Goal: Task Accomplishment & Management: Manage account settings

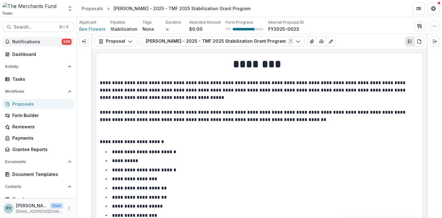
click at [24, 41] on span "Notifications" at bounding box center [36, 41] width 49 height 5
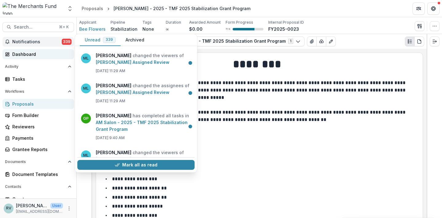
click at [26, 52] on div "Dashboard" at bounding box center [40, 54] width 57 height 6
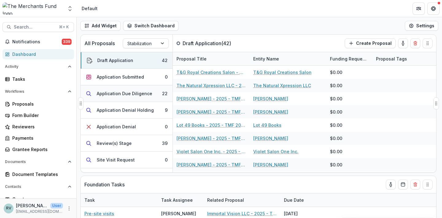
click at [138, 93] on div "Application Due Diligence" at bounding box center [125, 93] width 56 height 6
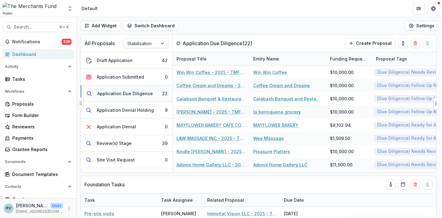
click at [141, 95] on div "Application Due Diligence" at bounding box center [125, 93] width 56 height 6
click at [122, 94] on div "Application Due Diligence" at bounding box center [125, 93] width 56 height 6
click at [117, 96] on div "Application Due Diligence" at bounding box center [125, 93] width 56 height 6
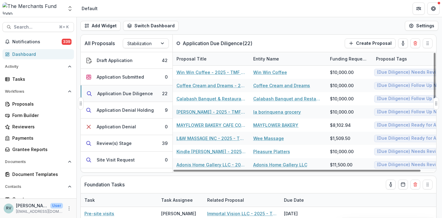
click at [137, 92] on div "Application Due Diligence" at bounding box center [125, 93] width 56 height 6
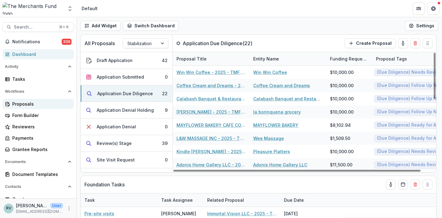
click at [33, 104] on div "Proposals" at bounding box center [40, 104] width 57 height 6
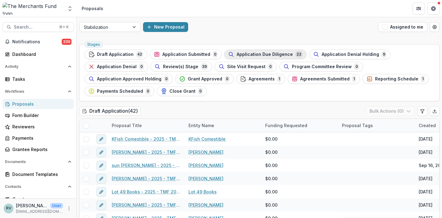
click at [249, 56] on span "Application Due Diligence" at bounding box center [265, 54] width 56 height 5
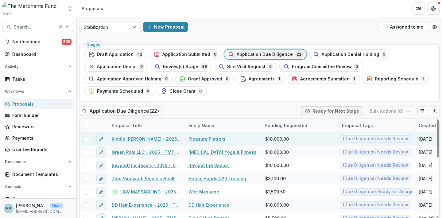
click at [161, 138] on link "Kindle [PERSON_NAME] - 2025 - TMF 2025 Stabilization Grant Program" at bounding box center [146, 139] width 69 height 6
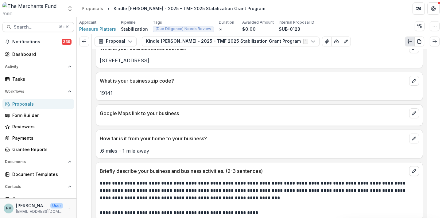
scroll to position [360, 0]
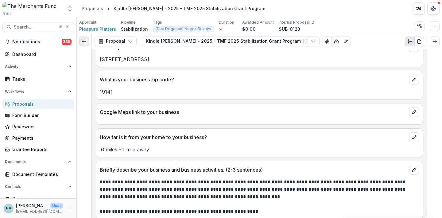
click at [82, 41] on icon "Expand left" at bounding box center [84, 41] width 5 height 5
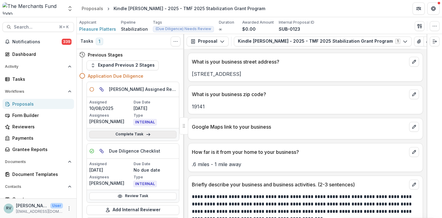
click at [141, 131] on link "Complete Task" at bounding box center [132, 134] width 87 height 7
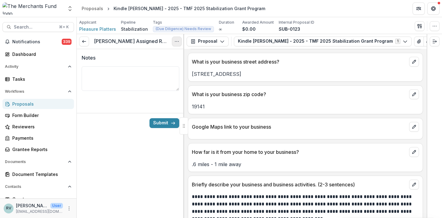
click at [175, 44] on icon "Options" at bounding box center [176, 41] width 5 height 5
click at [152, 70] on button "Cancel Task" at bounding box center [148, 68] width 66 height 10
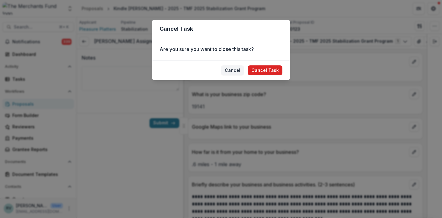
click at [264, 68] on button "Cancel Task" at bounding box center [265, 70] width 35 height 10
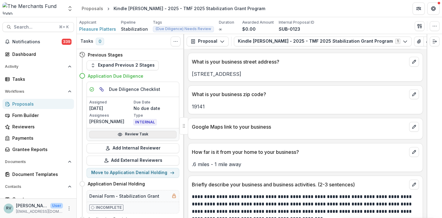
click at [141, 133] on link "Review Task" at bounding box center [132, 134] width 87 height 7
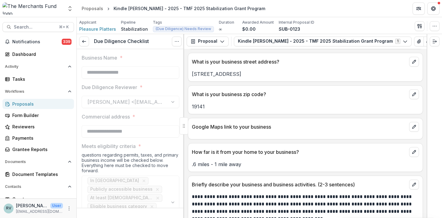
type input "*******"
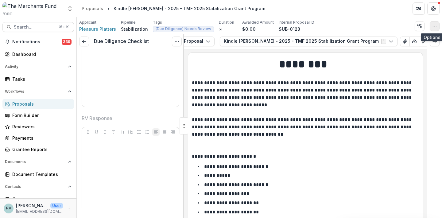
click at [435, 25] on icon "button" at bounding box center [434, 26] width 5 height 5
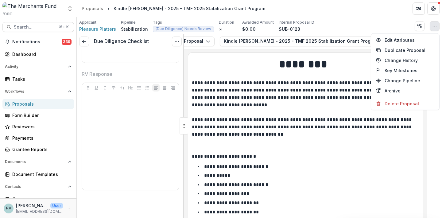
scroll to position [1638, 0]
click at [177, 39] on icon "Options" at bounding box center [176, 41] width 5 height 5
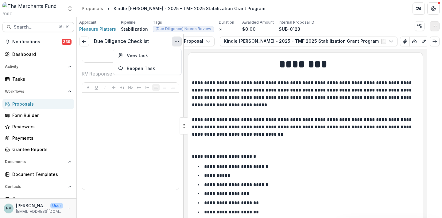
click at [435, 25] on icon "button" at bounding box center [434, 26] width 5 height 5
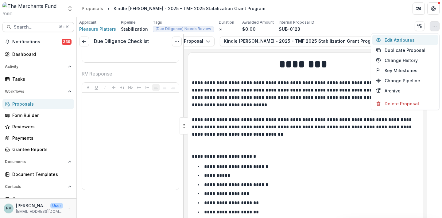
click at [395, 40] on button "Edit Attributes" at bounding box center [406, 40] width 66 height 10
type input "*******"
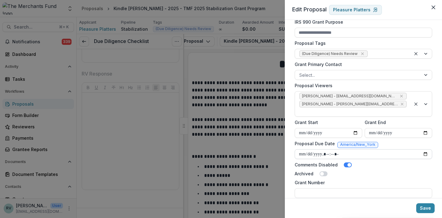
scroll to position [234, 0]
click at [360, 54] on icon "Remove (Due Diligence) Needs Review" at bounding box center [362, 54] width 5 height 5
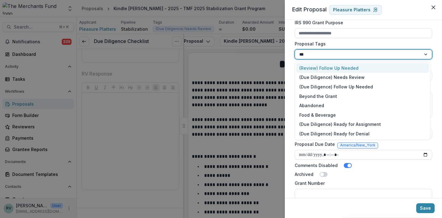
type input "***"
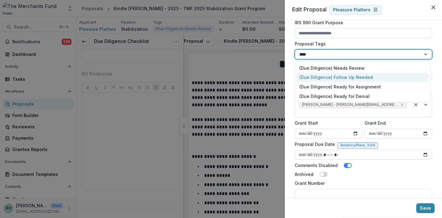
click at [357, 80] on div "(Due Diligence) Follow Up Needed" at bounding box center [362, 78] width 133 height 10
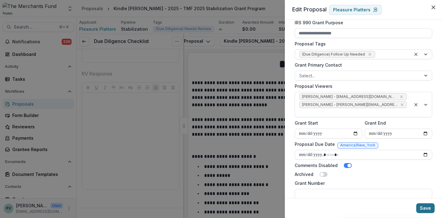
click at [427, 212] on button "Save" at bounding box center [425, 208] width 18 height 10
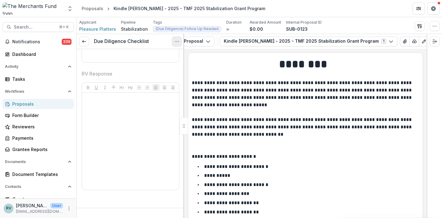
click at [178, 42] on icon "Options" at bounding box center [176, 41] width 5 height 5
click at [175, 44] on button "Options" at bounding box center [177, 42] width 10 height 10
click at [150, 68] on button "Reopen Task" at bounding box center [148, 68] width 66 height 10
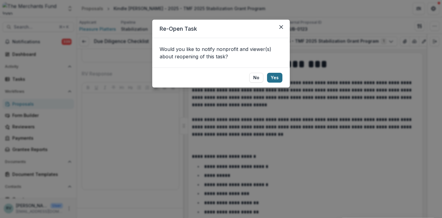
click at [276, 79] on button "Yes" at bounding box center [274, 78] width 15 height 10
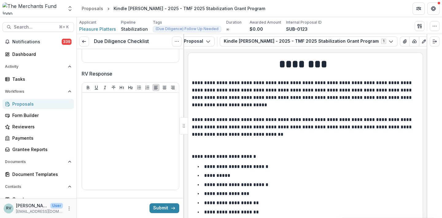
drag, startPoint x: 268, startPoint y: 83, endPoint x: 85, endPoint y: 174, distance: 204.2
click at [264, 81] on p "**********" at bounding box center [304, 108] width 225 height 59
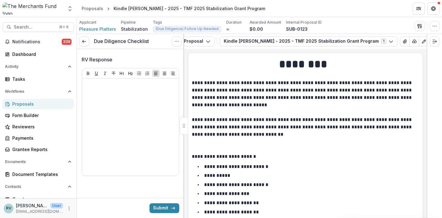
scroll to position [1672, 0]
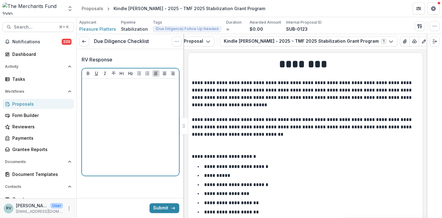
click at [107, 137] on div at bounding box center [130, 127] width 92 height 92
click at [139, 108] on div "**********" at bounding box center [130, 127] width 92 height 92
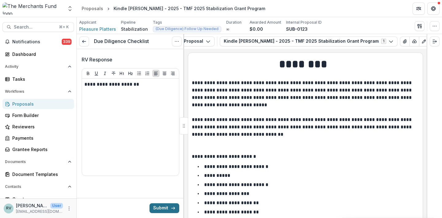
click at [166, 207] on button "Submit" at bounding box center [165, 208] width 30 height 10
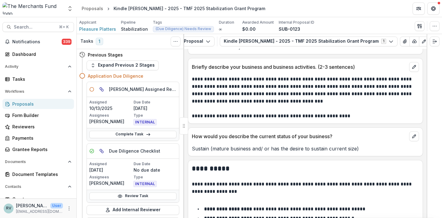
scroll to position [481, 0]
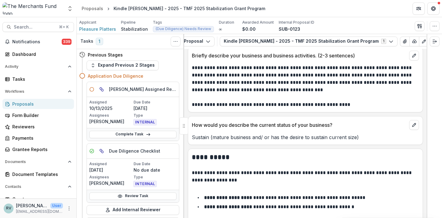
click at [29, 103] on div "Proposals" at bounding box center [40, 104] width 57 height 6
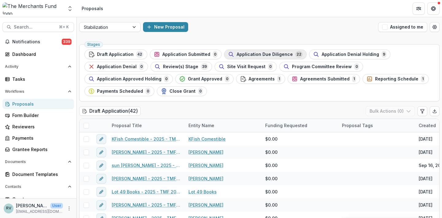
click at [250, 54] on span "Application Due Diligence" at bounding box center [265, 54] width 56 height 5
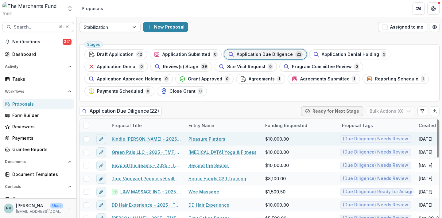
click at [164, 140] on link "Kindle [PERSON_NAME] - 2025 - TMF 2025 Stabilization Grant Program" at bounding box center [146, 139] width 69 height 6
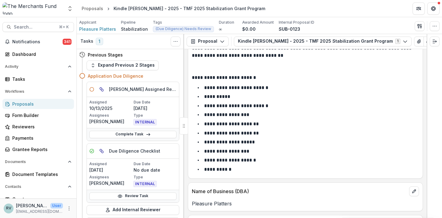
scroll to position [81, 0]
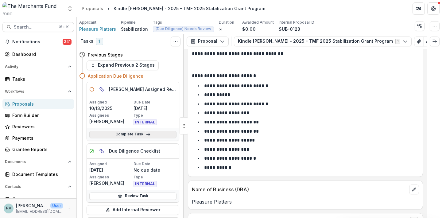
click at [151, 134] on link "Complete Task" at bounding box center [132, 134] width 87 height 7
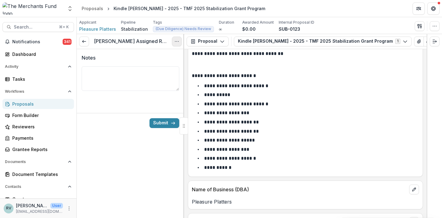
click at [176, 40] on icon "Options" at bounding box center [176, 41] width 5 height 5
click at [158, 70] on button "Cancel Task" at bounding box center [148, 68] width 66 height 10
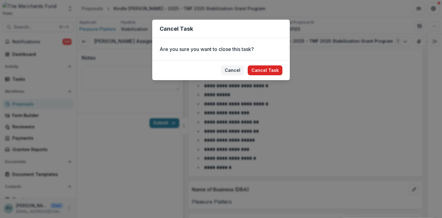
click at [262, 67] on button "Cancel Task" at bounding box center [265, 70] width 35 height 10
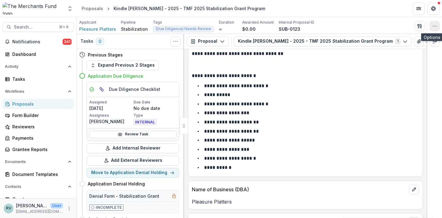
click at [435, 29] on button "button" at bounding box center [435, 26] width 10 height 10
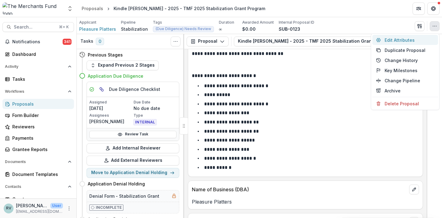
click at [400, 39] on button "Edit Attributes" at bounding box center [406, 40] width 66 height 10
type input "*******"
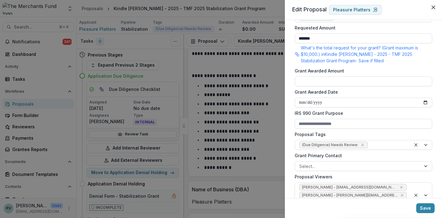
scroll to position [143, 0]
click at [361, 145] on icon "Remove (Due Diligence) Needs Review" at bounding box center [362, 144] width 5 height 5
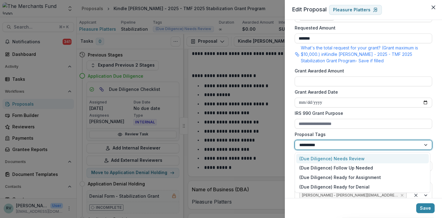
type input "**********"
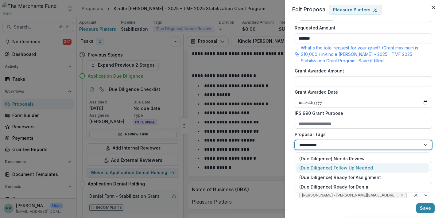
click at [361, 170] on div "(Due Diligence) Follow Up Needed" at bounding box center [362, 168] width 133 height 10
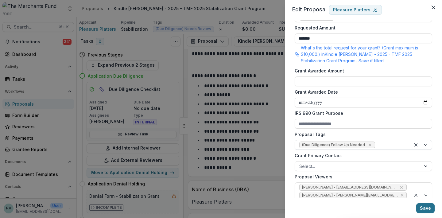
click at [421, 205] on button "Save" at bounding box center [425, 208] width 18 height 10
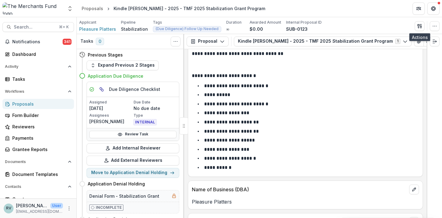
scroll to position [3, 0]
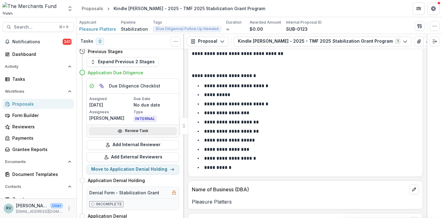
click at [134, 131] on link "Review Task" at bounding box center [132, 130] width 87 height 7
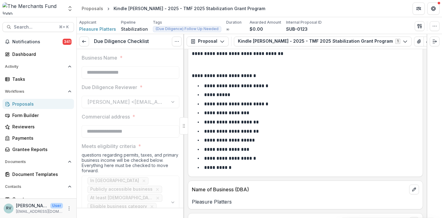
type input "*******"
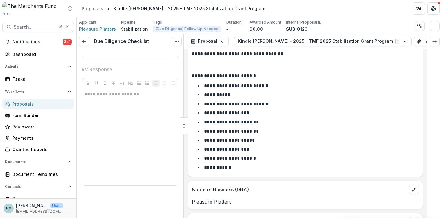
scroll to position [1680, 0]
click at [26, 102] on div "Proposals" at bounding box center [40, 104] width 57 height 6
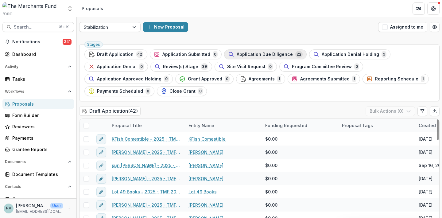
click at [257, 56] on span "Application Due Diligence" at bounding box center [265, 54] width 56 height 5
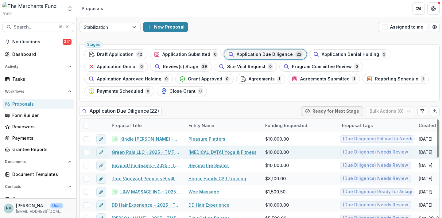
click at [137, 152] on link "Green Pals LLC - 2025 - TMF 2025 Stabilization Grant Program" at bounding box center [146, 152] width 69 height 6
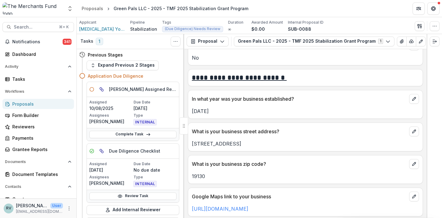
scroll to position [291, 0]
click at [148, 137] on icon at bounding box center [148, 134] width 5 height 5
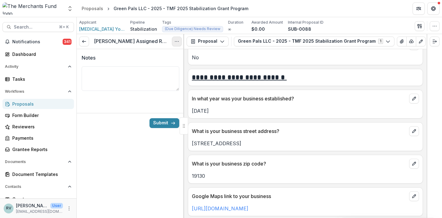
click at [176, 38] on button "Options" at bounding box center [177, 42] width 10 height 10
click at [146, 68] on button "Cancel Task" at bounding box center [148, 68] width 66 height 10
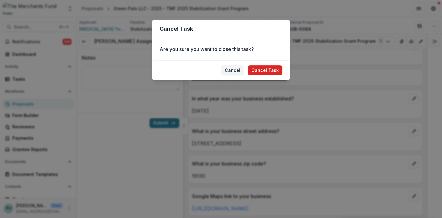
click at [269, 69] on button "Cancel Task" at bounding box center [265, 70] width 35 height 10
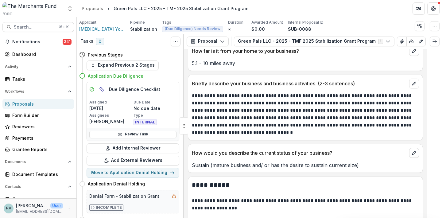
scroll to position [469, 0]
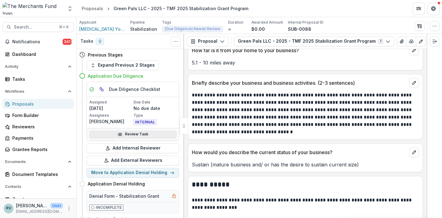
click at [136, 132] on link "Review Task" at bounding box center [132, 134] width 87 height 7
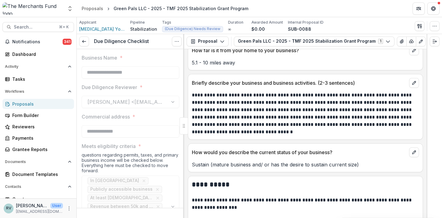
type input "*******"
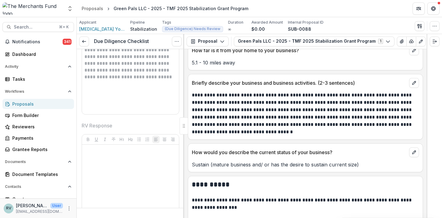
scroll to position [1596, 0]
click at [400, 43] on icon "View Attached Files" at bounding box center [402, 41] width 5 height 5
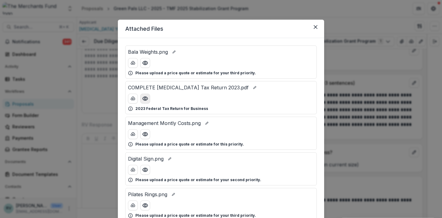
click at [143, 98] on icon "Preview COMPLETE Muse Tax Return 2023.pdf" at bounding box center [145, 99] width 6 height 6
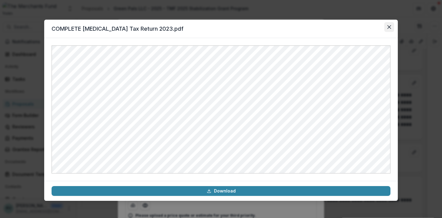
click at [392, 25] on button "Close" at bounding box center [389, 27] width 10 height 10
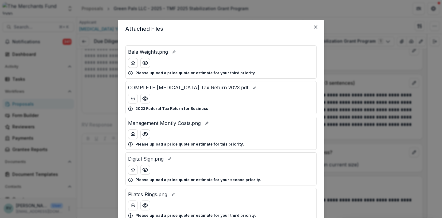
click at [389, 27] on icon "Close" at bounding box center [390, 27] width 4 height 4
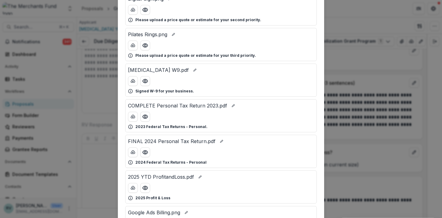
scroll to position [165, 0]
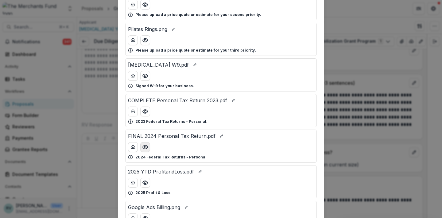
click at [147, 147] on icon "Preview FINAL 2024 Personal Tax Return.pdf" at bounding box center [145, 147] width 6 height 6
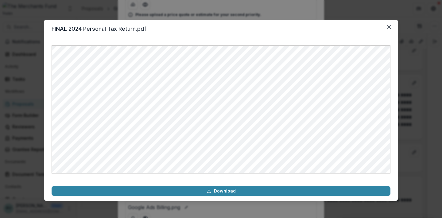
click at [391, 26] on icon "Close" at bounding box center [390, 27] width 4 height 4
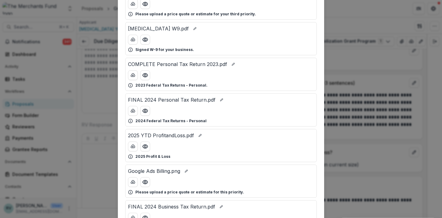
scroll to position [233, 0]
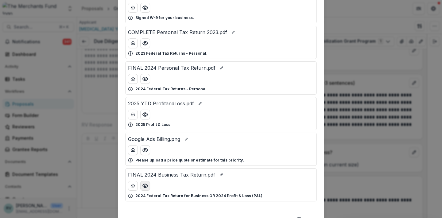
click at [143, 187] on icon "Preview FINAL 2024 Business Tax Return.pdf" at bounding box center [145, 186] width 6 height 6
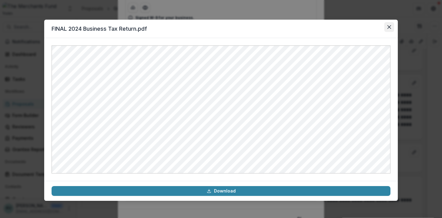
click at [388, 28] on icon "Close" at bounding box center [390, 27] width 4 height 4
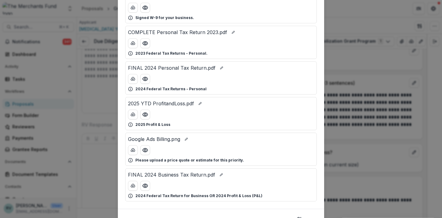
scroll to position [0, 0]
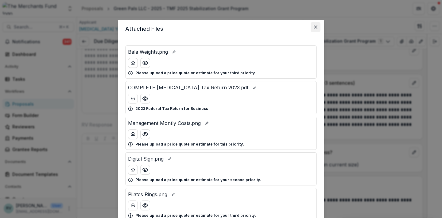
click at [316, 29] on button "Close" at bounding box center [316, 27] width 10 height 10
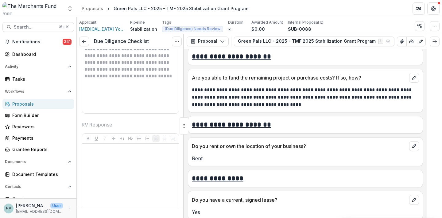
scroll to position [2186, 0]
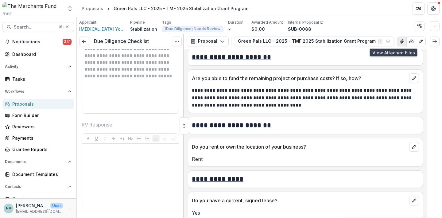
click at [400, 41] on icon "View Attached Files" at bounding box center [402, 41] width 5 height 5
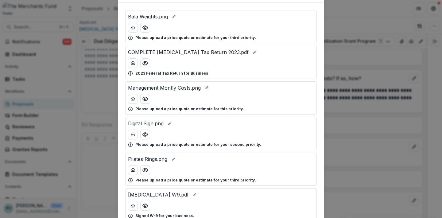
scroll to position [44, 0]
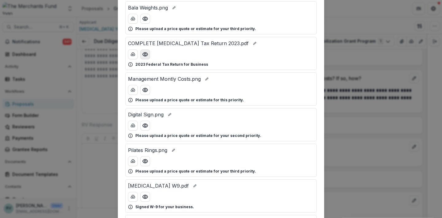
click at [148, 51] on button "Preview COMPLETE Muse Tax Return 2023.pdf" at bounding box center [145, 54] width 10 height 10
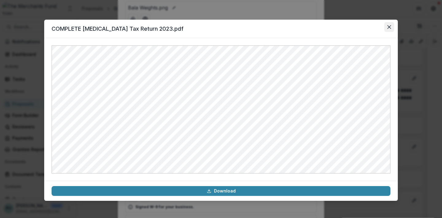
click at [388, 28] on icon "Close" at bounding box center [390, 27] width 4 height 4
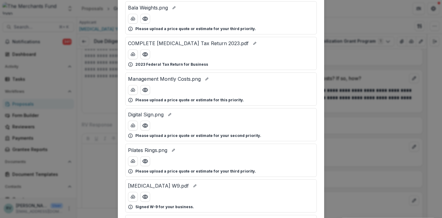
scroll to position [0, 0]
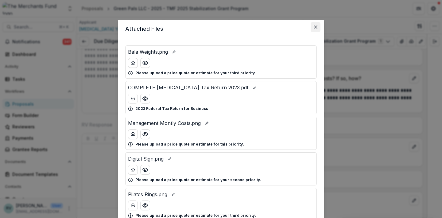
click at [314, 26] on icon "Close" at bounding box center [316, 27] width 4 height 4
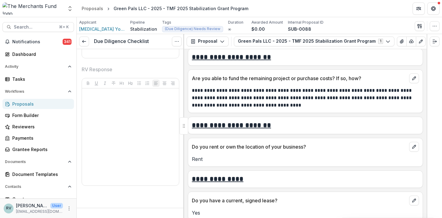
scroll to position [1688, 0]
click at [437, 44] on button "Expand right" at bounding box center [435, 42] width 10 height 10
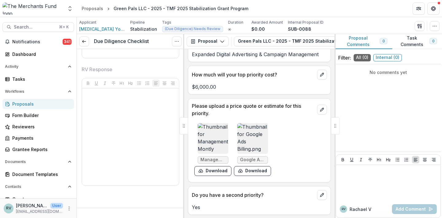
click at [361, 43] on button "Proposal Comments 0" at bounding box center [364, 41] width 58 height 15
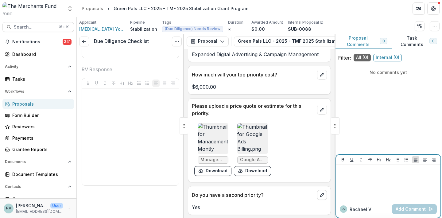
click at [362, 179] on div at bounding box center [389, 182] width 100 height 31
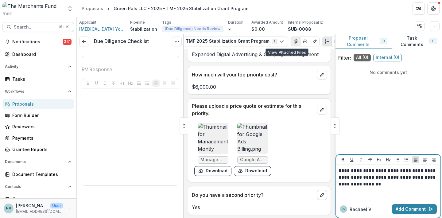
scroll to position [0, 106]
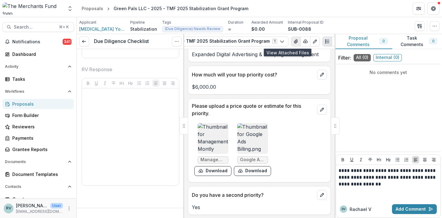
click at [294, 41] on icon "View Attached Files" at bounding box center [296, 41] width 5 height 5
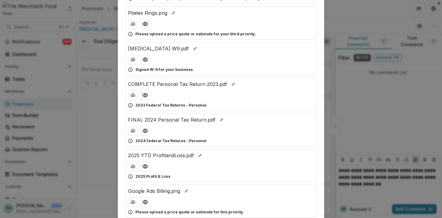
scroll to position [230, 0]
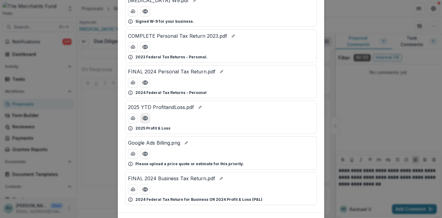
click at [146, 120] on icon "Preview 2025 YTD ProfitandLoss.pdf" at bounding box center [145, 118] width 6 height 6
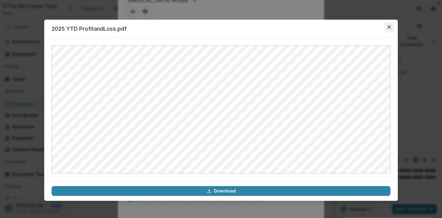
click at [390, 27] on icon "Close" at bounding box center [390, 27] width 4 height 4
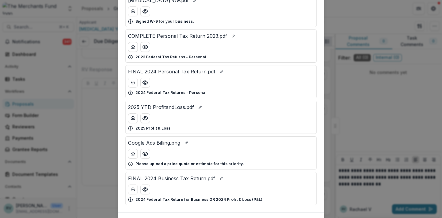
scroll to position [0, 0]
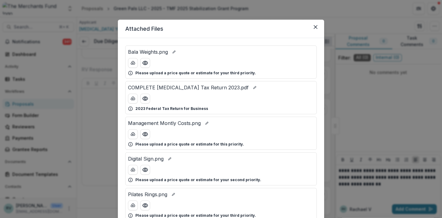
click at [384, 186] on div "Attached Files Bala Weights.png Please upload a price quote or estimate for you…" at bounding box center [221, 109] width 442 height 218
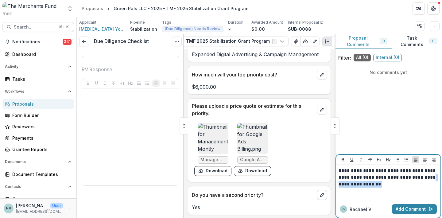
drag, startPoint x: 384, startPoint y: 183, endPoint x: 428, endPoint y: 177, distance: 44.6
click at [428, 177] on p "**********" at bounding box center [389, 177] width 100 height 20
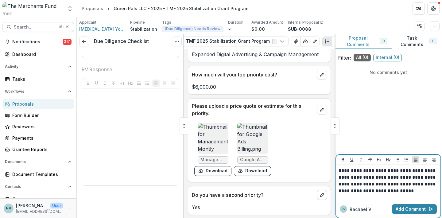
click at [375, 176] on p "**********" at bounding box center [389, 180] width 100 height 27
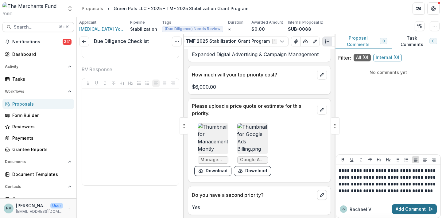
click at [412, 210] on button "Add Comment" at bounding box center [414, 209] width 45 height 10
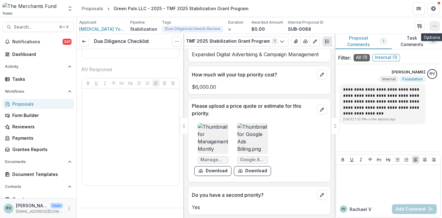
click at [434, 25] on icon "button" at bounding box center [434, 26] width 5 height 5
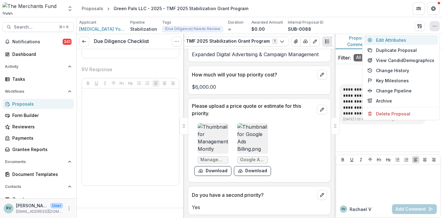
click at [385, 40] on button "Edit Attributes" at bounding box center [401, 40] width 74 height 10
type input "*******"
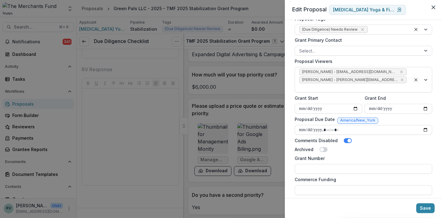
scroll to position [258, 0]
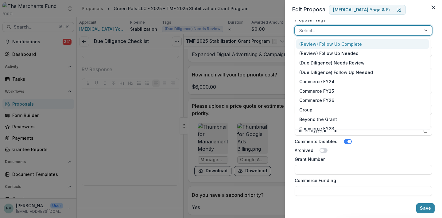
click at [425, 29] on div at bounding box center [426, 30] width 11 height 9
click at [412, 18] on header "Edit Proposal [MEDICAL_DATA] Yoga & Fitness" at bounding box center [363, 10] width 157 height 20
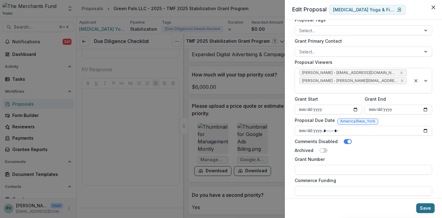
click at [426, 205] on button "Save" at bounding box center [425, 208] width 18 height 10
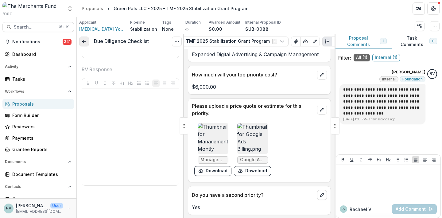
click at [87, 39] on link at bounding box center [84, 42] width 10 height 10
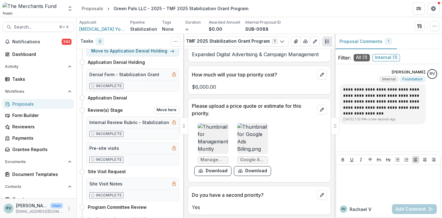
scroll to position [124, 0]
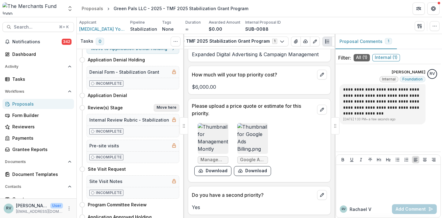
click at [160, 107] on button "Move here" at bounding box center [166, 107] width 25 height 7
select select "**********"
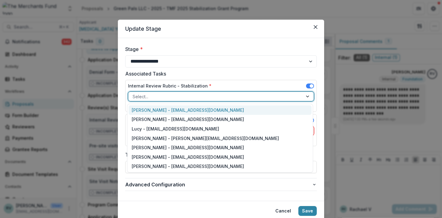
click at [165, 96] on div at bounding box center [216, 97] width 166 height 8
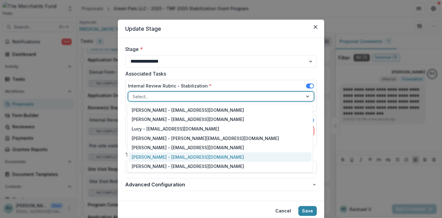
click at [165, 156] on div "[PERSON_NAME] - [EMAIL_ADDRESS][DOMAIN_NAME]" at bounding box center [220, 157] width 183 height 10
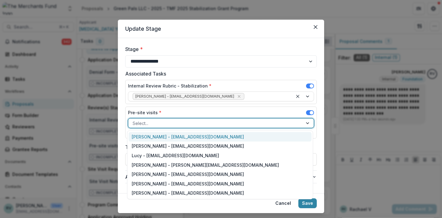
click at [178, 121] on div at bounding box center [216, 123] width 166 height 8
click at [237, 97] on icon "Remove George Pitsakis - coach@merchantsfund.org" at bounding box center [239, 96] width 5 height 5
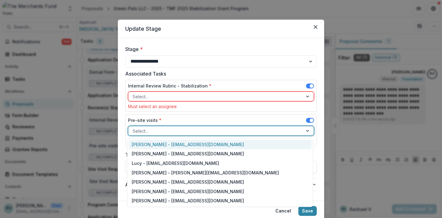
click at [180, 130] on div at bounding box center [216, 131] width 166 height 8
click at [166, 144] on div "[PERSON_NAME] - [EMAIL_ADDRESS][DOMAIN_NAME]" at bounding box center [220, 145] width 183 height 10
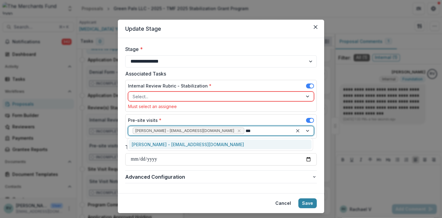
type input "****"
click at [199, 142] on div "[PERSON_NAME] - [EMAIL_ADDRESS][DOMAIN_NAME]" at bounding box center [220, 145] width 183 height 10
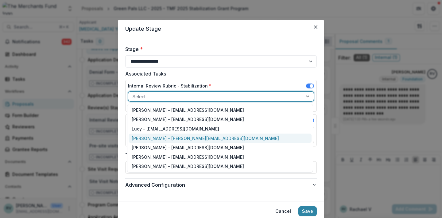
click at [217, 138] on div "[PERSON_NAME] - [PERSON_NAME][EMAIL_ADDRESS][DOMAIN_NAME]" at bounding box center [220, 139] width 183 height 10
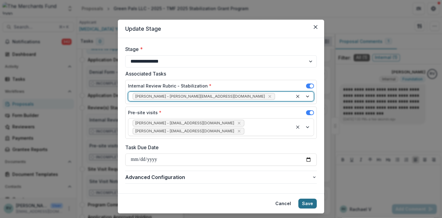
click at [309, 202] on button "Save" at bounding box center [308, 204] width 18 height 10
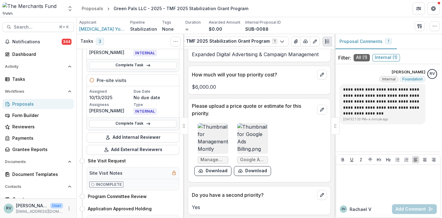
click at [88, 2] on header "Proposals Green Pals LLC - 2025 - TMF 2025 Stabilization Grant Program" at bounding box center [259, 8] width 365 height 17
click at [91, 8] on div "Proposals" at bounding box center [92, 8] width 21 height 6
click at [81, 86] on div "Internal Review Rubric - Stabilization Assigned [DATE] Due Date No due date Ass…" at bounding box center [129, 56] width 100 height 197
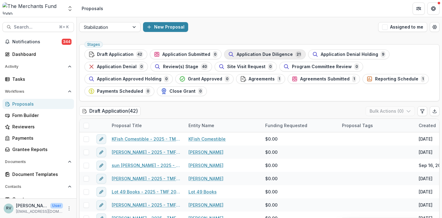
click at [287, 55] on div "Application Due Diligence 21" at bounding box center [265, 54] width 74 height 7
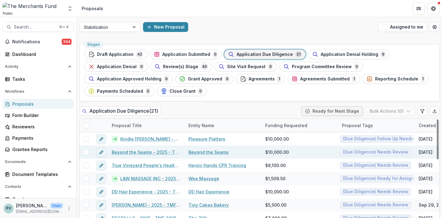
click at [158, 153] on link "Beyond the Seams - 2025 - TMF 2025 Stabilization Grant Program" at bounding box center [146, 152] width 69 height 6
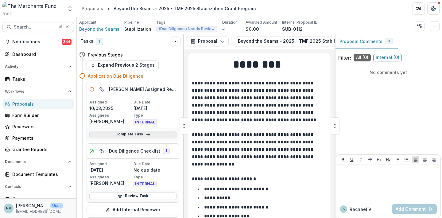
click at [146, 132] on icon at bounding box center [148, 134] width 5 height 5
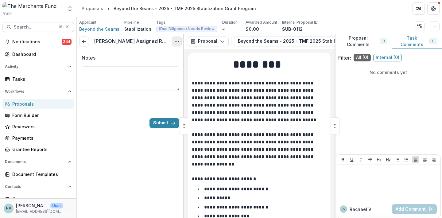
click at [177, 44] on icon "Options" at bounding box center [176, 41] width 5 height 5
click at [152, 66] on button "Cancel Task" at bounding box center [148, 68] width 66 height 10
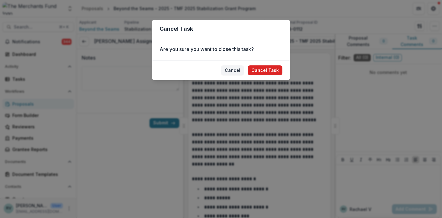
click at [259, 69] on button "Cancel Task" at bounding box center [265, 70] width 35 height 10
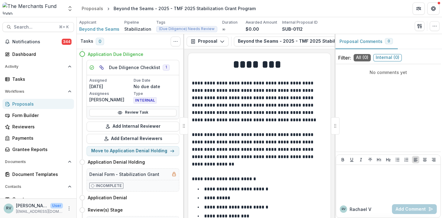
scroll to position [23, 0]
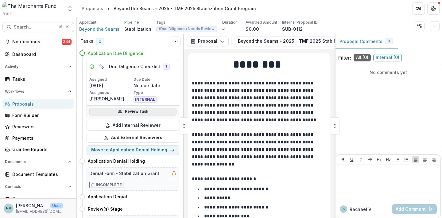
click at [135, 113] on link "Review Task" at bounding box center [132, 111] width 87 height 7
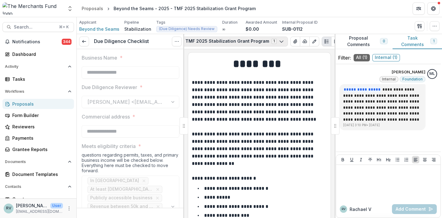
scroll to position [0, 113]
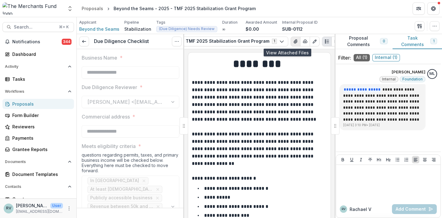
click at [293, 40] on icon "View Attached Files" at bounding box center [295, 41] width 5 height 5
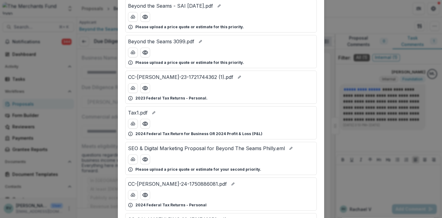
scroll to position [153, 0]
click at [145, 127] on button "Preview Tax1.pdf" at bounding box center [145, 124] width 10 height 10
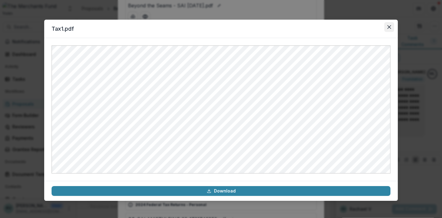
click at [392, 23] on button "Close" at bounding box center [389, 27] width 10 height 10
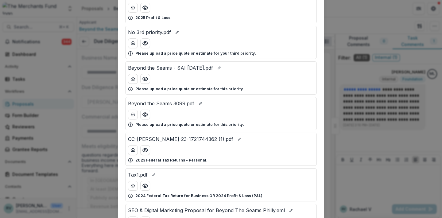
scroll to position [96, 0]
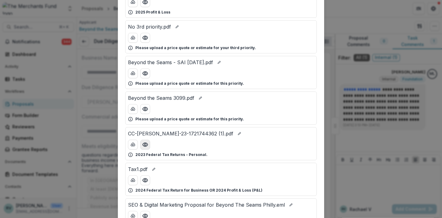
click at [145, 144] on icon "Preview CC-YASIN-ABDEL_SALAM-23-1721744362 (1).pdf" at bounding box center [145, 145] width 6 height 6
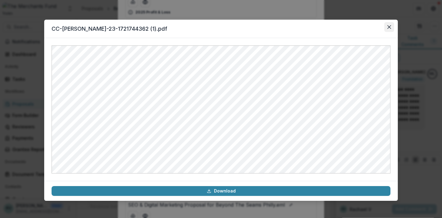
click at [388, 26] on icon "Close" at bounding box center [390, 27] width 4 height 4
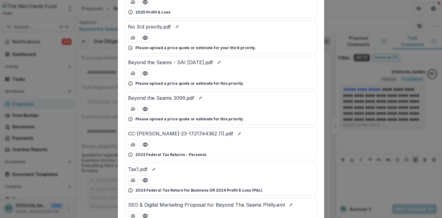
scroll to position [0, 0]
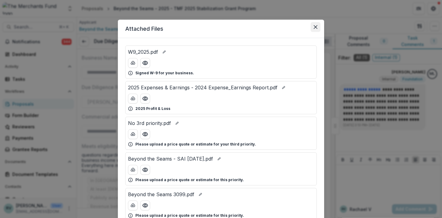
click at [314, 26] on icon "Close" at bounding box center [316, 27] width 4 height 4
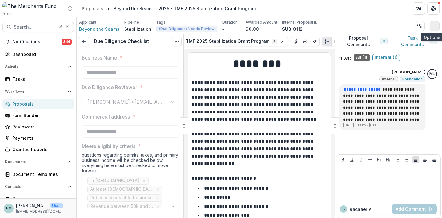
click at [433, 24] on icon "button" at bounding box center [434, 26] width 5 height 5
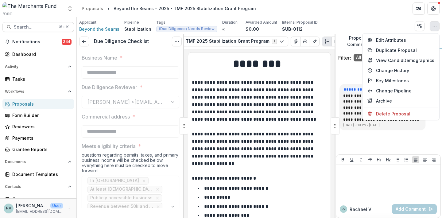
click at [387, 35] on div "Edit Attributes Duplicate Proposal View Candid Demographics Change History Key …" at bounding box center [400, 76] width 77 height 87
click at [387, 41] on button "Edit Attributes" at bounding box center [401, 40] width 74 height 10
type input "*******"
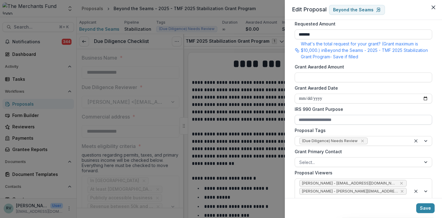
scroll to position [152, 0]
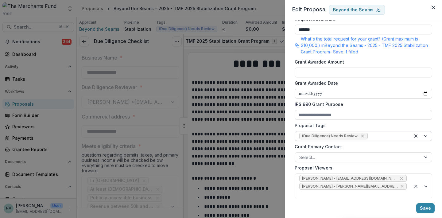
click at [360, 133] on div "Remove (Due Diligence) Needs Review" at bounding box center [363, 136] width 6 height 6
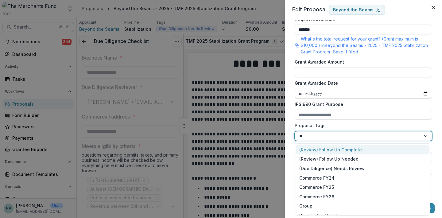
type input "******"
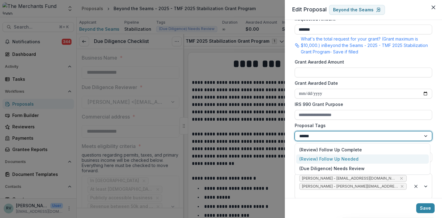
click at [346, 159] on div "(Review) Follow Up Needed" at bounding box center [362, 159] width 133 height 10
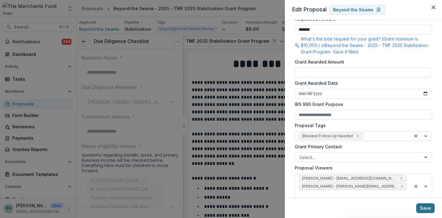
click at [425, 209] on button "Save" at bounding box center [425, 208] width 18 height 10
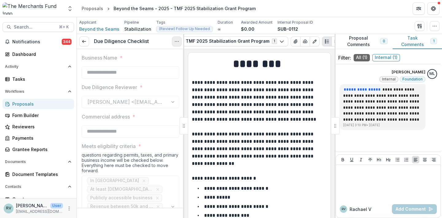
click at [177, 44] on button "Options" at bounding box center [177, 42] width 10 height 10
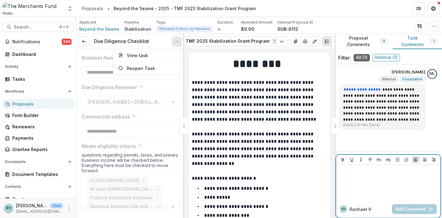
click at [357, 173] on p at bounding box center [389, 170] width 100 height 7
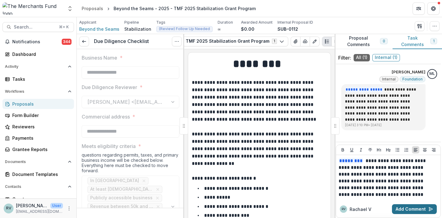
click at [407, 210] on button "Add Comment" at bounding box center [414, 209] width 45 height 10
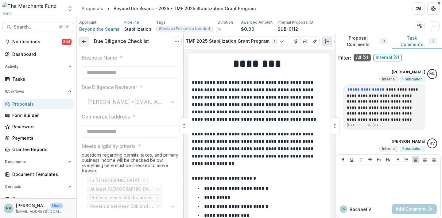
click at [85, 42] on icon at bounding box center [84, 41] width 5 height 5
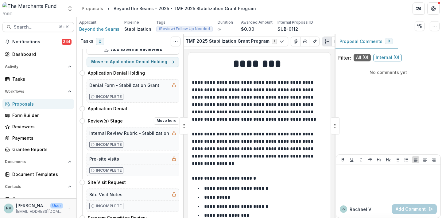
scroll to position [125, 0]
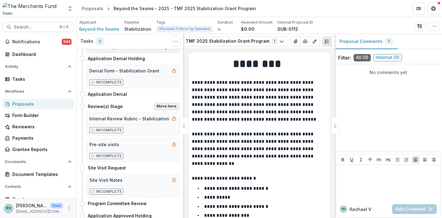
click at [165, 107] on button "Move here" at bounding box center [166, 106] width 25 height 7
select select "**********"
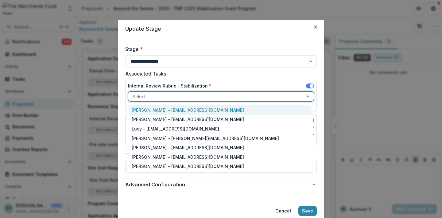
click at [154, 97] on div at bounding box center [216, 97] width 166 height 8
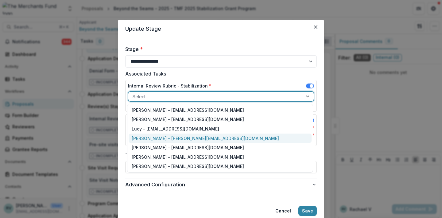
click at [156, 137] on div "[PERSON_NAME] - [PERSON_NAME][EMAIL_ADDRESS][DOMAIN_NAME]" at bounding box center [220, 139] width 183 height 10
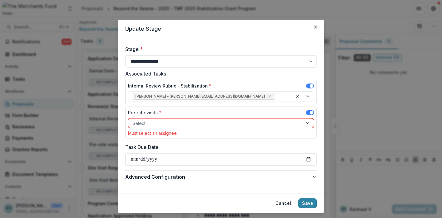
click at [150, 128] on div "Pre-site visits * Select... Must select an assignee" at bounding box center [221, 122] width 186 height 26
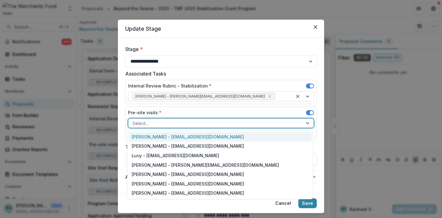
click at [160, 124] on div at bounding box center [216, 123] width 166 height 8
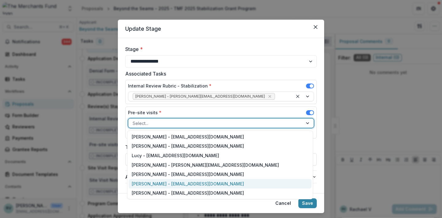
click at [150, 183] on div "[PERSON_NAME] - [EMAIL_ADDRESS][DOMAIN_NAME]" at bounding box center [220, 184] width 183 height 10
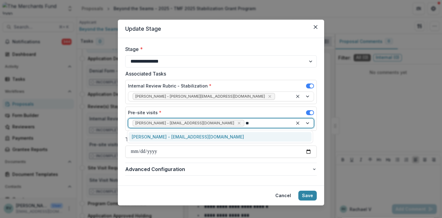
type input "***"
click at [230, 138] on div "[PERSON_NAME] - [EMAIL_ADDRESS][DOMAIN_NAME]" at bounding box center [220, 137] width 183 height 10
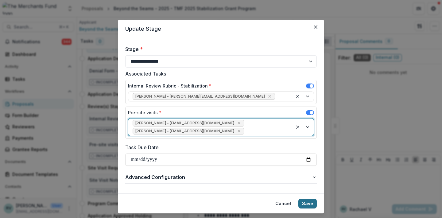
click at [312, 203] on button "Save" at bounding box center [308, 204] width 18 height 10
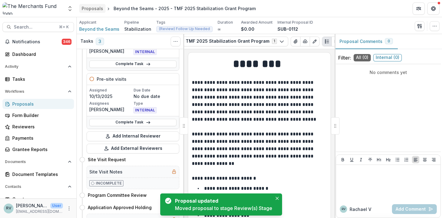
click at [89, 10] on div "Proposals" at bounding box center [92, 8] width 21 height 6
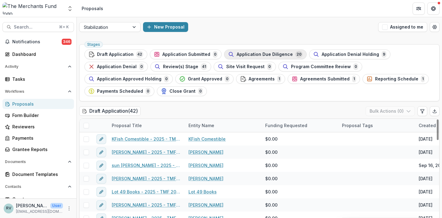
click at [245, 55] on span "Application Due Diligence" at bounding box center [265, 54] width 56 height 5
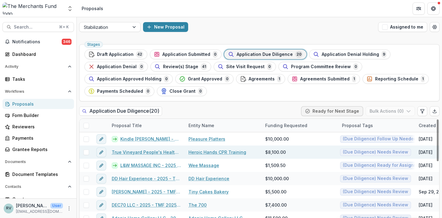
click at [135, 151] on link "True Vineyard People's Health Coalition - 2025 - TMF 2025 Stabilization Grant P…" at bounding box center [146, 152] width 69 height 6
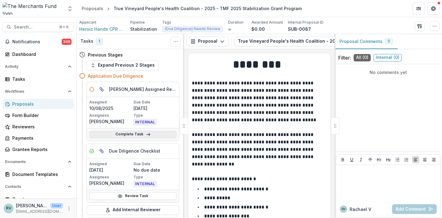
click at [146, 133] on icon at bounding box center [148, 134] width 5 height 5
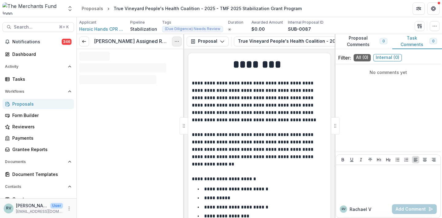
click at [175, 45] on button "Options" at bounding box center [177, 42] width 10 height 10
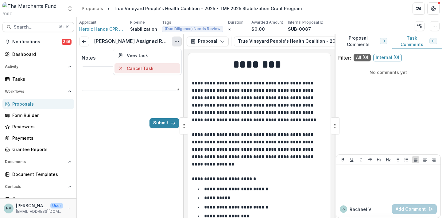
click at [145, 68] on button "Cancel Task" at bounding box center [148, 68] width 66 height 10
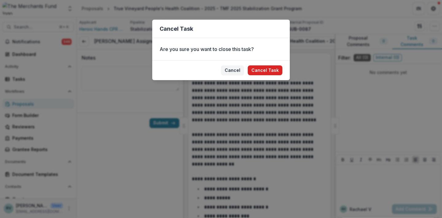
click at [269, 72] on button "Cancel Task" at bounding box center [265, 70] width 35 height 10
click at [257, 72] on button "Cancel Task" at bounding box center [265, 70] width 35 height 10
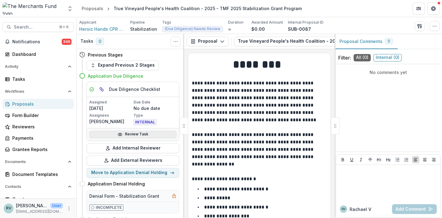
click at [131, 134] on link "Review Task" at bounding box center [132, 134] width 87 height 7
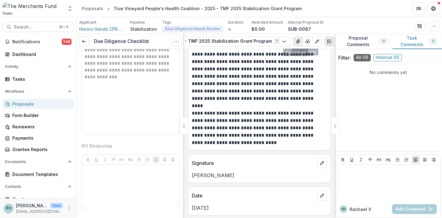
scroll to position [0, 157]
click at [297, 41] on icon "View Attached Files" at bounding box center [298, 42] width 3 height 4
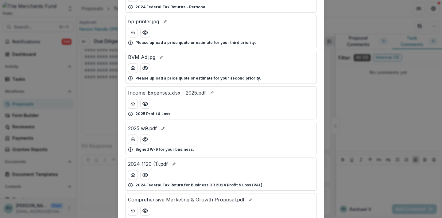
scroll to position [326, 0]
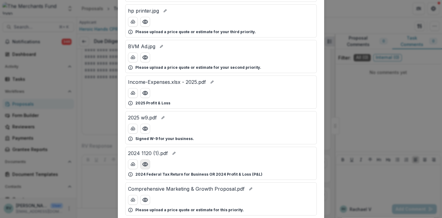
click at [142, 166] on icon "Preview 2024 1120 (1).pdf" at bounding box center [145, 164] width 6 height 6
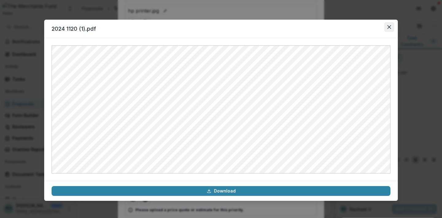
click at [386, 27] on button "Close" at bounding box center [389, 27] width 10 height 10
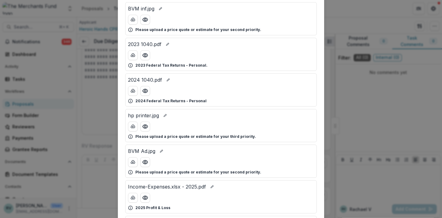
scroll to position [222, 0]
click at [146, 91] on icon "Preview 2024 1040.pdf" at bounding box center [145, 91] width 6 height 6
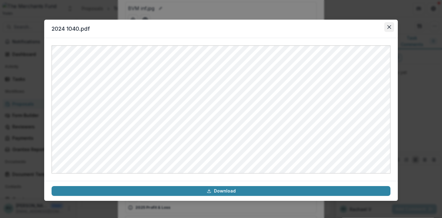
click at [389, 24] on button "Close" at bounding box center [389, 27] width 10 height 10
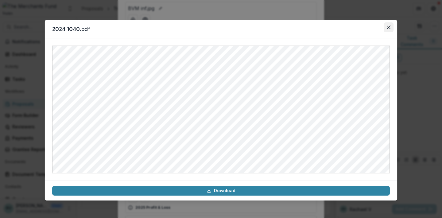
scroll to position [0, 0]
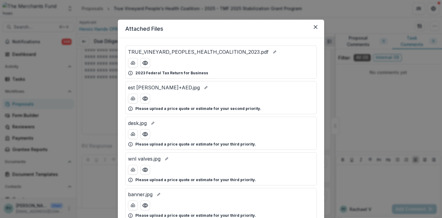
click at [389, 26] on div "Attached Files TRUE_VINEYARD_PEOPLES_HEALTH_COALITION_2023.pdf 2023 Federal Tax…" at bounding box center [221, 109] width 442 height 218
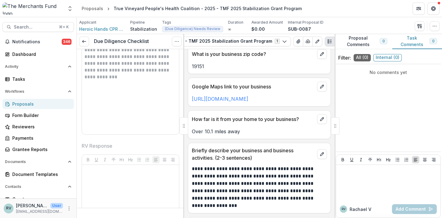
scroll to position [430, 0]
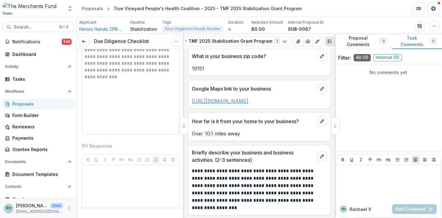
click at [247, 100] on link "[URL][DOMAIN_NAME]" at bounding box center [220, 101] width 57 height 6
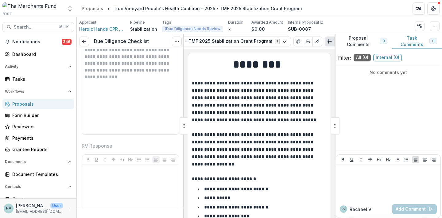
scroll to position [0, 0]
click at [438, 24] on button "button" at bounding box center [435, 26] width 10 height 10
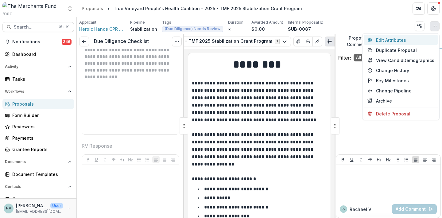
click at [397, 39] on button "Edit Attributes" at bounding box center [401, 40] width 74 height 10
type input "******"
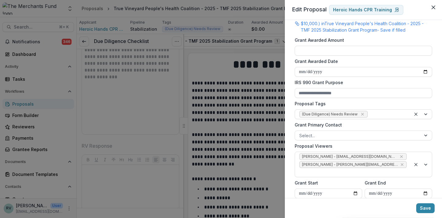
scroll to position [175, 0]
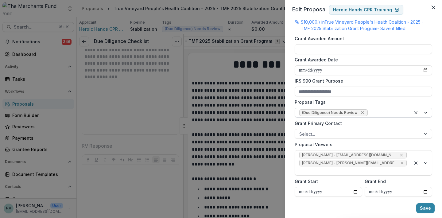
click at [360, 114] on icon "Remove (Due Diligence) Needs Review" at bounding box center [362, 112] width 5 height 5
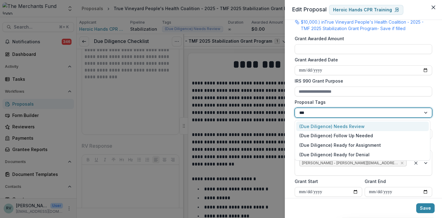
type input "***"
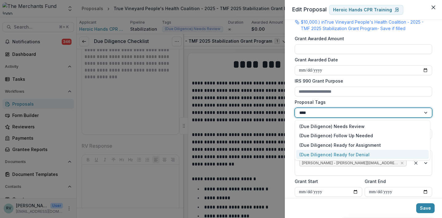
click at [351, 156] on div "(Due Diligence) Ready for Denial" at bounding box center [362, 155] width 133 height 10
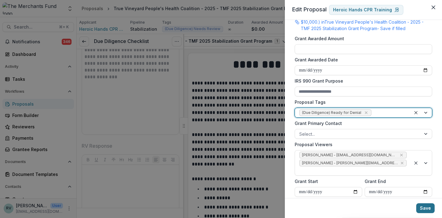
click at [423, 208] on button "Save" at bounding box center [425, 208] width 18 height 10
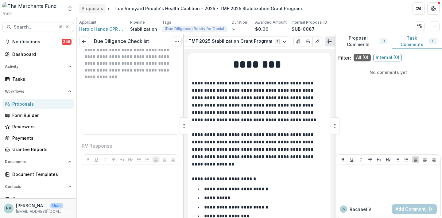
click at [89, 11] on div "Proposals" at bounding box center [92, 8] width 21 height 6
click at [91, 8] on div "Proposals" at bounding box center [92, 8] width 21 height 6
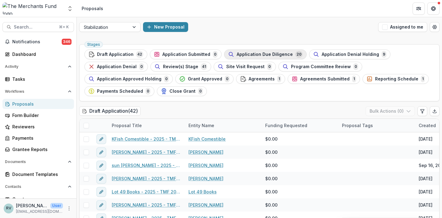
click at [271, 53] on span "Application Due Diligence" at bounding box center [265, 54] width 56 height 5
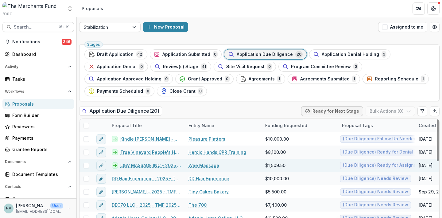
click at [153, 165] on link "L&W MASSAGE INC - 2025 - TMF 2025 Stabilization Grant Program" at bounding box center [150, 165] width 61 height 6
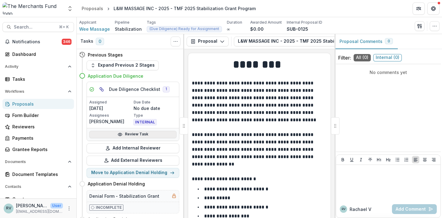
click at [144, 133] on link "Review Task" at bounding box center [132, 134] width 87 height 7
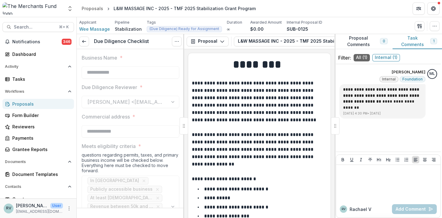
type input "*******"
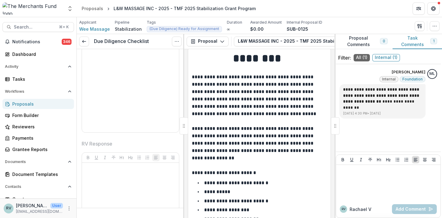
scroll to position [1606, 0]
click at [435, 26] on icon "button" at bounding box center [434, 26] width 5 height 5
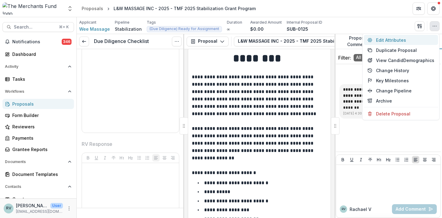
click at [387, 39] on button "Edit Attributes" at bounding box center [401, 40] width 74 height 10
type input "********"
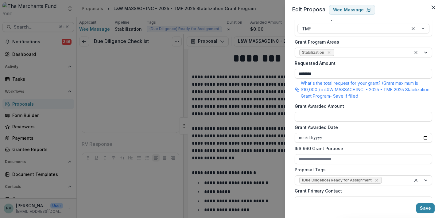
scroll to position [154, 0]
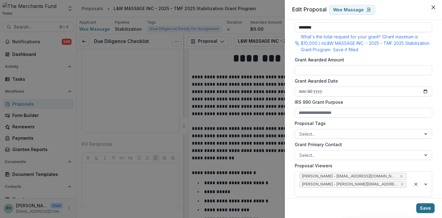
click at [426, 207] on button "Save" at bounding box center [425, 208] width 18 height 10
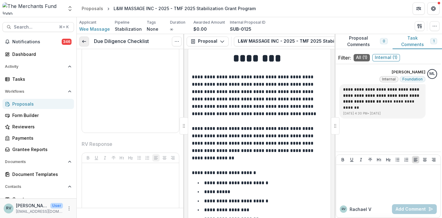
click at [83, 38] on link at bounding box center [84, 42] width 10 height 10
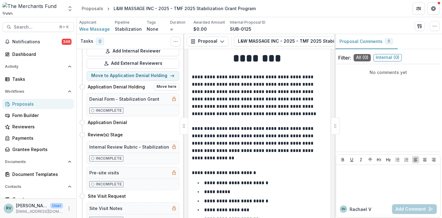
scroll to position [97, 0]
click at [166, 135] on button "Move here" at bounding box center [166, 134] width 25 height 7
select select "**********"
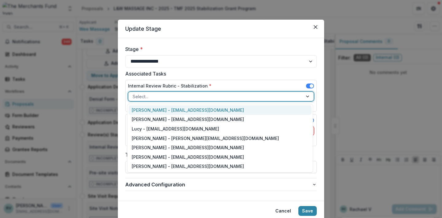
click at [170, 92] on div "Select..." at bounding box center [215, 96] width 174 height 9
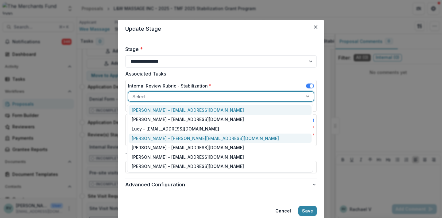
click at [158, 139] on div "[PERSON_NAME] - [PERSON_NAME][EMAIL_ADDRESS][DOMAIN_NAME]" at bounding box center [220, 139] width 183 height 10
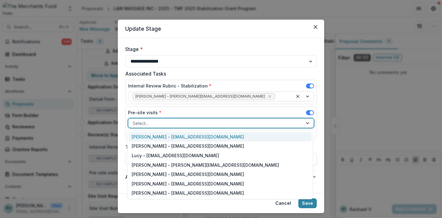
click at [152, 120] on div at bounding box center [216, 123] width 166 height 8
click at [154, 137] on div "[PERSON_NAME] - [EMAIL_ADDRESS][DOMAIN_NAME]" at bounding box center [220, 137] width 183 height 10
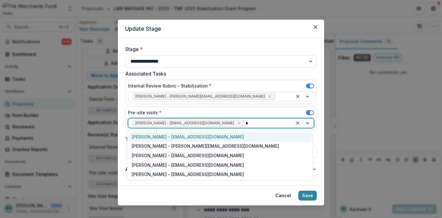
type input "**"
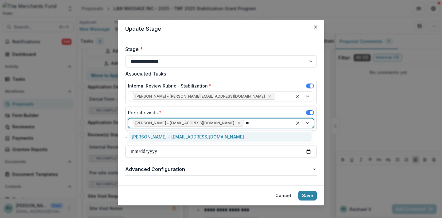
click at [166, 138] on div "[PERSON_NAME] - [EMAIL_ADDRESS][DOMAIN_NAME]" at bounding box center [220, 137] width 183 height 10
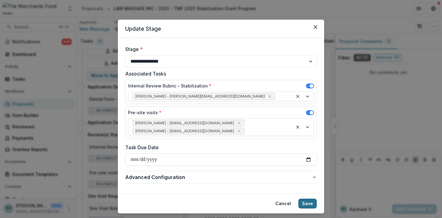
click at [310, 206] on button "Save" at bounding box center [308, 204] width 18 height 10
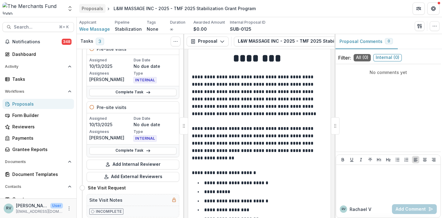
click at [92, 9] on div "Proposals" at bounding box center [92, 8] width 21 height 6
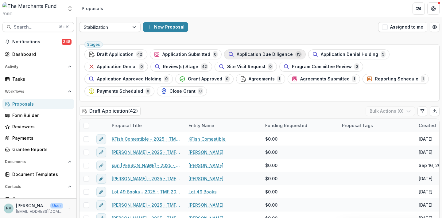
click at [263, 53] on span "Application Due Diligence" at bounding box center [265, 54] width 56 height 5
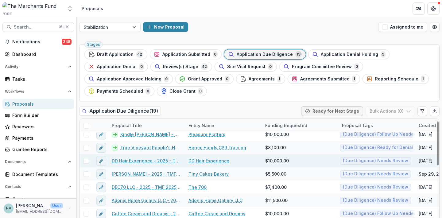
scroll to position [5, 0]
click at [149, 162] on link "DD Hair Experience - 2025 - TMF 2025 Stabilization Grant Program" at bounding box center [146, 160] width 69 height 6
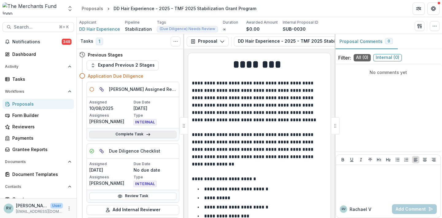
click at [127, 136] on link "Complete Task" at bounding box center [132, 134] width 87 height 7
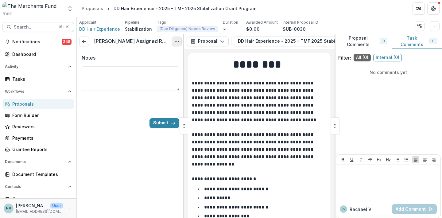
click at [177, 42] on icon "Options" at bounding box center [176, 41] width 5 height 5
click at [165, 66] on button "Cancel Task" at bounding box center [148, 68] width 66 height 10
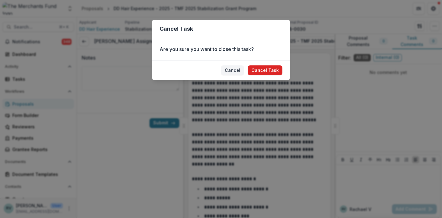
click at [275, 68] on button "Cancel Task" at bounding box center [265, 70] width 35 height 10
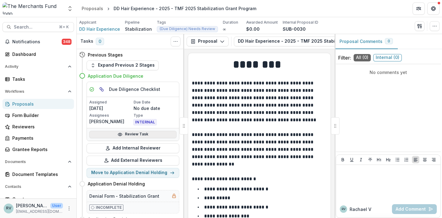
click at [131, 134] on link "Review Task" at bounding box center [132, 134] width 87 height 7
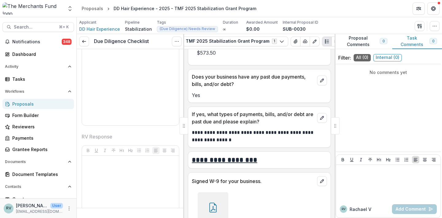
scroll to position [3479, 0]
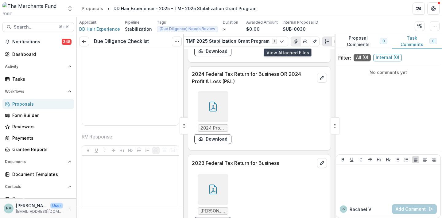
click at [294, 41] on icon "View Attached Files" at bounding box center [295, 42] width 3 height 4
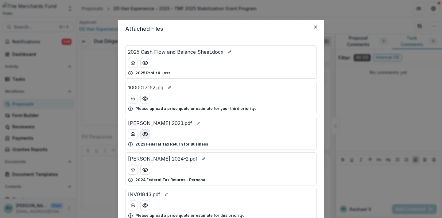
click at [146, 134] on icon "Preview Dior Smith 2023.pdf" at bounding box center [145, 134] width 6 height 6
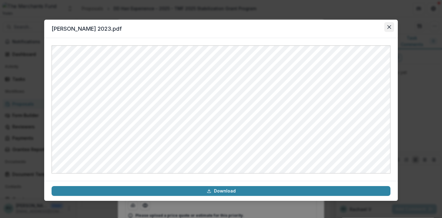
click at [390, 26] on icon "Close" at bounding box center [390, 27] width 4 height 4
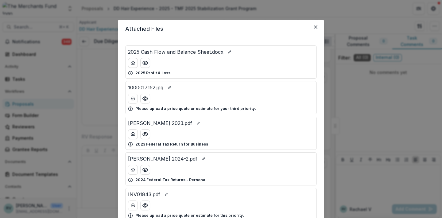
click at [390, 28] on section "[PERSON_NAME] 2023.pdf Download" at bounding box center [221, 110] width 354 height 181
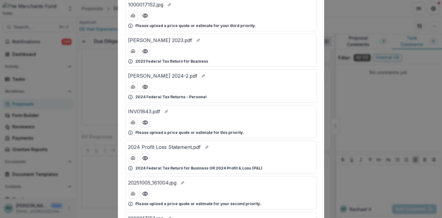
scroll to position [84, 0]
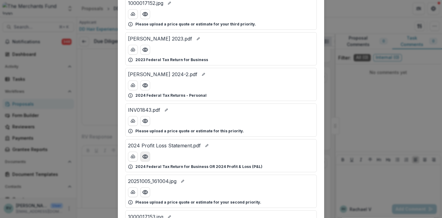
click at [145, 156] on circle "Preview 2024 Profit Loss Statement.pdf" at bounding box center [145, 157] width 2 height 2
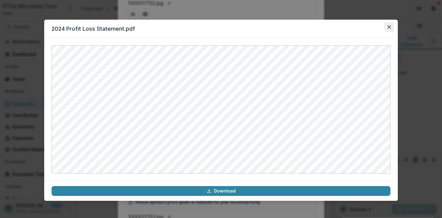
click at [390, 23] on button "Close" at bounding box center [389, 27] width 10 height 10
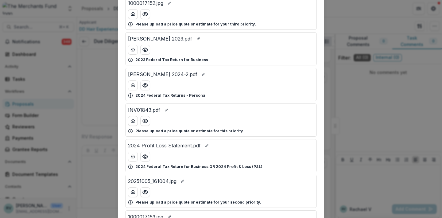
click at [390, 27] on button "Close" at bounding box center [389, 27] width 10 height 10
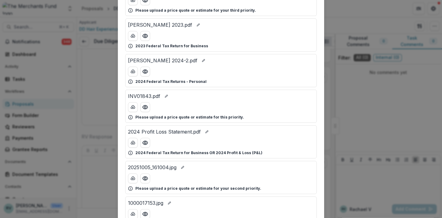
scroll to position [100, 0]
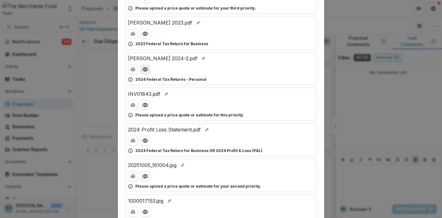
click at [145, 71] on icon "Preview Dior Smith 2024-2.pdf" at bounding box center [145, 69] width 6 height 6
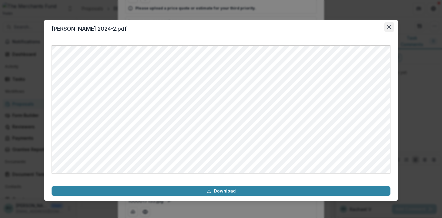
click at [389, 26] on icon "Close" at bounding box center [390, 27] width 4 height 4
click at [388, 24] on div "Attached Files 2025 Cash Flow and Balance Sheet.docx 2025 Profit & Loss 1000017…" at bounding box center [221, 109] width 442 height 218
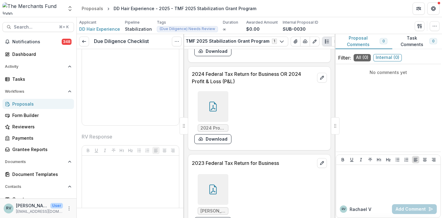
click at [369, 42] on button "Proposal Comments 0" at bounding box center [364, 41] width 58 height 15
click at [354, 41] on button "Proposal Comments 0" at bounding box center [364, 41] width 58 height 15
click at [435, 26] on icon "button" at bounding box center [434, 26] width 5 height 5
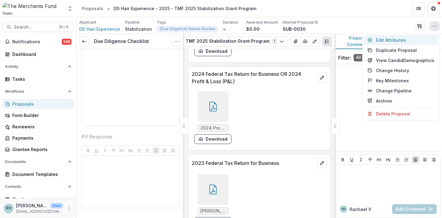
click at [408, 40] on button "Edit Attributes" at bounding box center [401, 40] width 74 height 10
type input "*******"
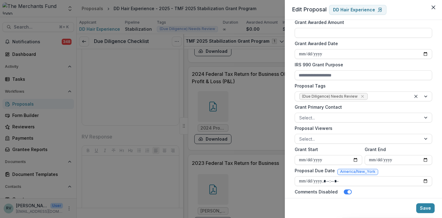
scroll to position [188, 0]
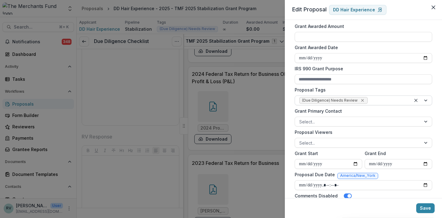
click at [361, 100] on icon "Remove (Due Diligence) Needs Review" at bounding box center [362, 100] width 3 height 3
click at [427, 205] on button "Save" at bounding box center [425, 208] width 18 height 10
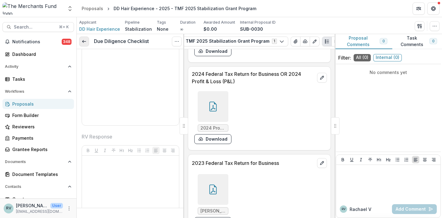
click at [84, 41] on icon at bounding box center [84, 41] width 5 height 5
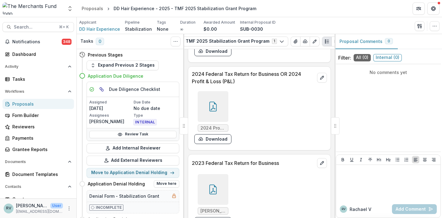
scroll to position [62, 0]
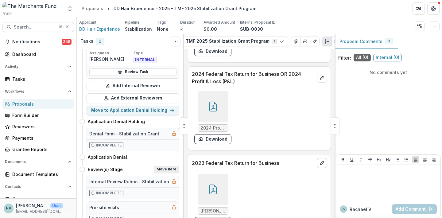
click at [160, 170] on button "Move here" at bounding box center [166, 169] width 25 height 7
select select "**********"
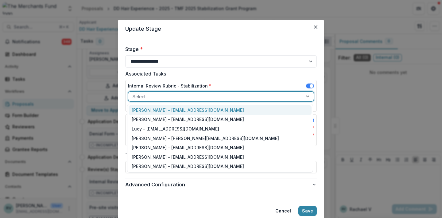
click at [226, 94] on div at bounding box center [216, 97] width 166 height 8
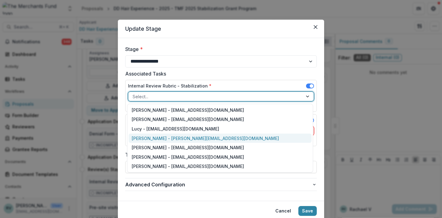
click at [178, 139] on div "[PERSON_NAME] - [PERSON_NAME][EMAIL_ADDRESS][DOMAIN_NAME]" at bounding box center [220, 139] width 183 height 10
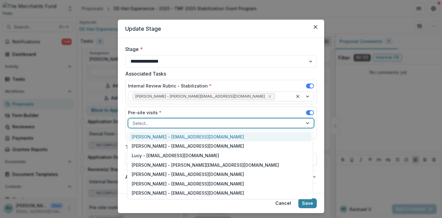
click at [161, 125] on div at bounding box center [216, 123] width 166 height 8
click at [160, 139] on div "[PERSON_NAME] - [EMAIL_ADDRESS][DOMAIN_NAME]" at bounding box center [220, 137] width 183 height 10
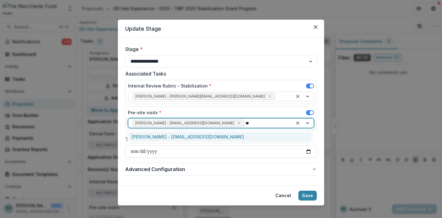
type input "***"
click at [159, 133] on div "[PERSON_NAME] - [EMAIL_ADDRESS][DOMAIN_NAME]" at bounding box center [220, 137] width 183 height 10
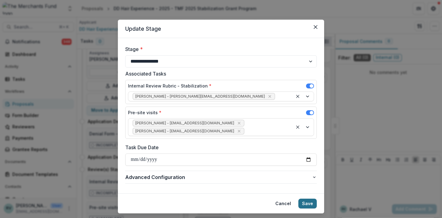
click at [308, 205] on button "Save" at bounding box center [308, 204] width 18 height 10
select select "**********"
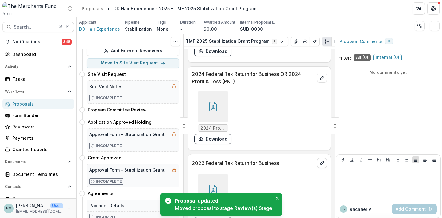
scroll to position [3103, 0]
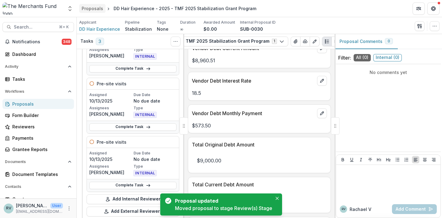
click at [91, 8] on div "Proposals" at bounding box center [92, 8] width 21 height 6
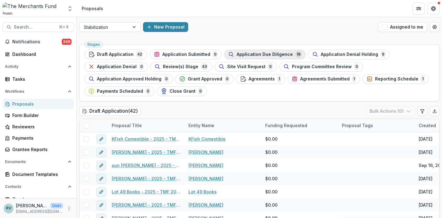
click at [261, 53] on span "Application Due Diligence" at bounding box center [265, 54] width 56 height 5
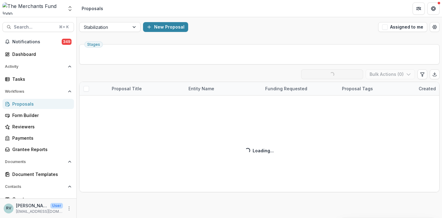
click at [261, 53] on ul "Stages" at bounding box center [259, 54] width 350 height 10
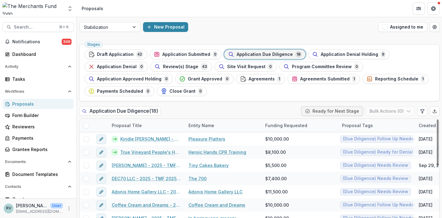
click at [334, 42] on div "Stages Draft Application 42 Application Submitted 0 Application Due Diligence 1…" at bounding box center [259, 137] width 365 height 190
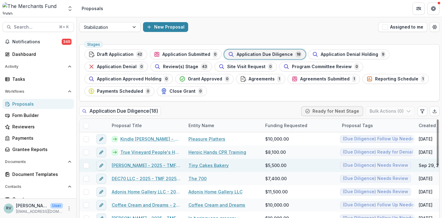
click at [159, 165] on link "[PERSON_NAME] - 2025 - TMF 2025 Stabilization Grant Program" at bounding box center [146, 165] width 69 height 6
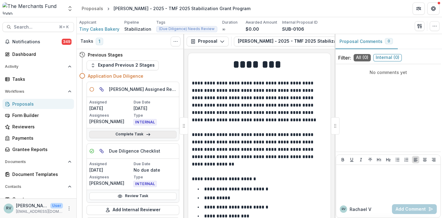
click at [139, 135] on link "Complete Task" at bounding box center [132, 134] width 87 height 7
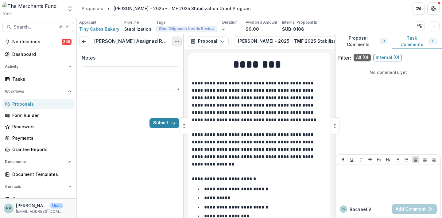
click at [177, 43] on icon "Options" at bounding box center [176, 41] width 5 height 5
click at [164, 69] on button "Cancel Task" at bounding box center [148, 68] width 66 height 10
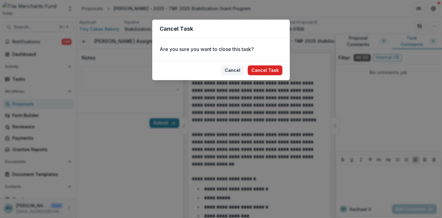
click at [262, 68] on button "Cancel Task" at bounding box center [265, 70] width 35 height 10
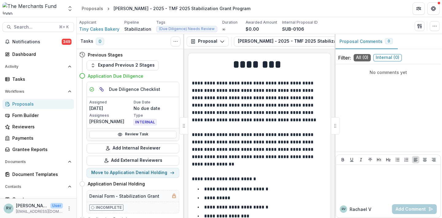
scroll to position [7, 0]
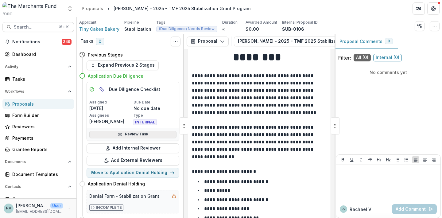
click at [149, 132] on link "Review Task" at bounding box center [132, 134] width 87 height 7
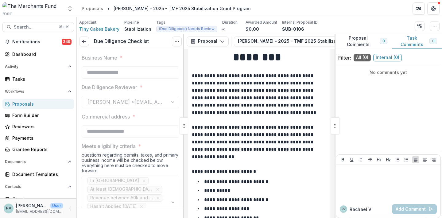
type input "*******"
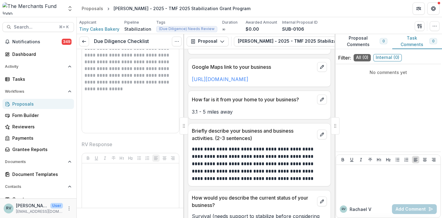
scroll to position [452, 0]
click at [243, 79] on link "[URL][DOMAIN_NAME]" at bounding box center [220, 79] width 57 height 6
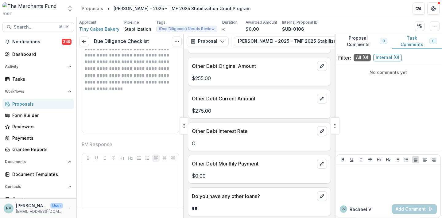
scroll to position [2715, 0]
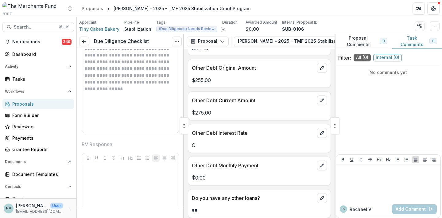
click at [107, 30] on span "Tiny Cakes Bakery" at bounding box center [99, 29] width 40 height 6
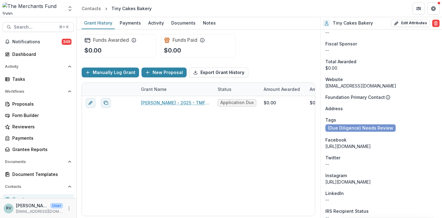
scroll to position [175, 0]
click at [359, 181] on div "[URL][DOMAIN_NAME]" at bounding box center [382, 181] width 112 height 6
click at [359, 145] on div "[URL][DOMAIN_NAME]" at bounding box center [382, 146] width 112 height 6
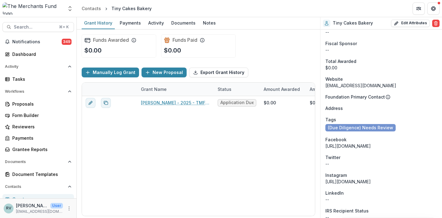
click at [389, 159] on div "Twitter" at bounding box center [382, 157] width 112 height 6
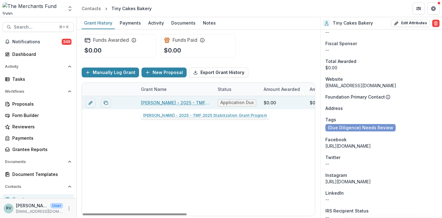
click at [158, 106] on link "[PERSON_NAME] - 2025 - TMF 2025 Stabilization Grant Program" at bounding box center [175, 103] width 69 height 6
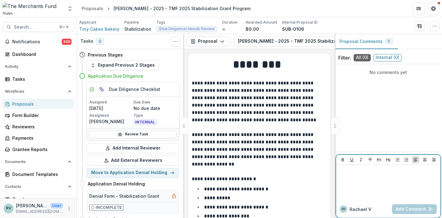
click at [355, 182] on div at bounding box center [389, 182] width 100 height 31
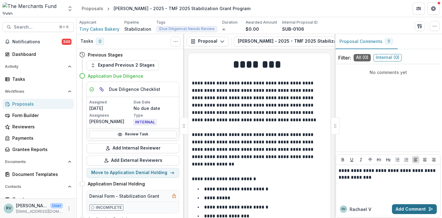
click at [410, 213] on button "Add Comment" at bounding box center [414, 209] width 45 height 10
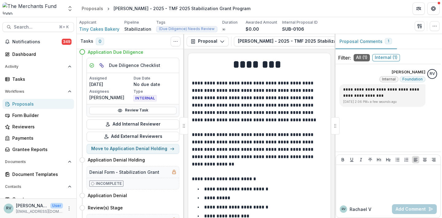
scroll to position [24, 0]
click at [433, 27] on icon "button" at bounding box center [434, 26] width 5 height 5
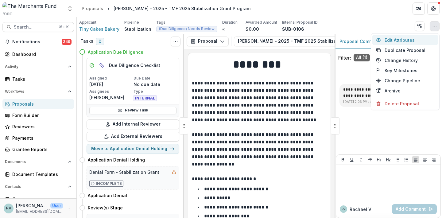
click at [414, 37] on button "Edit Attributes" at bounding box center [406, 40] width 66 height 10
type input "******"
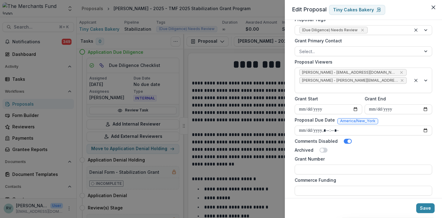
scroll to position [258, 0]
click at [426, 206] on button "Save" at bounding box center [425, 208] width 18 height 10
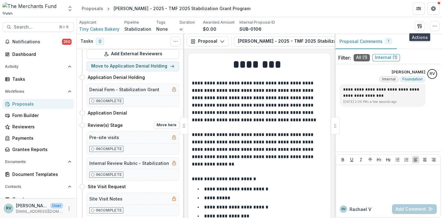
scroll to position [105, 0]
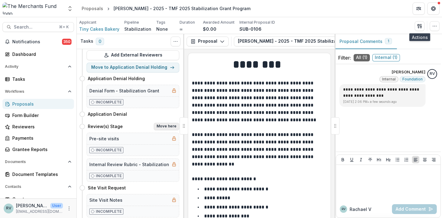
click at [168, 126] on button "Move here" at bounding box center [166, 126] width 25 height 7
select select "**********"
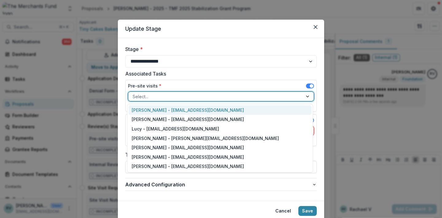
click at [159, 96] on div at bounding box center [216, 97] width 166 height 8
click at [158, 110] on div "[PERSON_NAME] - [EMAIL_ADDRESS][DOMAIN_NAME]" at bounding box center [220, 110] width 183 height 10
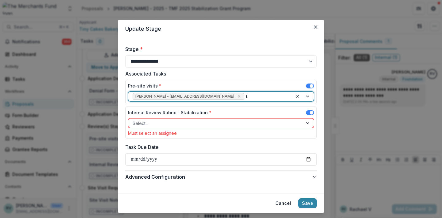
type input "***"
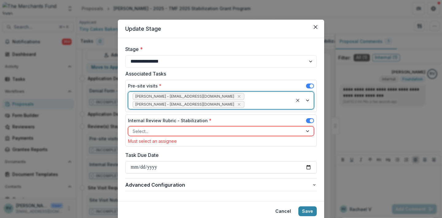
click at [144, 127] on div at bounding box center [216, 131] width 166 height 8
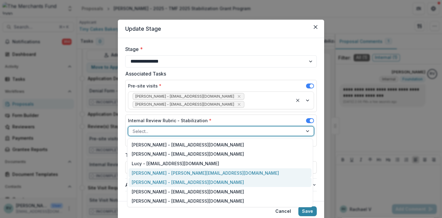
click at [140, 175] on div "[PERSON_NAME] - [PERSON_NAME][EMAIL_ADDRESS][DOMAIN_NAME]" at bounding box center [220, 173] width 183 height 10
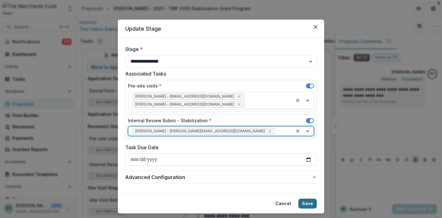
click at [307, 201] on button "Save" at bounding box center [308, 204] width 18 height 10
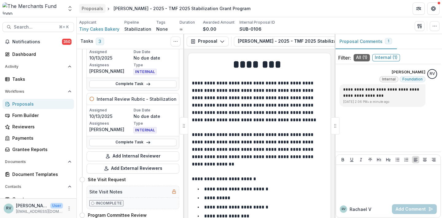
click at [90, 8] on div "Proposals" at bounding box center [92, 8] width 21 height 6
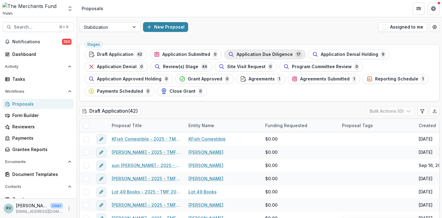
click at [246, 53] on span "Application Due Diligence" at bounding box center [265, 54] width 56 height 5
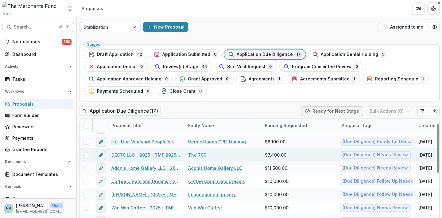
scroll to position [0, 0]
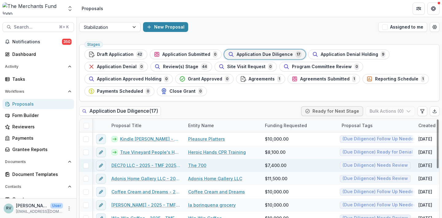
click at [159, 165] on link "DEC70 LLC - 2025 - TMF 2025 Stabilization Grant Program" at bounding box center [145, 165] width 69 height 6
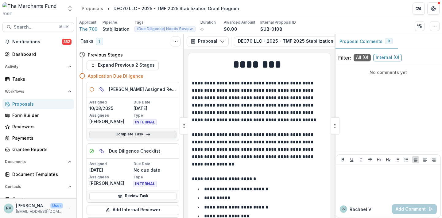
click at [150, 131] on link "Complete Task" at bounding box center [132, 134] width 87 height 7
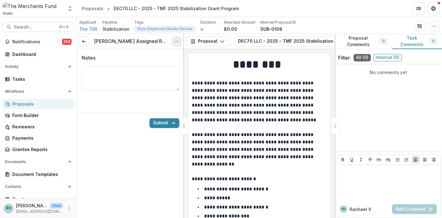
click at [174, 43] on button "Options" at bounding box center [177, 42] width 10 height 10
click at [158, 66] on button "Cancel Task" at bounding box center [148, 68] width 66 height 10
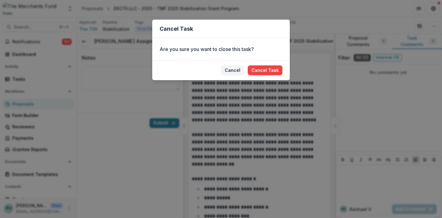
click at [261, 76] on footer "[PERSON_NAME] Task" at bounding box center [221, 70] width 138 height 20
click at [258, 69] on button "Cancel Task" at bounding box center [265, 70] width 35 height 10
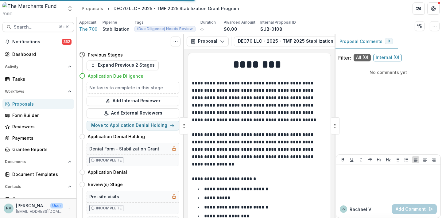
click at [263, 69] on h1 "********" at bounding box center [258, 64] width 133 height 15
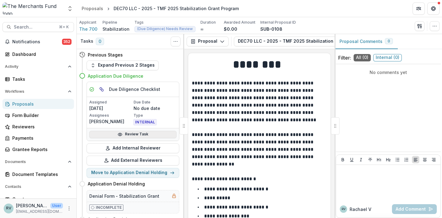
click at [122, 137] on icon at bounding box center [120, 134] width 5 height 5
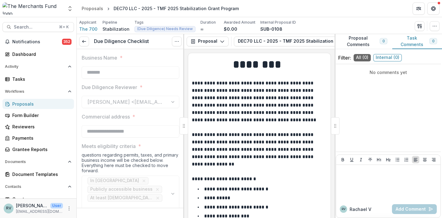
type input "********"
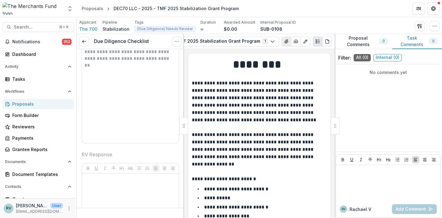
scroll to position [0, 98]
click at [293, 40] on icon "View Attached Files" at bounding box center [294, 42] width 3 height 4
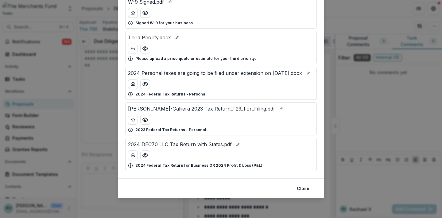
scroll to position [200, 0]
click at [144, 156] on circle "Preview 2024 DEC70 LLC Tax Return with States.pdf" at bounding box center [145, 155] width 2 height 2
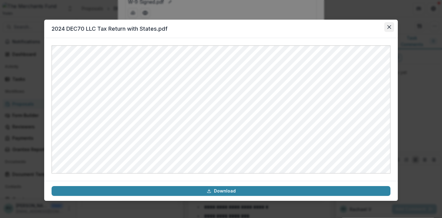
click at [390, 27] on icon "Close" at bounding box center [390, 27] width 4 height 4
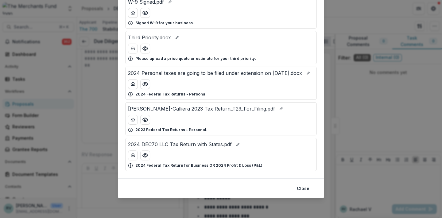
click at [387, 27] on button "Close" at bounding box center [389, 27] width 10 height 10
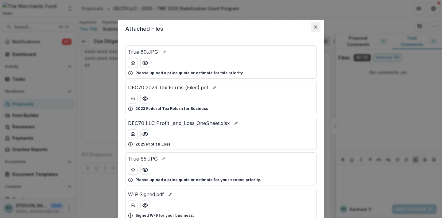
click at [314, 25] on icon "Close" at bounding box center [316, 27] width 4 height 4
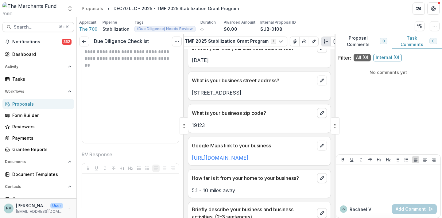
scroll to position [374, 0]
click at [222, 157] on link "[URL][DOMAIN_NAME]" at bounding box center [220, 157] width 57 height 6
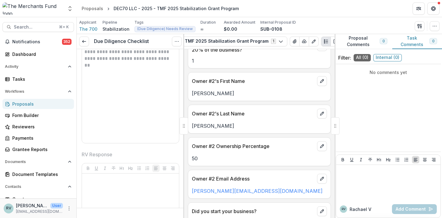
scroll to position [1098, 0]
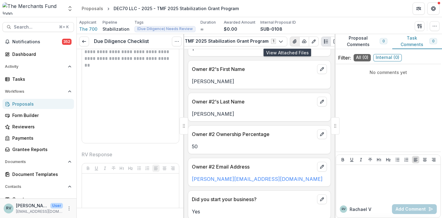
click at [292, 41] on icon "View Attached Files" at bounding box center [294, 41] width 5 height 5
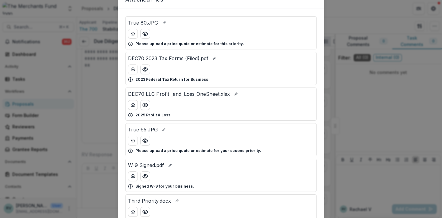
scroll to position [0, 0]
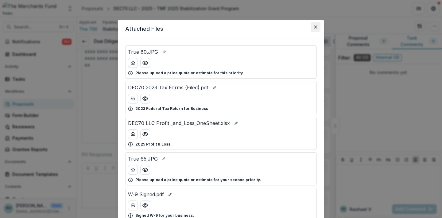
click at [314, 28] on icon "Close" at bounding box center [316, 27] width 4 height 4
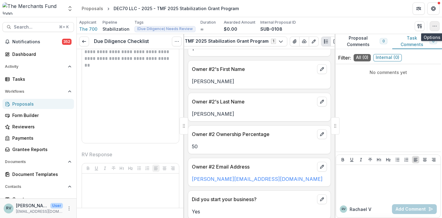
click at [433, 24] on icon "button" at bounding box center [434, 26] width 5 height 5
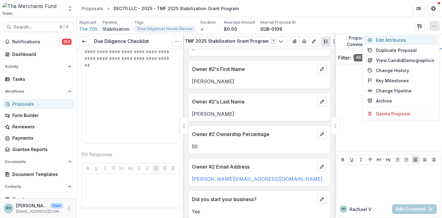
click at [386, 38] on button "Edit Attributes" at bounding box center [401, 40] width 74 height 10
type input "******"
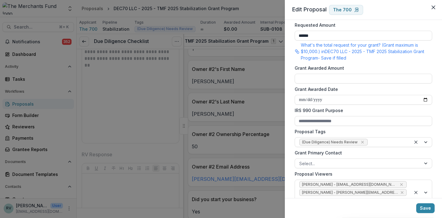
scroll to position [146, 0]
click at [360, 144] on icon "Remove (Due Diligence) Needs Review" at bounding box center [362, 141] width 5 height 5
click at [425, 209] on button "Save" at bounding box center [425, 208] width 18 height 10
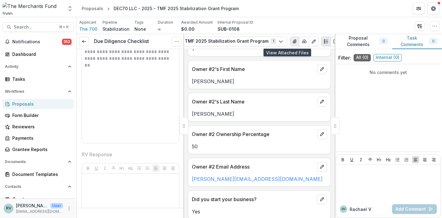
click at [292, 42] on icon "View Attached Files" at bounding box center [294, 41] width 5 height 5
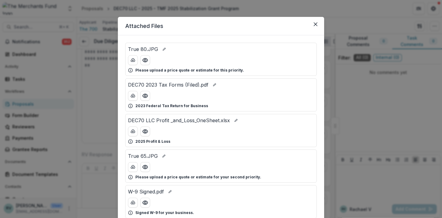
scroll to position [8, 0]
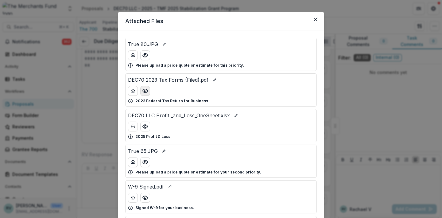
click at [145, 91] on circle "Preview DEC70 2023 Tax Forms (Filed).pdf" at bounding box center [145, 91] width 2 height 2
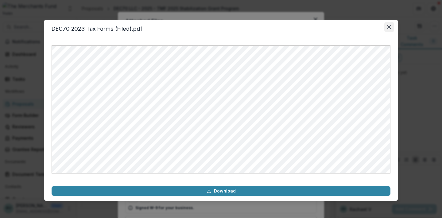
click at [390, 29] on icon "Close" at bounding box center [390, 27] width 4 height 4
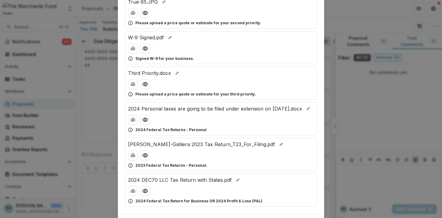
scroll to position [160, 0]
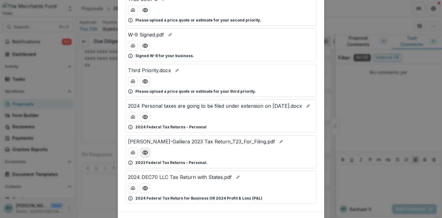
click at [145, 154] on circle "Preview Sean Butler-Galliera 2023 Tax Return_T23_For_Filing.pdf" at bounding box center [145, 153] width 2 height 2
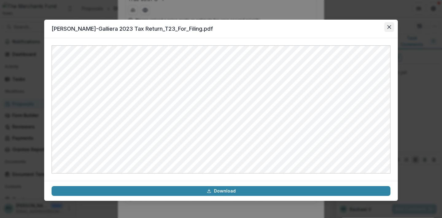
click at [390, 26] on icon "Close" at bounding box center [390, 27] width 4 height 4
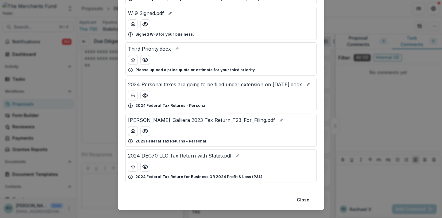
scroll to position [183, 0]
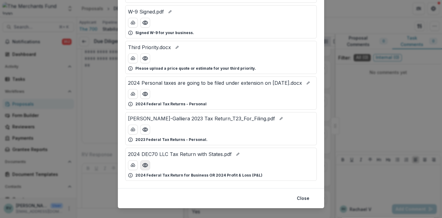
click at [146, 168] on icon "Preview 2024 DEC70 LLC Tax Return with States.pdf" at bounding box center [145, 165] width 6 height 6
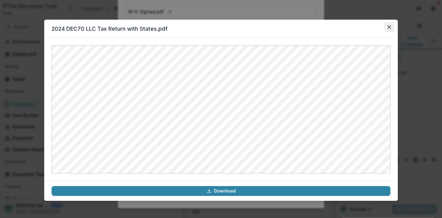
click at [388, 27] on icon "Close" at bounding box center [390, 27] width 4 height 4
click at [388, 25] on div "Attached Files True 80.JPG Please upload a price quote or estimate for this pri…" at bounding box center [221, 109] width 442 height 218
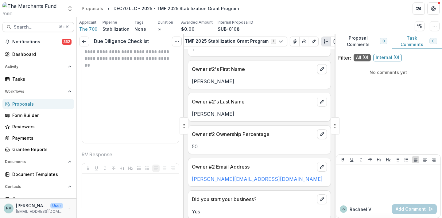
click at [389, 23] on div "Attached Files True 80.JPG Please upload a price quote or estimate for this pri…" at bounding box center [221, 109] width 442 height 218
click at [433, 26] on circle "button" at bounding box center [433, 26] width 0 height 0
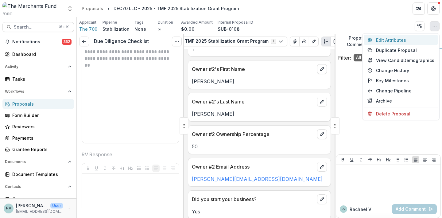
click at [415, 39] on button "Edit Attributes" at bounding box center [401, 40] width 74 height 10
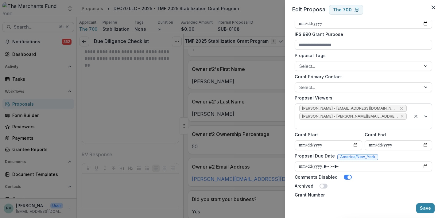
scroll to position [222, 0]
click at [433, 6] on icon "Close" at bounding box center [434, 8] width 4 height 4
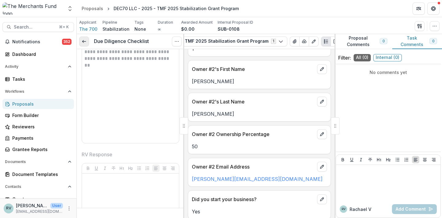
click at [83, 40] on icon at bounding box center [84, 41] width 5 height 5
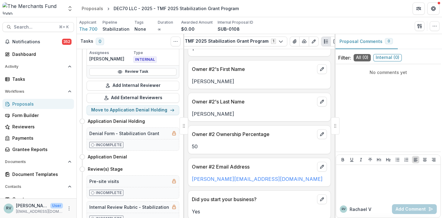
scroll to position [67, 0]
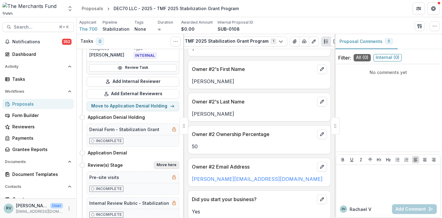
click at [162, 167] on button "Move here" at bounding box center [166, 165] width 25 height 7
select select "**********"
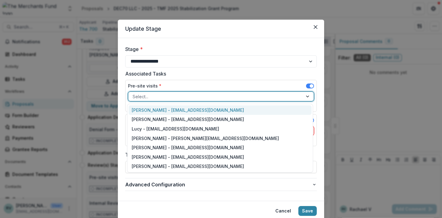
click at [184, 98] on div at bounding box center [216, 97] width 166 height 8
click at [168, 109] on div "[PERSON_NAME] - [EMAIL_ADDRESS][DOMAIN_NAME]" at bounding box center [220, 110] width 183 height 10
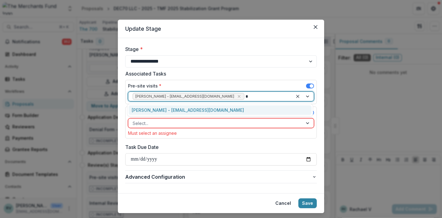
type input "**"
click at [152, 105] on div "[PERSON_NAME] - [EMAIL_ADDRESS][DOMAIN_NAME]" at bounding box center [220, 110] width 183 height 10
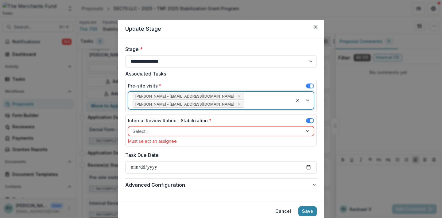
click at [149, 128] on div at bounding box center [216, 131] width 166 height 8
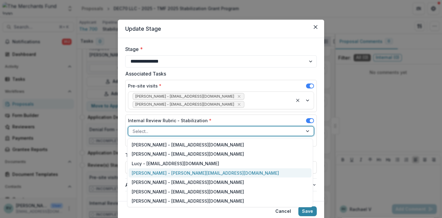
click at [142, 174] on div "[PERSON_NAME] - [PERSON_NAME][EMAIL_ADDRESS][DOMAIN_NAME]" at bounding box center [220, 173] width 183 height 10
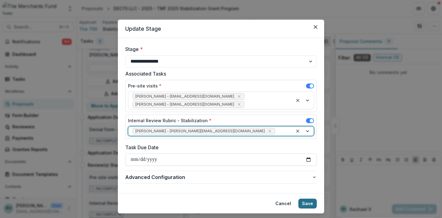
click at [308, 202] on button "Save" at bounding box center [308, 204] width 18 height 10
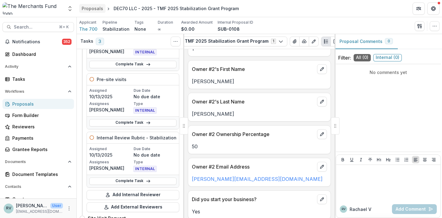
click at [90, 9] on div "Proposals" at bounding box center [92, 8] width 21 height 6
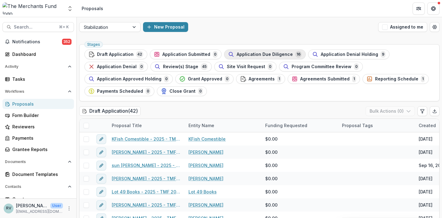
click at [254, 54] on span "Application Due Diligence" at bounding box center [265, 54] width 56 height 5
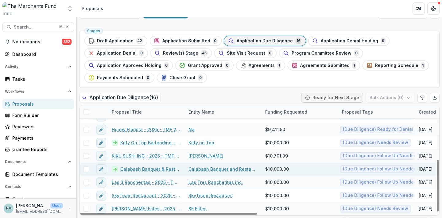
scroll to position [115, 0]
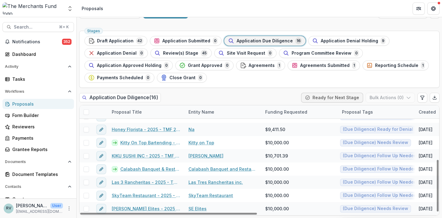
click at [377, 114] on div "Proposal Tags" at bounding box center [376, 111] width 77 height 13
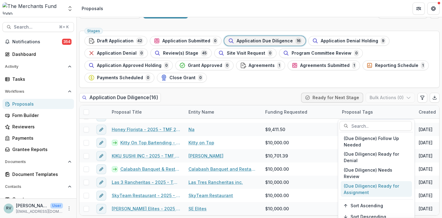
click at [361, 203] on span "Sort Ascending" at bounding box center [367, 205] width 33 height 5
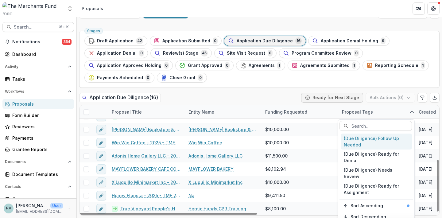
click at [386, 83] on div "Stages Draft Application 42 Application Submitted 0 Application Due Diligence 1…" at bounding box center [259, 59] width 361 height 57
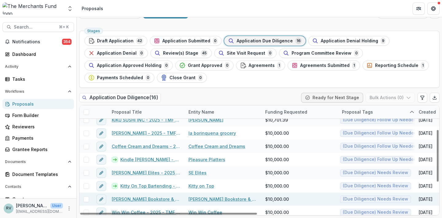
scroll to position [53, 0]
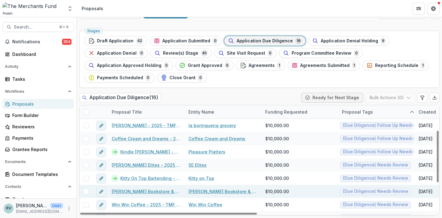
click at [132, 192] on link "[PERSON_NAME] Bookstore & Gift Shop - 2025 - TMF 2025 Stabilization Grant Progr…" at bounding box center [146, 191] width 69 height 6
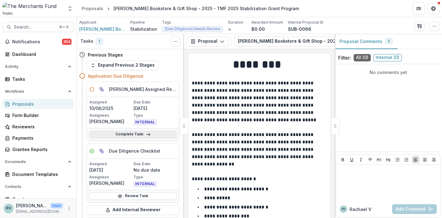
click at [151, 134] on link "Complete Task" at bounding box center [132, 134] width 87 height 7
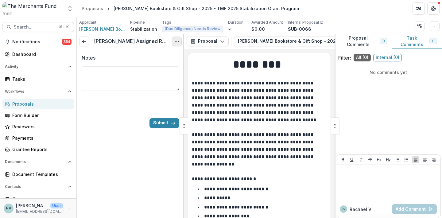
click at [176, 42] on icon "Options" at bounding box center [176, 41] width 5 height 5
click at [159, 69] on button "Cancel Task" at bounding box center [148, 68] width 66 height 10
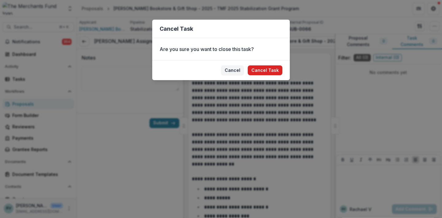
click at [265, 69] on button "Cancel Task" at bounding box center [265, 70] width 35 height 10
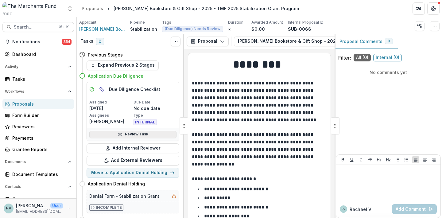
click at [135, 134] on link "Review Task" at bounding box center [132, 134] width 87 height 7
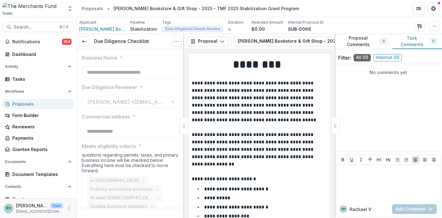
type input "*******"
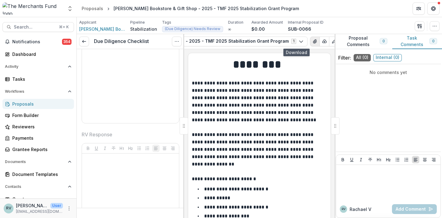
scroll to position [0, 138]
click at [313, 42] on icon "View Attached Files" at bounding box center [315, 41] width 5 height 5
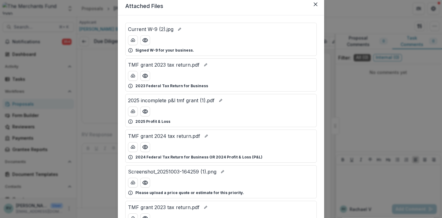
scroll to position [33, 0]
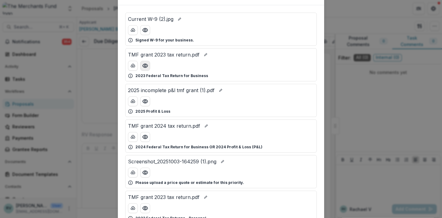
click at [146, 66] on icon "Preview TMF grant 2023 tax return.pdf" at bounding box center [145, 66] width 6 height 6
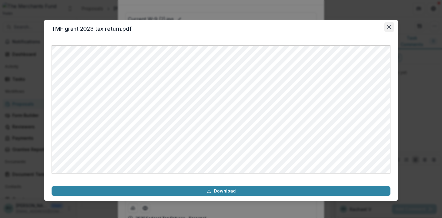
click at [388, 27] on icon "Close" at bounding box center [390, 27] width 4 height 4
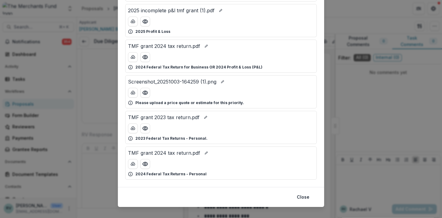
scroll to position [115, 0]
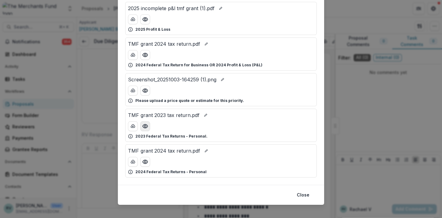
click at [144, 125] on icon "Preview TMF grant 2023 tax return.pdf" at bounding box center [145, 126] width 6 height 6
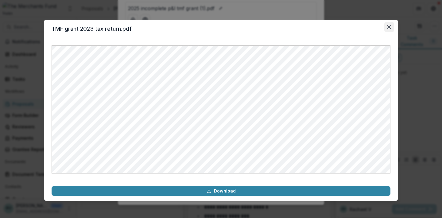
click at [387, 27] on button "Close" at bounding box center [389, 27] width 10 height 10
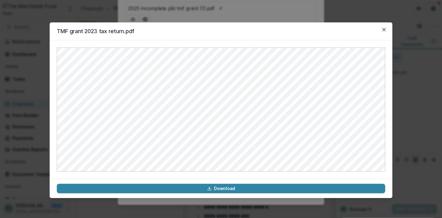
scroll to position [0, 0]
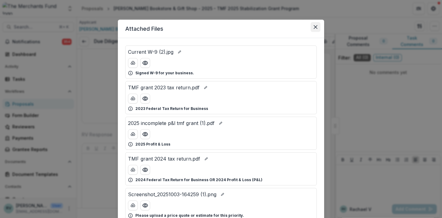
click at [316, 27] on icon "Close" at bounding box center [316, 27] width 4 height 4
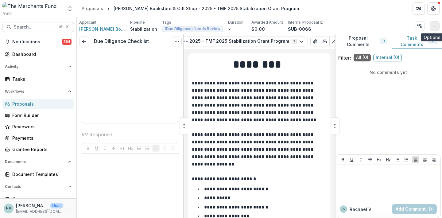
click at [433, 24] on icon "button" at bounding box center [434, 26] width 5 height 5
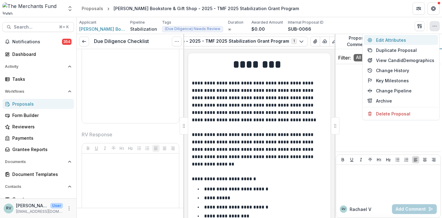
click at [398, 41] on button "Edit Attributes" at bounding box center [401, 40] width 74 height 10
type input "*******"
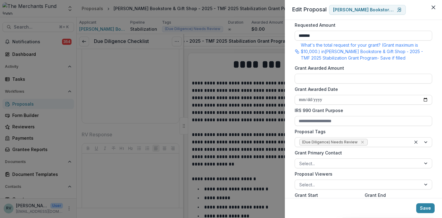
scroll to position [151, 0]
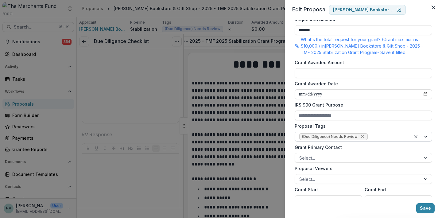
click at [361, 138] on icon "Remove (Due Diligence) Needs Review" at bounding box center [362, 136] width 5 height 5
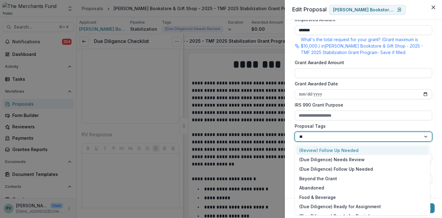
type input "***"
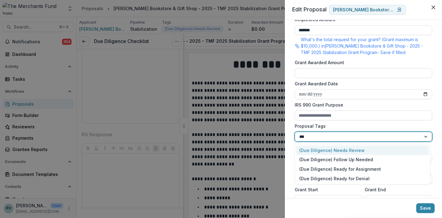
click at [352, 150] on div "(Due Diligence) Needs Review" at bounding box center [362, 151] width 133 height 10
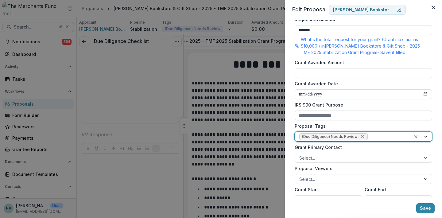
click at [361, 136] on icon "Remove (Due Diligence) Needs Review" at bounding box center [362, 136] width 3 height 3
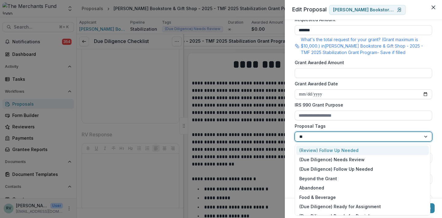
type input "***"
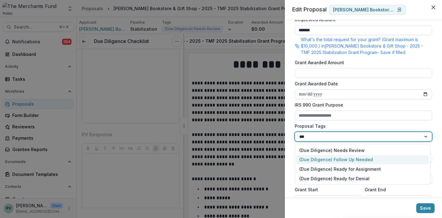
click at [358, 160] on div "(Due Diligence) Follow Up Needed" at bounding box center [362, 160] width 133 height 10
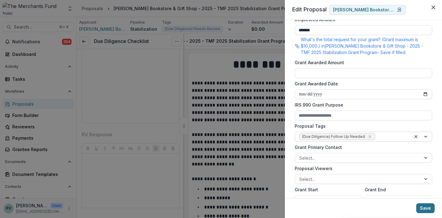
click at [424, 209] on button "Save" at bounding box center [425, 208] width 18 height 10
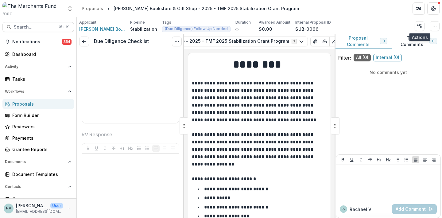
click at [353, 38] on button "Proposal Comments 0" at bounding box center [364, 41] width 58 height 15
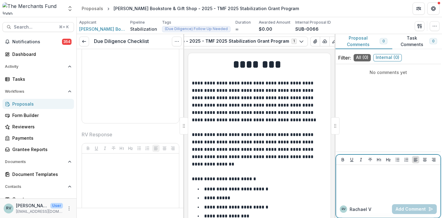
click at [367, 186] on div at bounding box center [389, 182] width 100 height 31
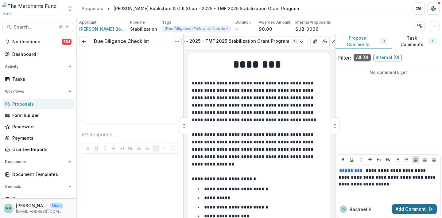
click at [398, 208] on button "Add Comment" at bounding box center [414, 209] width 45 height 10
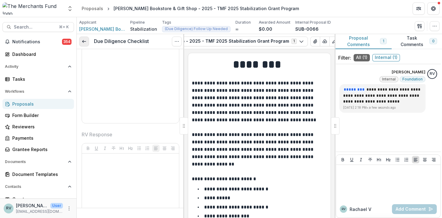
click at [84, 39] on icon at bounding box center [84, 41] width 5 height 5
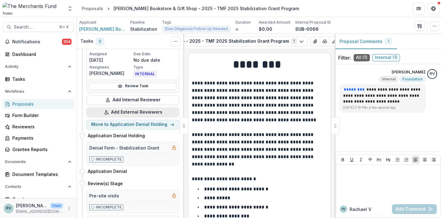
scroll to position [80, 0]
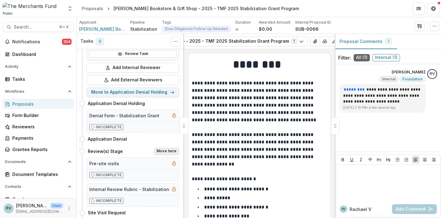
click at [165, 151] on button "Move here" at bounding box center [166, 151] width 25 height 7
select select "**********"
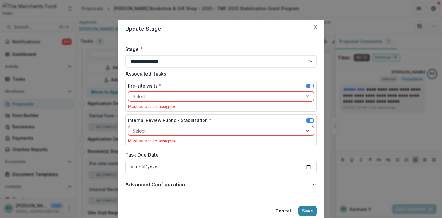
click at [166, 96] on div at bounding box center [216, 97] width 166 height 8
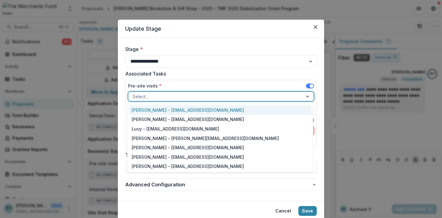
click at [163, 111] on div "[PERSON_NAME] - [EMAIL_ADDRESS][DOMAIN_NAME]" at bounding box center [220, 110] width 183 height 10
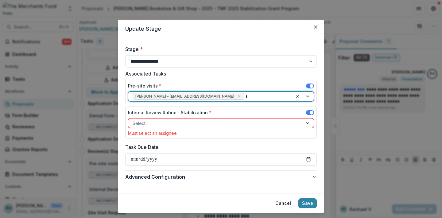
type input "**"
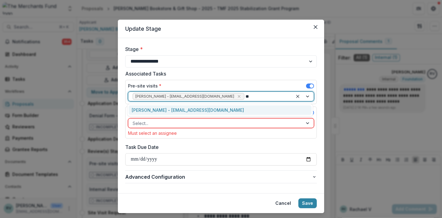
click at [156, 109] on div "[PERSON_NAME] - [EMAIL_ADDRESS][DOMAIN_NAME]" at bounding box center [220, 110] width 183 height 10
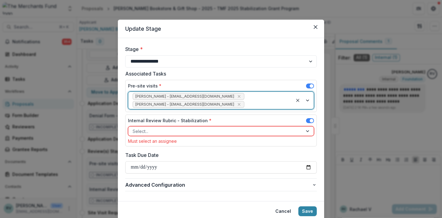
click at [150, 130] on div at bounding box center [216, 131] width 166 height 8
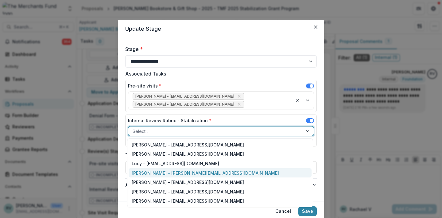
click at [143, 173] on div "[PERSON_NAME] - [PERSON_NAME][EMAIL_ADDRESS][DOMAIN_NAME]" at bounding box center [220, 173] width 183 height 10
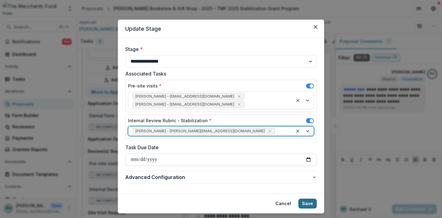
click at [307, 205] on button "Save" at bounding box center [308, 204] width 18 height 10
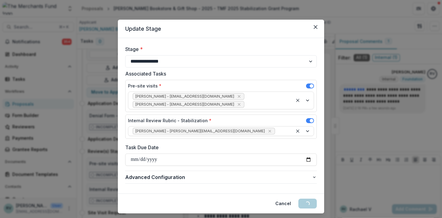
select select "**********"
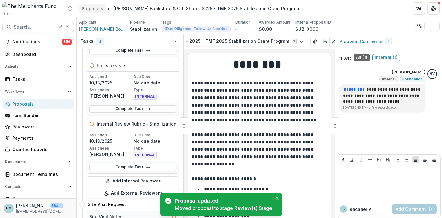
click at [93, 10] on div "Proposals" at bounding box center [92, 8] width 21 height 6
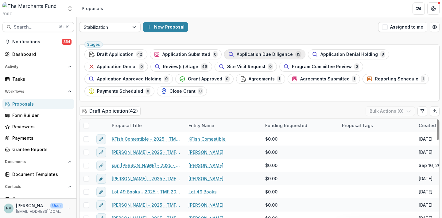
click at [267, 57] on span "Application Due Diligence" at bounding box center [265, 54] width 56 height 5
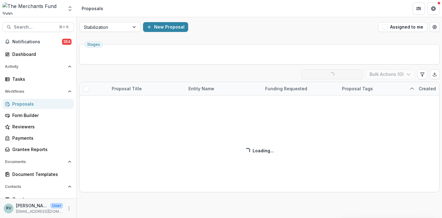
click at [261, 54] on ul "Stages" at bounding box center [259, 54] width 350 height 10
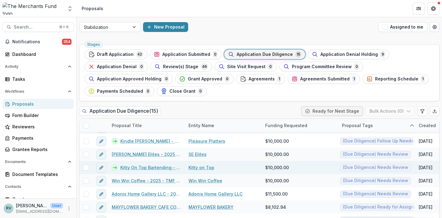
scroll to position [78, 0]
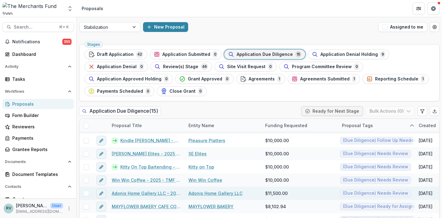
click at [137, 194] on link "Adonis Home Gallery LLC - 2025 - TMF 2025 Stabilization Grant Program" at bounding box center [146, 193] width 69 height 6
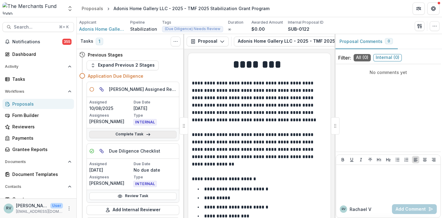
click at [150, 135] on link "Complete Task" at bounding box center [132, 134] width 87 height 7
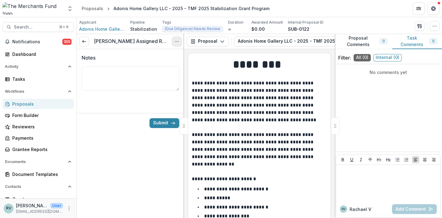
click at [174, 41] on button "Options" at bounding box center [177, 42] width 10 height 10
click at [160, 68] on button "Cancel Task" at bounding box center [148, 68] width 66 height 10
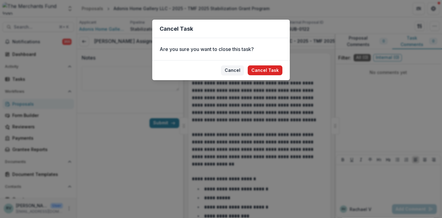
click at [274, 71] on button "Cancel Task" at bounding box center [265, 70] width 35 height 10
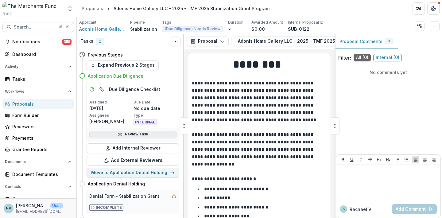
click at [133, 134] on link "Review Task" at bounding box center [132, 134] width 87 height 7
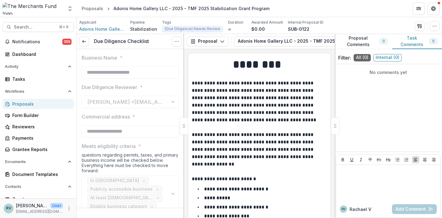
type input "*******"
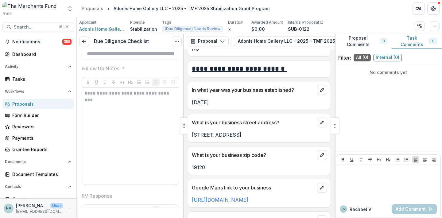
scroll to position [340, 0]
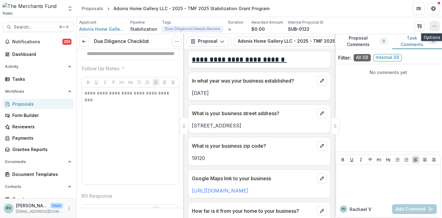
click at [435, 25] on icon "button" at bounding box center [434, 26] width 5 height 5
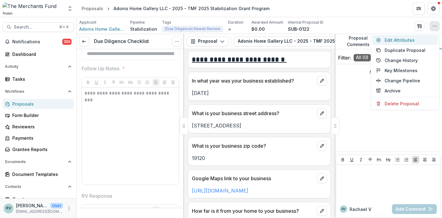
click at [400, 41] on button "Edit Attributes" at bounding box center [406, 40] width 66 height 10
type input "*******"
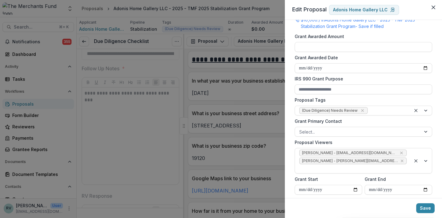
scroll to position [180, 0]
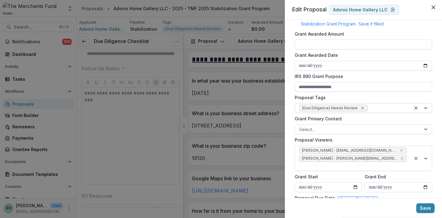
click at [361, 108] on icon "Remove (Due Diligence) Needs Review" at bounding box center [362, 108] width 5 height 5
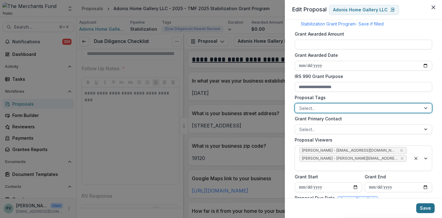
click at [423, 207] on button "Save" at bounding box center [425, 208] width 18 height 10
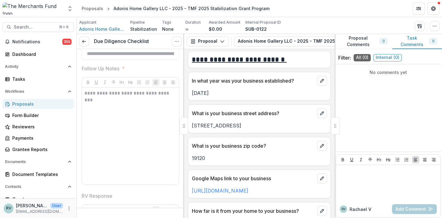
click at [83, 42] on icon at bounding box center [84, 41] width 5 height 5
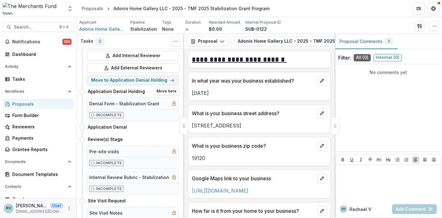
scroll to position [93, 0]
click at [165, 139] on button "Move here" at bounding box center [166, 138] width 25 height 7
select select "**********"
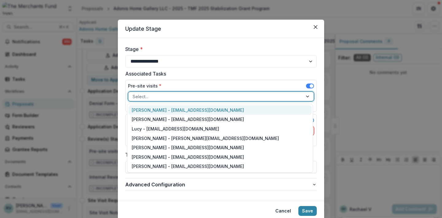
click at [178, 94] on div at bounding box center [216, 97] width 166 height 8
click at [171, 108] on div "[PERSON_NAME] - [EMAIL_ADDRESS][DOMAIN_NAME]" at bounding box center [220, 110] width 183 height 10
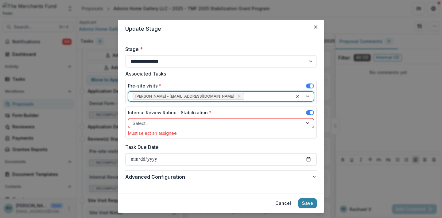
type input "*"
click at [246, 95] on div "*" at bounding box center [267, 97] width 43 height 8
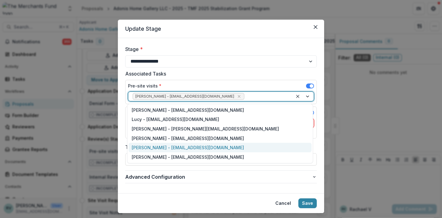
click at [222, 148] on div "[PERSON_NAME] - [EMAIL_ADDRESS][DOMAIN_NAME]" at bounding box center [220, 148] width 183 height 10
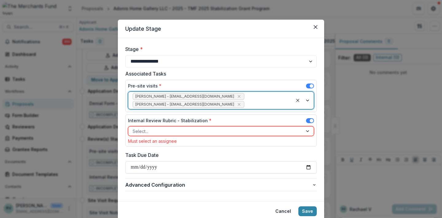
click at [210, 132] on div at bounding box center [216, 131] width 166 height 8
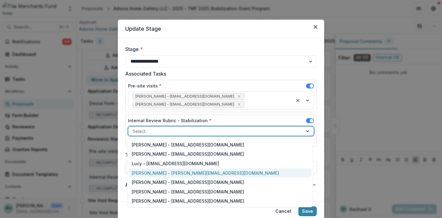
click at [185, 174] on div "[PERSON_NAME] - [PERSON_NAME][EMAIL_ADDRESS][DOMAIN_NAME]" at bounding box center [220, 173] width 183 height 10
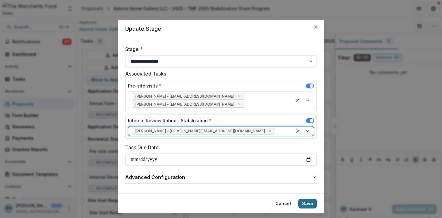
click at [306, 204] on button "Save" at bounding box center [308, 204] width 18 height 10
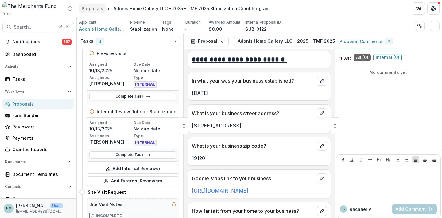
click at [90, 9] on div "Proposals" at bounding box center [92, 8] width 21 height 6
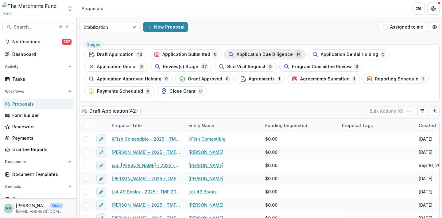
click at [261, 54] on span "Application Due Diligence" at bounding box center [265, 54] width 56 height 5
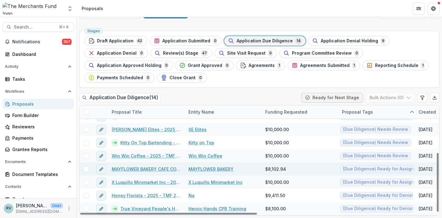
scroll to position [14, 0]
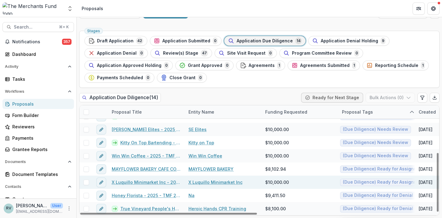
click at [146, 182] on link "X Luquillo Minimarket Inc - 2025 - TMF 2025 Stabilization Grant Program" at bounding box center [146, 182] width 69 height 6
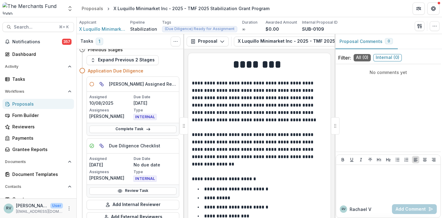
scroll to position [14, 0]
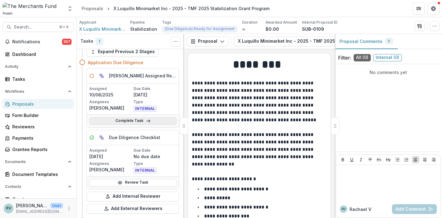
click at [147, 119] on icon at bounding box center [148, 121] width 5 height 5
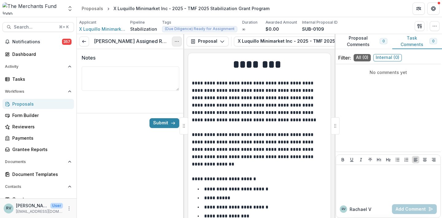
click at [176, 42] on icon "Options" at bounding box center [176, 41] width 5 height 5
click at [162, 68] on button "Cancel Task" at bounding box center [148, 68] width 66 height 10
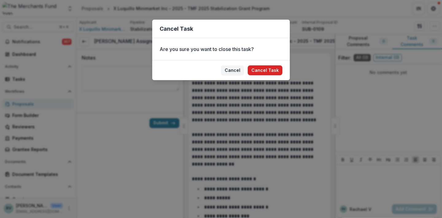
click at [271, 70] on button "Cancel Task" at bounding box center [265, 70] width 35 height 10
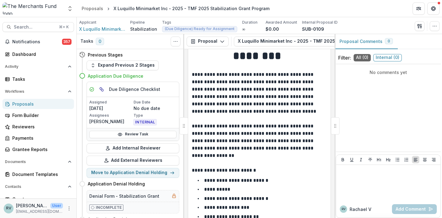
scroll to position [9, 0]
click at [142, 134] on link "Review Task" at bounding box center [132, 134] width 87 height 7
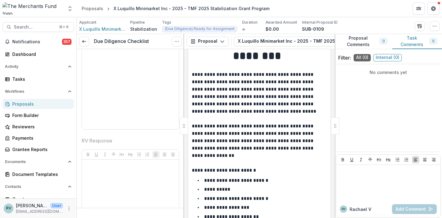
scroll to position [1609, 0]
click at [435, 25] on icon "button" at bounding box center [434, 26] width 5 height 5
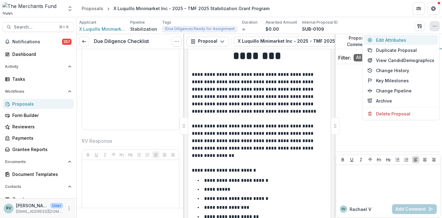
click at [400, 39] on button "Edit Attributes" at bounding box center [401, 40] width 74 height 10
type input "*******"
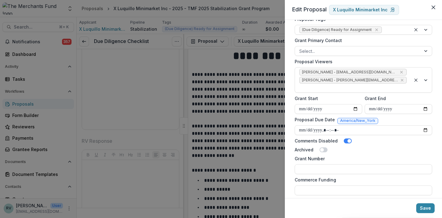
scroll to position [258, 0]
click at [425, 206] on button "Save" at bounding box center [425, 208] width 18 height 10
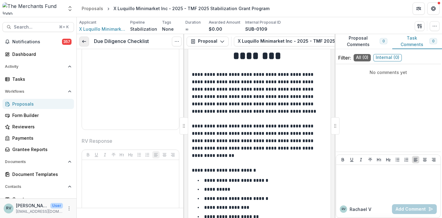
click at [86, 39] on icon at bounding box center [84, 41] width 5 height 5
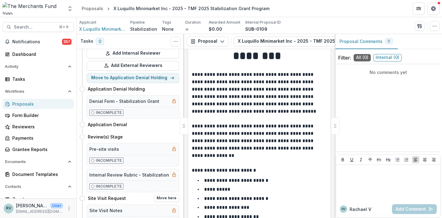
scroll to position [108, 0]
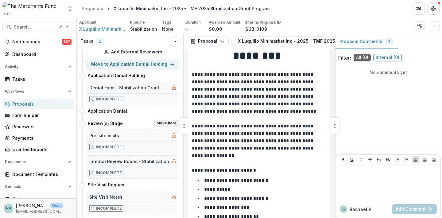
click at [161, 123] on button "Move here" at bounding box center [166, 123] width 25 height 7
select select "**********"
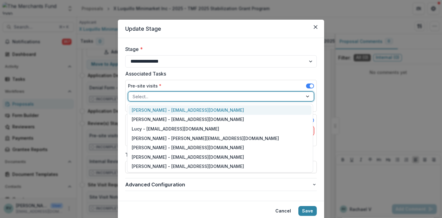
click at [250, 97] on div at bounding box center [216, 97] width 166 height 8
click at [243, 109] on div "[PERSON_NAME] - [EMAIL_ADDRESS][DOMAIN_NAME]" at bounding box center [220, 110] width 183 height 10
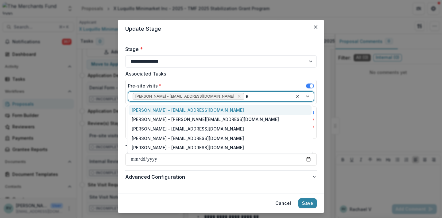
type input "**"
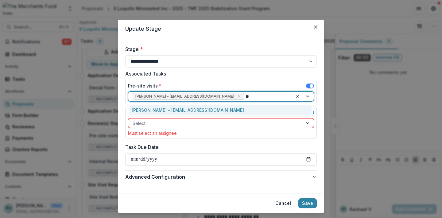
click at [225, 108] on div "[PERSON_NAME] - [EMAIL_ADDRESS][DOMAIN_NAME]" at bounding box center [220, 110] width 183 height 10
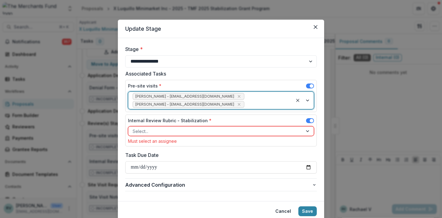
click at [200, 127] on div at bounding box center [216, 131] width 166 height 8
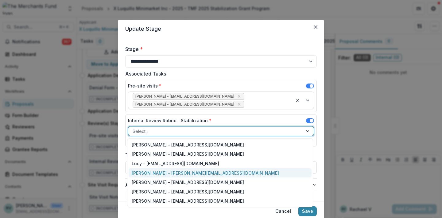
click at [186, 171] on div "[PERSON_NAME] - [PERSON_NAME][EMAIL_ADDRESS][DOMAIN_NAME]" at bounding box center [220, 173] width 183 height 10
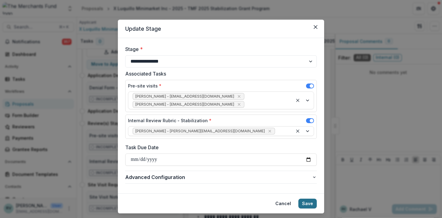
click at [307, 206] on button "Save" at bounding box center [308, 204] width 18 height 10
select select "**********"
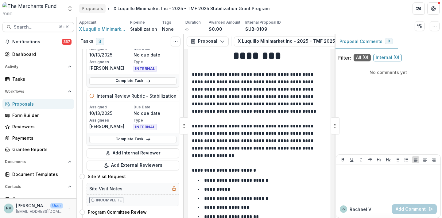
click at [90, 9] on div "Proposals" at bounding box center [92, 8] width 21 height 6
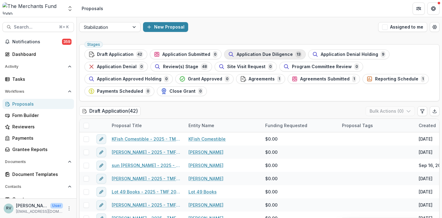
click at [271, 55] on span "Application Due Diligence" at bounding box center [265, 54] width 56 height 5
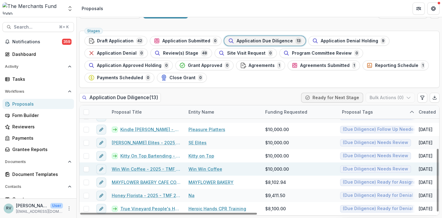
scroll to position [14, 0]
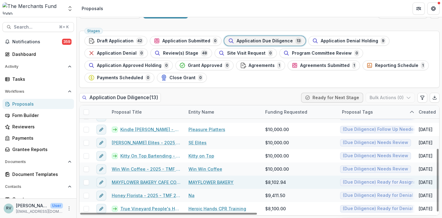
click at [155, 181] on link "MAYFLOWER BAKERY CAFE CO - 2025 - TMF 2025 Stabilization Grant Program" at bounding box center [146, 182] width 69 height 6
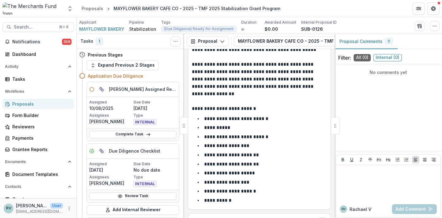
scroll to position [74, 0]
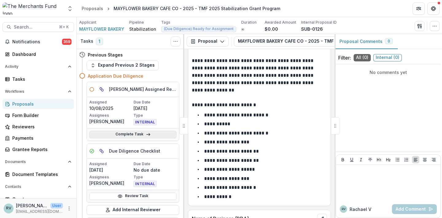
click at [152, 135] on link "Complete Task" at bounding box center [132, 134] width 87 height 7
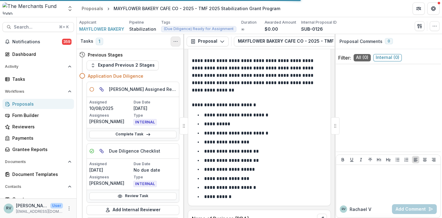
click at [172, 42] on button "Toggle View Cancelled Tasks" at bounding box center [176, 42] width 10 height 10
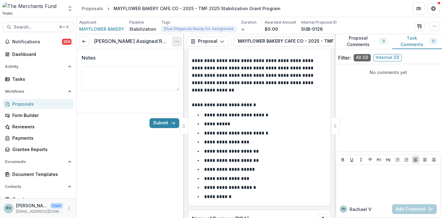
click at [177, 45] on button "Options" at bounding box center [177, 42] width 10 height 10
click at [152, 69] on button "Cancel Task" at bounding box center [148, 68] width 66 height 10
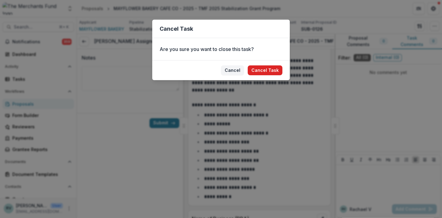
click at [264, 69] on button "Cancel Task" at bounding box center [265, 70] width 35 height 10
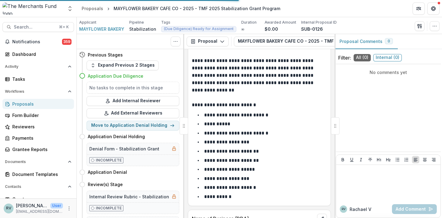
click at [262, 73] on p "**********" at bounding box center [258, 46] width 133 height 81
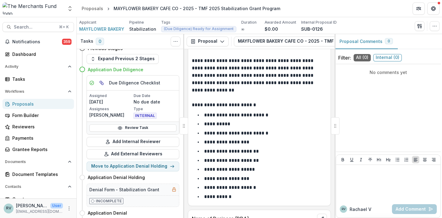
scroll to position [7, 0]
click at [124, 127] on link "Review Task" at bounding box center [132, 127] width 87 height 7
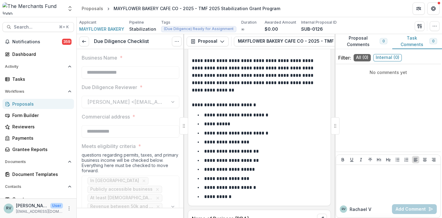
type input "*******"
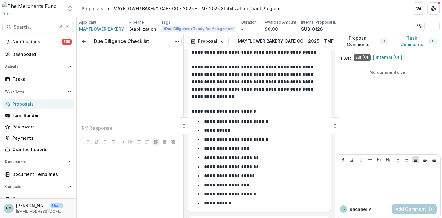
scroll to position [66, 0]
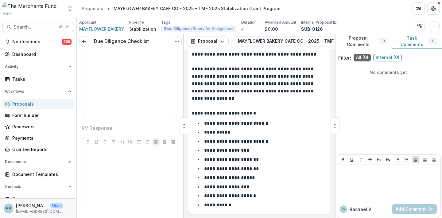
click at [276, 92] on p "**********" at bounding box center [258, 54] width 133 height 81
click at [435, 27] on icon "button" at bounding box center [434, 26] width 5 height 5
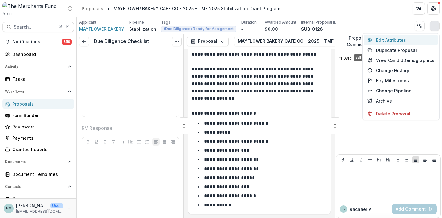
click at [405, 38] on button "Edit Attributes" at bounding box center [401, 40] width 74 height 10
type input "*********"
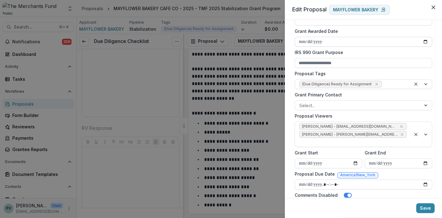
scroll to position [213, 0]
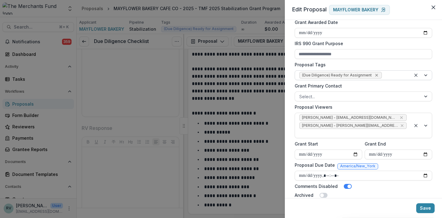
click at [375, 75] on icon "Remove (Due Diligence) Ready for Assignment" at bounding box center [376, 75] width 3 height 3
click at [426, 209] on button "Save" at bounding box center [425, 208] width 18 height 10
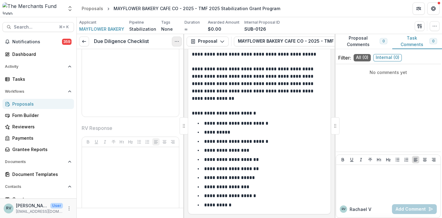
click at [174, 43] on icon "Options" at bounding box center [176, 41] width 5 height 5
click at [79, 43] on div "Due Diligence Checklist View task Reopen Task" at bounding box center [130, 41] width 107 height 15
click at [84, 41] on icon at bounding box center [84, 41] width 5 height 5
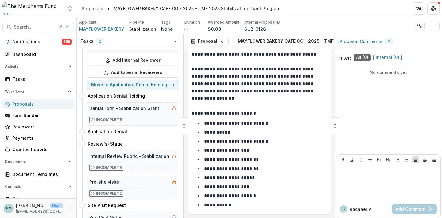
scroll to position [89, 0]
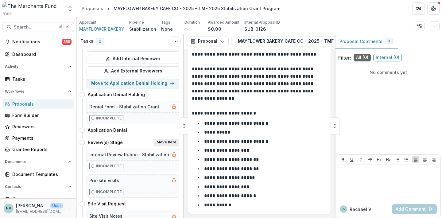
click at [163, 142] on button "Move here" at bounding box center [166, 142] width 25 height 7
select select "**********"
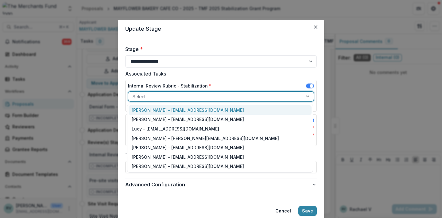
click at [199, 98] on div at bounding box center [216, 97] width 166 height 8
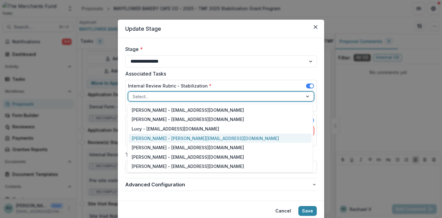
click at [187, 137] on div "[PERSON_NAME] - [PERSON_NAME][EMAIL_ADDRESS][DOMAIN_NAME]" at bounding box center [220, 139] width 183 height 10
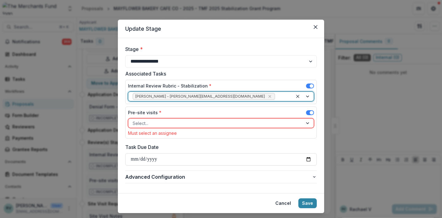
click at [167, 123] on div at bounding box center [216, 123] width 166 height 8
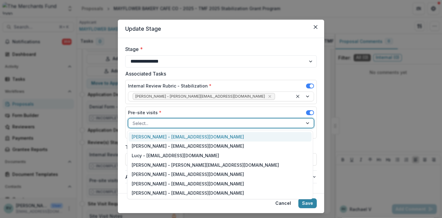
click at [162, 139] on div "[PERSON_NAME] - [EMAIL_ADDRESS][DOMAIN_NAME]" at bounding box center [220, 137] width 183 height 10
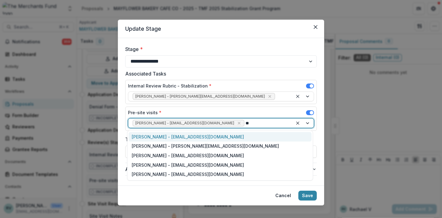
type input "***"
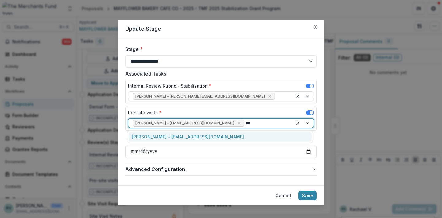
click at [158, 138] on div "[PERSON_NAME] - [EMAIL_ADDRESS][DOMAIN_NAME]" at bounding box center [220, 137] width 183 height 10
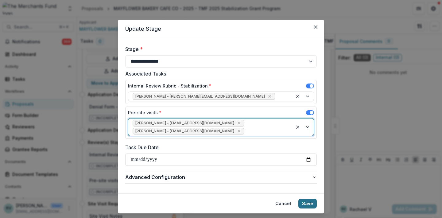
click at [307, 204] on button "Save" at bounding box center [308, 204] width 18 height 10
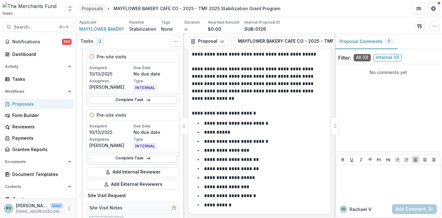
click at [93, 9] on div "Proposals" at bounding box center [92, 8] width 21 height 6
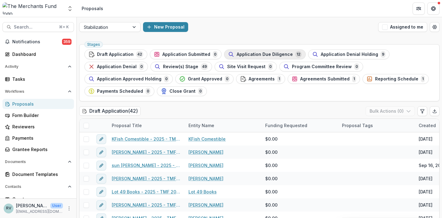
click at [276, 54] on span "Application Due Diligence" at bounding box center [265, 54] width 56 height 5
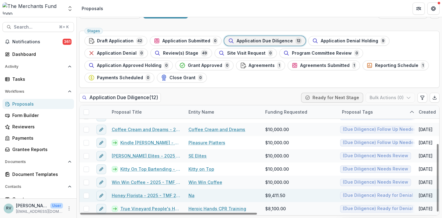
scroll to position [14, 0]
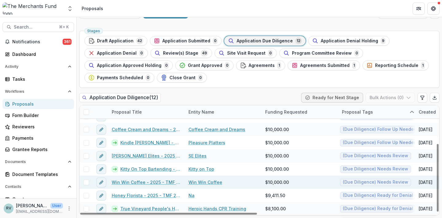
click at [154, 182] on link "Win Win Coffee - 2025 - TMF 2025 Stabilization Grant Program" at bounding box center [146, 182] width 69 height 6
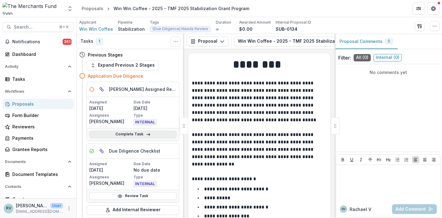
click at [139, 131] on link "Complete Task" at bounding box center [132, 134] width 87 height 7
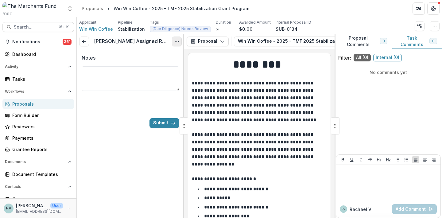
click at [176, 42] on icon "Options" at bounding box center [176, 41] width 5 height 5
click at [151, 67] on button "Cancel Task" at bounding box center [148, 68] width 66 height 10
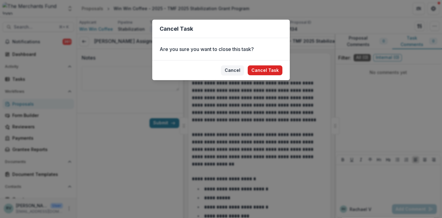
click at [263, 73] on button "Cancel Task" at bounding box center [265, 70] width 35 height 10
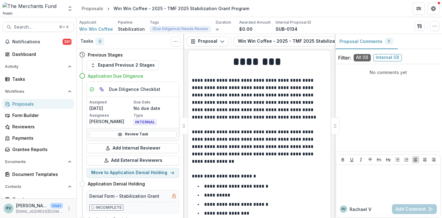
scroll to position [4, 0]
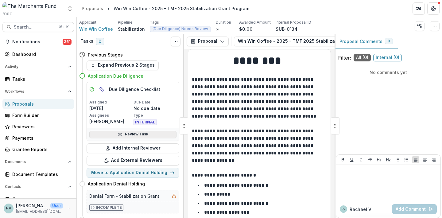
click at [145, 135] on link "Review Task" at bounding box center [132, 134] width 87 height 7
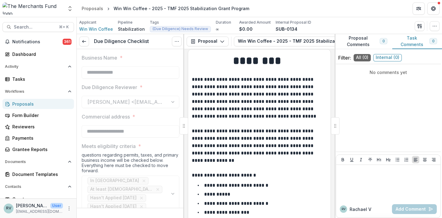
type input "********"
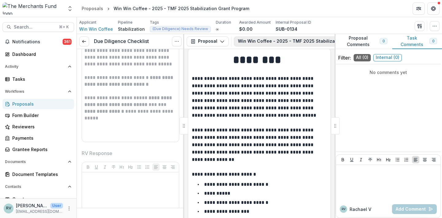
scroll to position [0, 107]
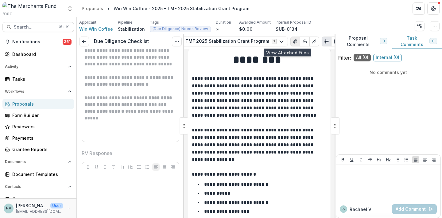
click at [291, 44] on button "View Attached Files" at bounding box center [296, 42] width 10 height 10
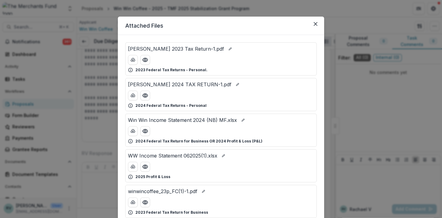
scroll to position [5, 0]
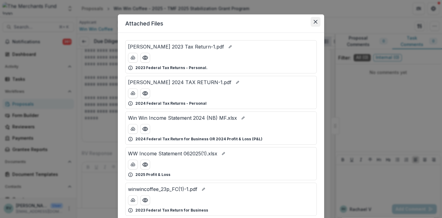
click at [315, 20] on icon "Close" at bounding box center [316, 22] width 4 height 4
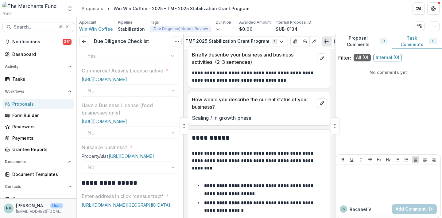
scroll to position [366, 0]
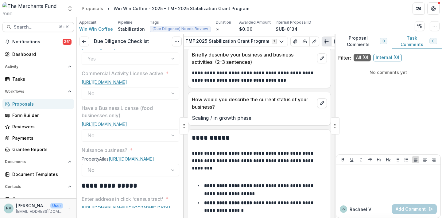
click at [105, 80] on link "[URL][DOMAIN_NAME]" at bounding box center [104, 82] width 45 height 5
click at [108, 127] on link "[URL][DOMAIN_NAME]" at bounding box center [104, 124] width 45 height 5
click at [293, 43] on icon "View Attached Files" at bounding box center [295, 41] width 5 height 5
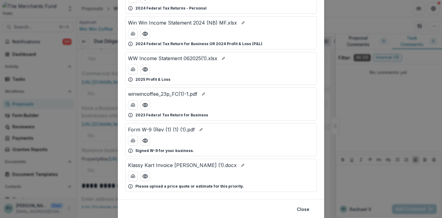
scroll to position [69, 0]
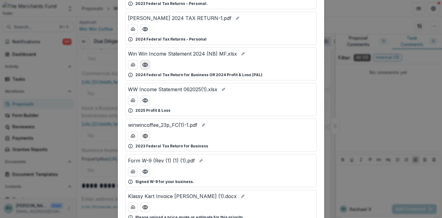
click at [144, 66] on circle "Preview Win Win Income Statement 2024 (NB) MF.xlsx" at bounding box center [145, 65] width 2 height 2
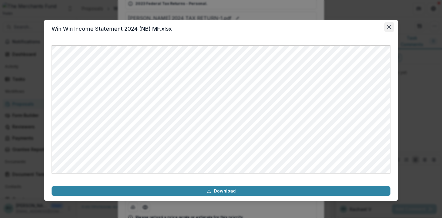
click at [387, 27] on button "Close" at bounding box center [389, 27] width 10 height 10
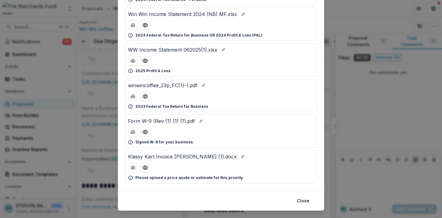
scroll to position [121, 0]
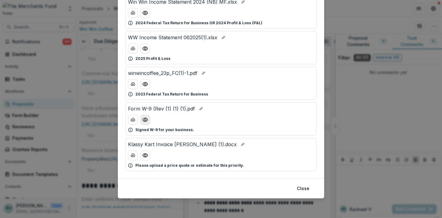
click at [142, 120] on icon "Preview Form W-9 (Rev (1) (1) (1).pdf" at bounding box center [145, 120] width 6 height 6
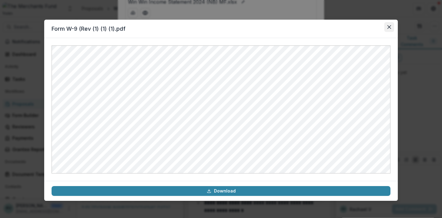
click at [392, 26] on button "Close" at bounding box center [389, 27] width 10 height 10
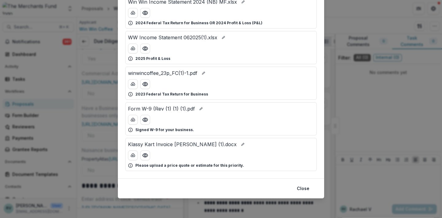
scroll to position [0, 0]
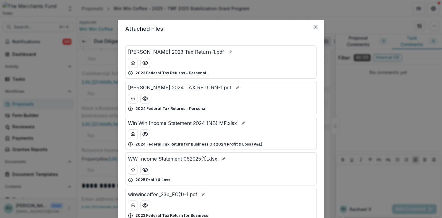
click at [389, 26] on div "Attached Files [PERSON_NAME] 2023 Tax Return-1.pdf 2023 Federal Tax Returns - P…" at bounding box center [221, 109] width 442 height 218
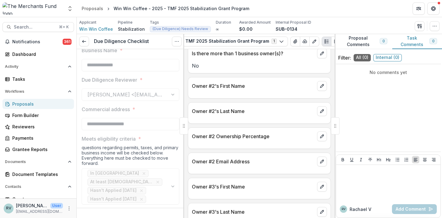
scroll to position [1000, 0]
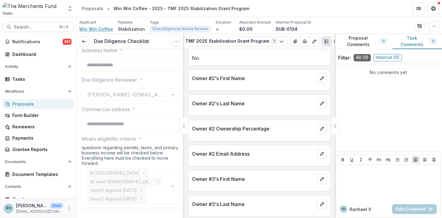
click at [89, 29] on span "Win Win Coffee" at bounding box center [96, 29] width 34 height 6
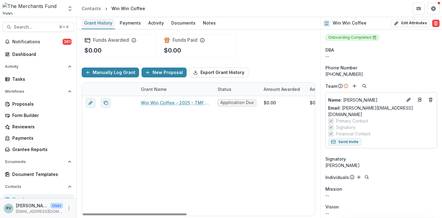
click at [105, 18] on link "Grant History" at bounding box center [98, 23] width 33 height 12
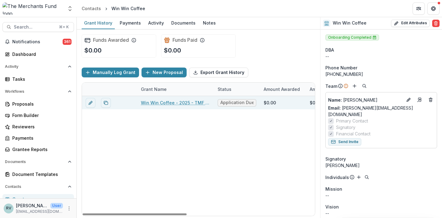
click at [161, 104] on link "Win Win Coffee - 2025 - TMF 2025 Stabilization Grant Program" at bounding box center [175, 103] width 69 height 6
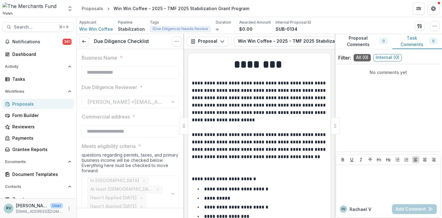
click at [184, 103] on div "**********" at bounding box center [259, 133] width 150 height 169
type input "********"
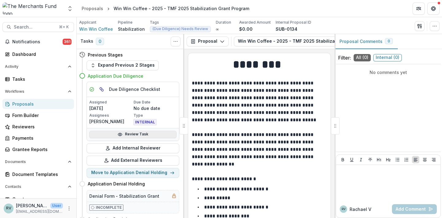
click at [135, 134] on link "Review Task" at bounding box center [132, 134] width 87 height 7
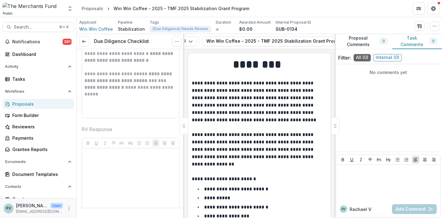
scroll to position [0, 107]
click at [293, 40] on icon "View Attached Files" at bounding box center [295, 41] width 5 height 5
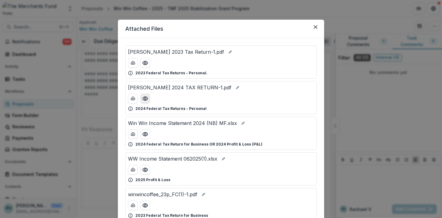
click at [144, 100] on icon "Preview BAILEY, NIKISHA 2024 TAX RETURN-1.pdf" at bounding box center [145, 99] width 6 height 6
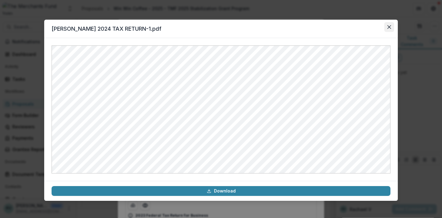
click at [389, 28] on icon "Close" at bounding box center [390, 27] width 4 height 4
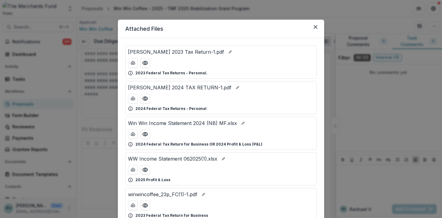
click at [387, 28] on button "Close" at bounding box center [389, 27] width 10 height 10
click at [390, 25] on div "Attached Files [PERSON_NAME] 2023 Tax Return-1.pdf 2023 Federal Tax Returns - P…" at bounding box center [221, 109] width 442 height 218
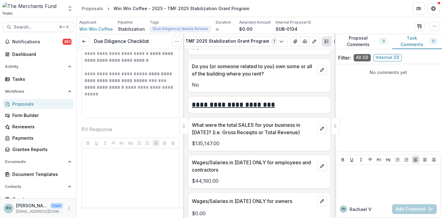
scroll to position [2207, 0]
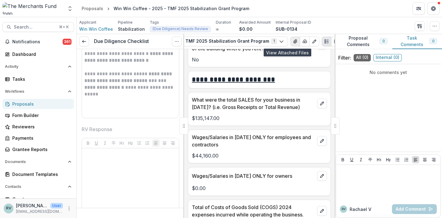
click at [293, 41] on icon "View Attached Files" at bounding box center [295, 41] width 5 height 5
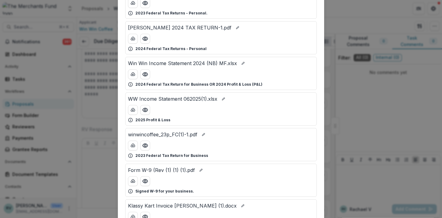
scroll to position [61, 0]
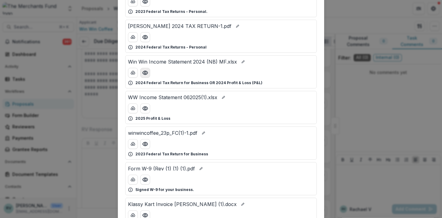
click at [144, 73] on icon "Preview Win Win Income Statement 2024 (NB) MF.xlsx" at bounding box center [145, 73] width 6 height 6
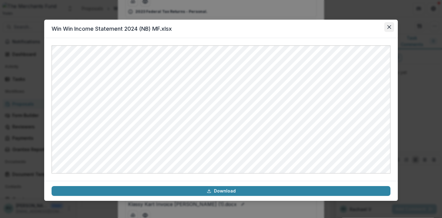
click at [389, 26] on icon "Close" at bounding box center [390, 27] width 4 height 4
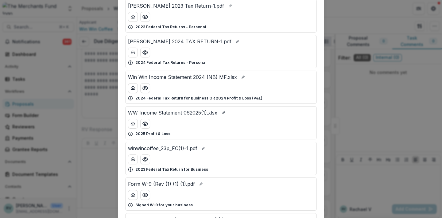
scroll to position [5, 0]
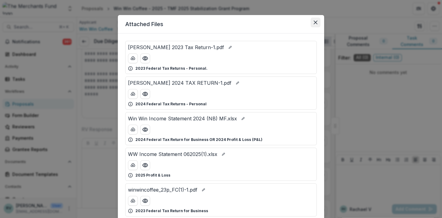
click at [315, 23] on icon "Close" at bounding box center [316, 23] width 4 height 4
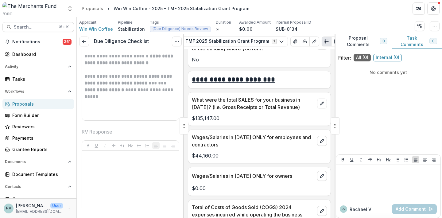
scroll to position [1562, 0]
click at [179, 39] on button "Options" at bounding box center [177, 42] width 10 height 10
click at [159, 69] on button "Reopen Task" at bounding box center [148, 68] width 66 height 10
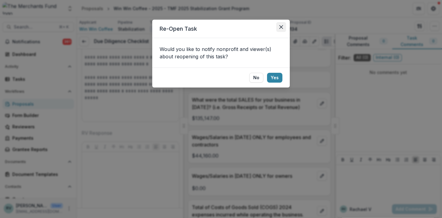
click at [278, 27] on button "Close" at bounding box center [281, 27] width 10 height 10
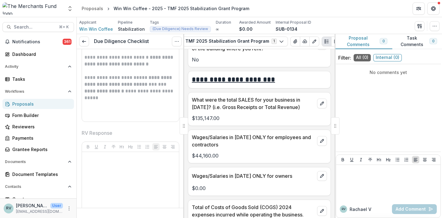
click at [368, 38] on button "Proposal Comments 0" at bounding box center [364, 41] width 58 height 15
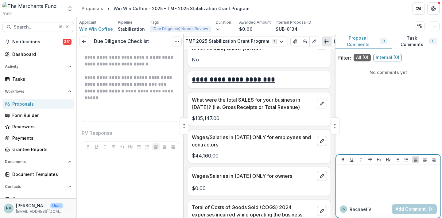
click at [359, 188] on div at bounding box center [389, 182] width 100 height 31
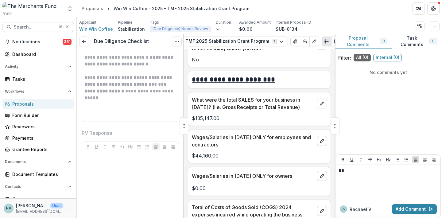
click at [265, 175] on div "Wages/Salaries in [DATE] ONLY for owners" at bounding box center [259, 174] width 142 height 14
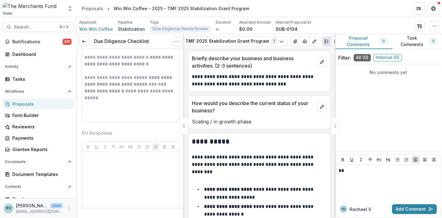
scroll to position [524, 0]
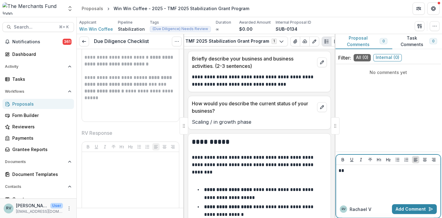
click at [360, 178] on div "**" at bounding box center [389, 182] width 100 height 31
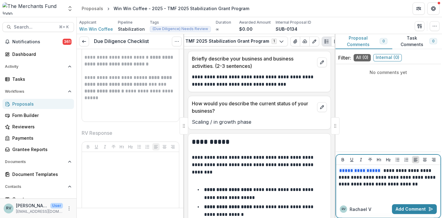
click at [416, 176] on p "**********" at bounding box center [389, 177] width 100 height 20
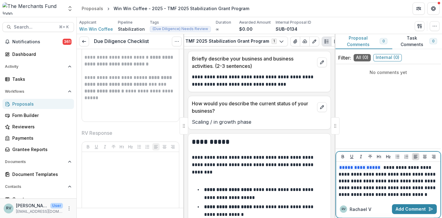
click at [422, 194] on p "**********" at bounding box center [389, 181] width 100 height 34
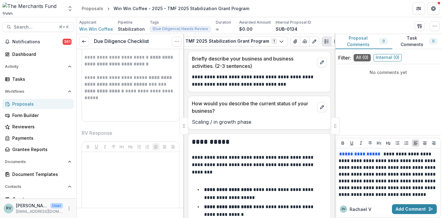
click at [407, 204] on div "RV Rachael V Add Comment" at bounding box center [388, 209] width 104 height 17
click at [406, 210] on button "Add Comment" at bounding box center [414, 209] width 45 height 10
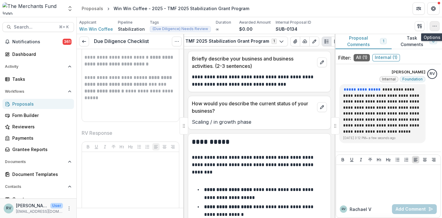
click at [435, 29] on button "button" at bounding box center [435, 26] width 10 height 10
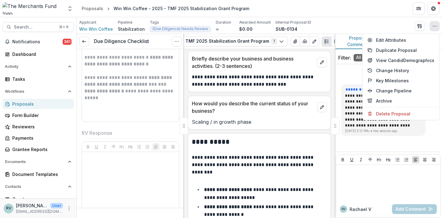
click at [283, 80] on p "**********" at bounding box center [258, 80] width 133 height 15
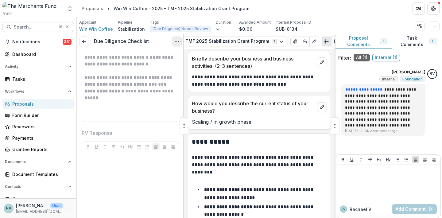
click at [174, 39] on icon "Options" at bounding box center [176, 41] width 5 height 5
click at [159, 68] on button "Reopen Task" at bounding box center [148, 68] width 66 height 10
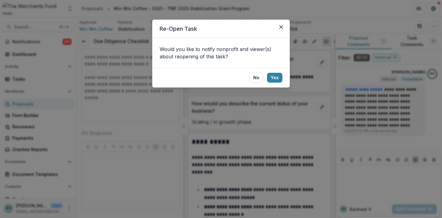
click at [258, 79] on button "No" at bounding box center [256, 78] width 14 height 10
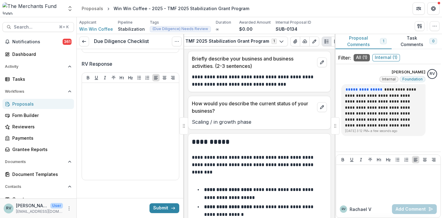
scroll to position [1656, 0]
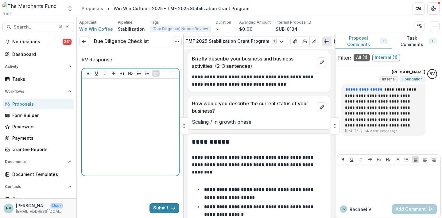
click at [139, 148] on div at bounding box center [130, 127] width 92 height 92
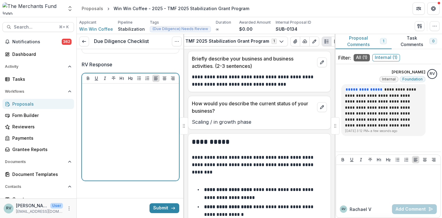
scroll to position [1629, 0]
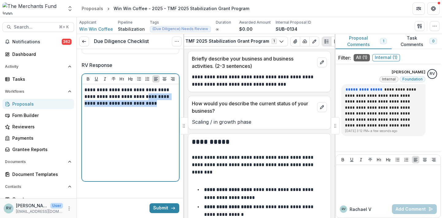
drag, startPoint x: 149, startPoint y: 174, endPoint x: 147, endPoint y: 146, distance: 28.0
click at [147, 146] on div "**********" at bounding box center [130, 133] width 92 height 92
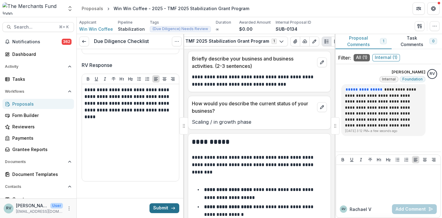
click at [160, 207] on button "Submit" at bounding box center [165, 208] width 30 height 10
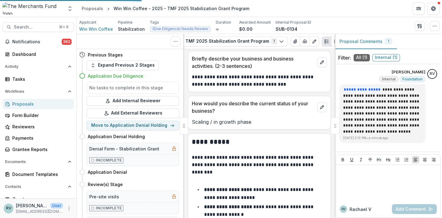
click at [83, 44] on div "Tasks 0" at bounding box center [92, 41] width 24 height 8
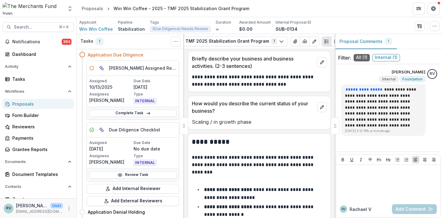
scroll to position [21, 0]
click at [146, 111] on icon at bounding box center [148, 113] width 5 height 5
click at [176, 44] on icon "Toggle View Cancelled Tasks" at bounding box center [175, 41] width 5 height 5
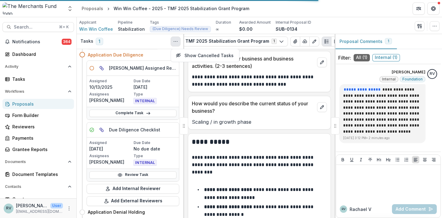
click at [176, 40] on icon "Toggle View Cancelled Tasks" at bounding box center [175, 41] width 5 height 5
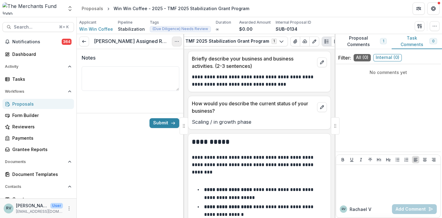
click at [178, 42] on icon "Options" at bounding box center [176, 41] width 5 height 5
click at [146, 68] on button "Cancel Task" at bounding box center [148, 68] width 66 height 10
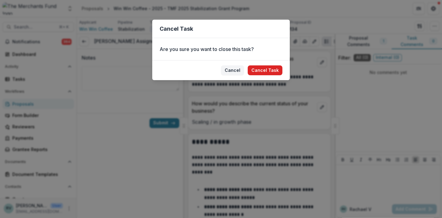
click at [272, 67] on button "Cancel Task" at bounding box center [265, 70] width 35 height 10
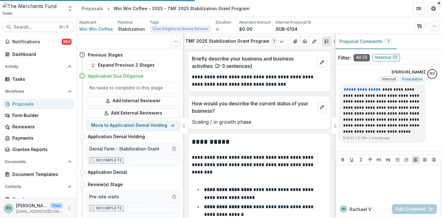
click at [264, 70] on div "**********" at bounding box center [259, 79] width 142 height 18
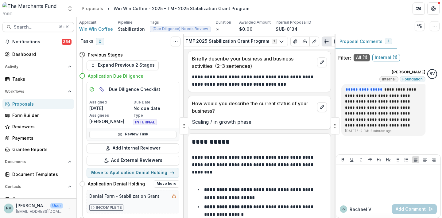
scroll to position [64, 0]
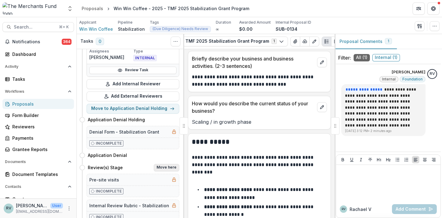
click at [164, 169] on button "Move here" at bounding box center [166, 167] width 25 height 7
select select "**********"
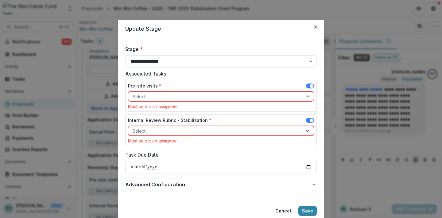
click at [179, 100] on div "Select..." at bounding box center [215, 96] width 174 height 9
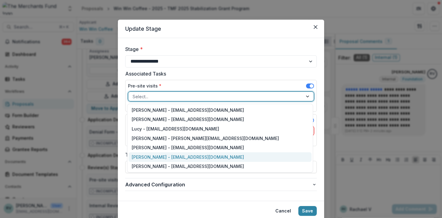
click at [170, 158] on div "[PERSON_NAME] - [EMAIL_ADDRESS][DOMAIN_NAME]" at bounding box center [220, 157] width 183 height 10
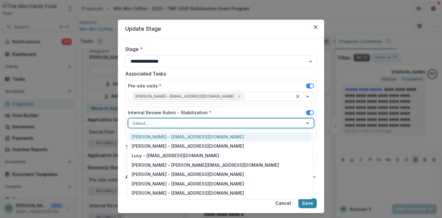
click at [158, 124] on div at bounding box center [216, 123] width 166 height 8
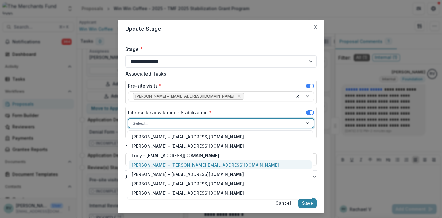
click at [151, 165] on div "[PERSON_NAME] - [PERSON_NAME][EMAIL_ADDRESS][DOMAIN_NAME]" at bounding box center [220, 165] width 183 height 10
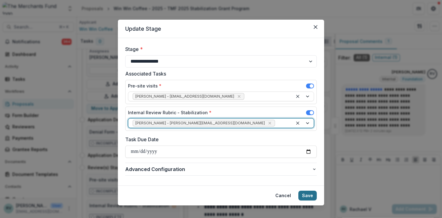
click at [308, 194] on button "Save" at bounding box center [308, 196] width 18 height 10
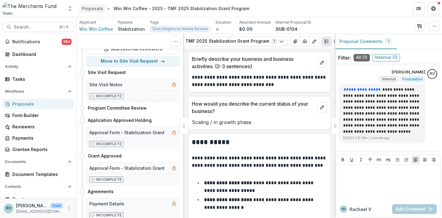
click at [89, 9] on div "Proposals" at bounding box center [92, 8] width 21 height 6
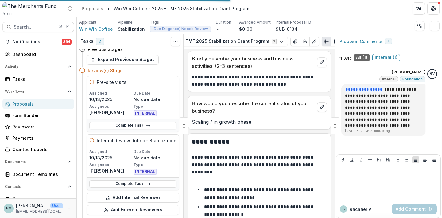
scroll to position [0, 0]
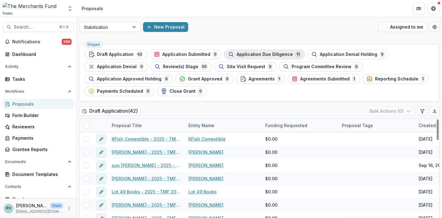
click at [274, 54] on span "Application Due Diligence" at bounding box center [265, 54] width 56 height 5
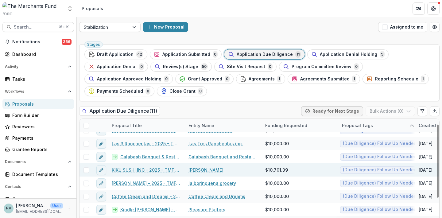
scroll to position [10, 0]
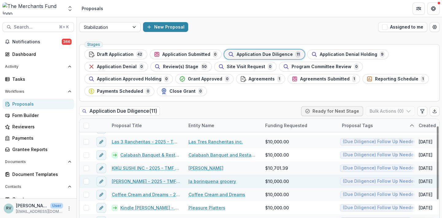
click at [139, 181] on link "[PERSON_NAME] - 2025 - TMF 2025 Stabilization Grant Program" at bounding box center [146, 181] width 69 height 6
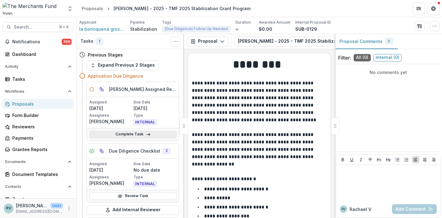
click at [153, 135] on link "Complete Task" at bounding box center [132, 134] width 87 height 7
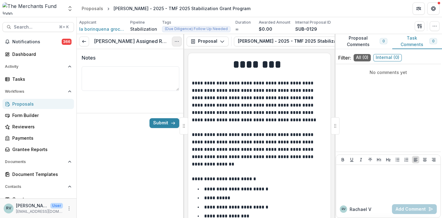
click at [177, 44] on icon "Options" at bounding box center [176, 41] width 5 height 5
click at [161, 70] on button "Cancel Task" at bounding box center [148, 68] width 66 height 10
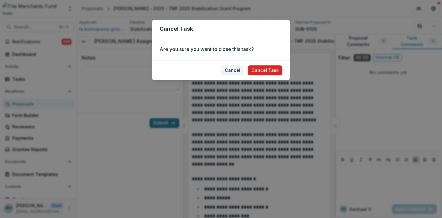
click at [266, 71] on button "Cancel Task" at bounding box center [265, 70] width 35 height 10
click at [261, 72] on button "Cancel Task" at bounding box center [265, 70] width 35 height 10
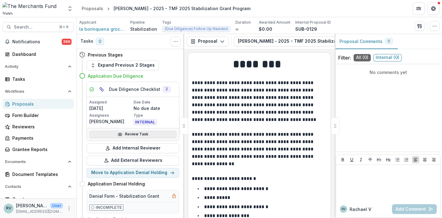
click at [150, 133] on link "Review Task" at bounding box center [132, 134] width 87 height 7
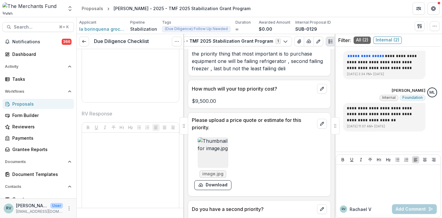
scroll to position [1619, 0]
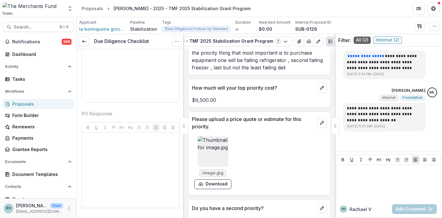
click at [218, 148] on img at bounding box center [213, 151] width 31 height 31
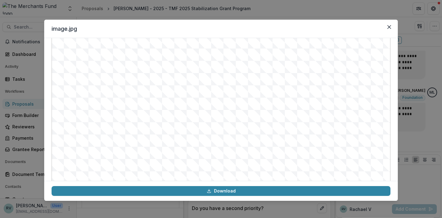
scroll to position [16, 0]
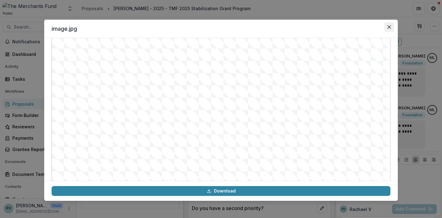
click at [389, 28] on icon "Close" at bounding box center [390, 27] width 4 height 4
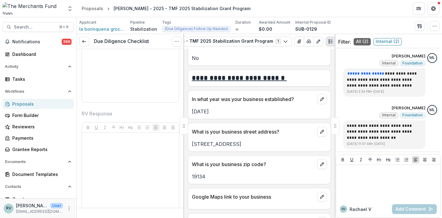
scroll to position [325, 0]
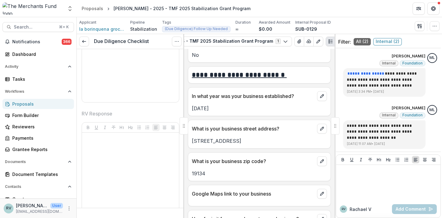
click at [203, 142] on p "[STREET_ADDRESS]" at bounding box center [259, 140] width 135 height 7
copy p "[STREET_ADDRESS]"
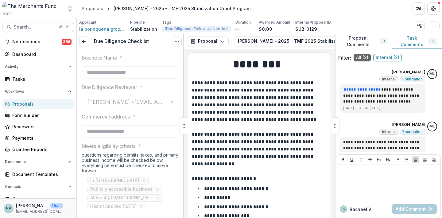
type input "*******"
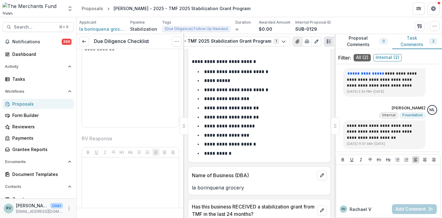
scroll to position [0, 105]
click at [297, 41] on icon "View Attached Files" at bounding box center [299, 41] width 5 height 5
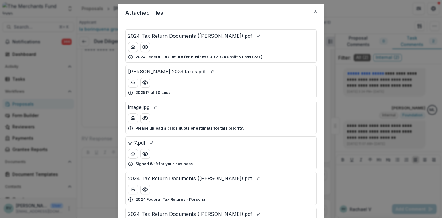
scroll to position [17, 0]
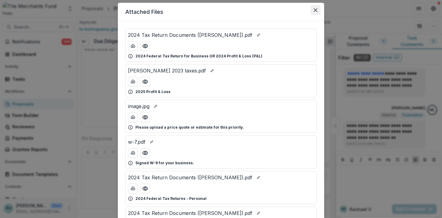
click at [316, 12] on button "Close" at bounding box center [316, 10] width 10 height 10
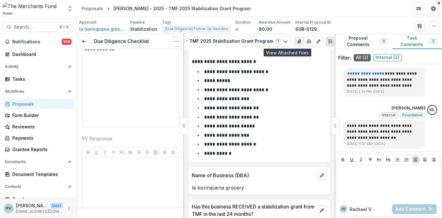
click at [298, 40] on icon "View Attached Files" at bounding box center [299, 42] width 3 height 4
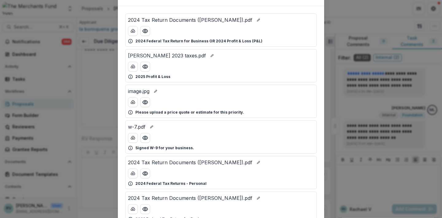
scroll to position [33, 0]
click at [145, 30] on icon "Preview 2024 Tax Return Documents (NEGRON MIRIAM).pdf" at bounding box center [145, 30] width 6 height 6
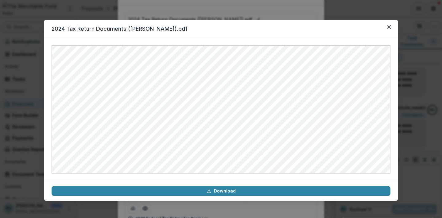
scroll to position [0, 0]
click at [389, 26] on icon "Close" at bounding box center [390, 27] width 4 height 4
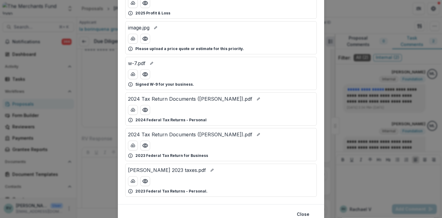
scroll to position [98, 0]
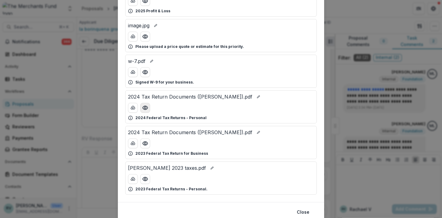
click at [144, 106] on icon "Preview 2024 Tax Return Documents (NEGRON MIRIAM).pdf" at bounding box center [145, 108] width 6 height 6
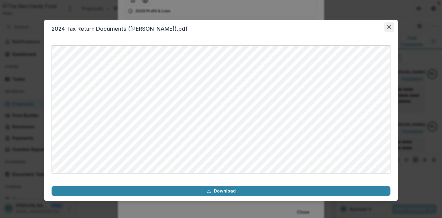
click at [389, 27] on icon "Close" at bounding box center [390, 27] width 4 height 4
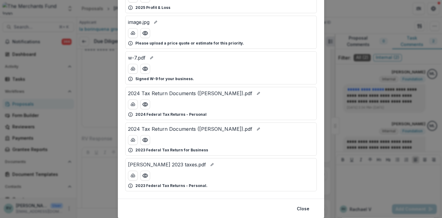
scroll to position [102, 0]
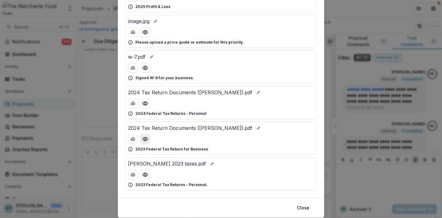
click at [145, 140] on icon "Preview 2024 Tax Return Documents (NEGRON MIRIAM).pdf" at bounding box center [145, 139] width 6 height 6
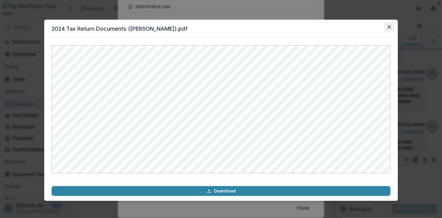
click at [389, 25] on button "Close" at bounding box center [389, 27] width 10 height 10
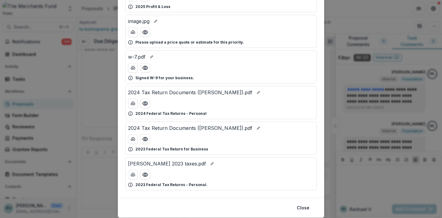
click at [391, 26] on div "Attached Files 2024 Tax Return Documents (NEGRON MIRIAM).pdf 2024 Federal Tax R…" at bounding box center [221, 109] width 442 height 218
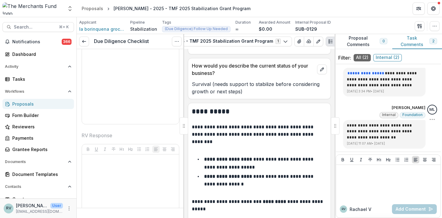
scroll to position [16, 0]
click at [295, 41] on button "View Attached Files" at bounding box center [300, 42] width 10 height 10
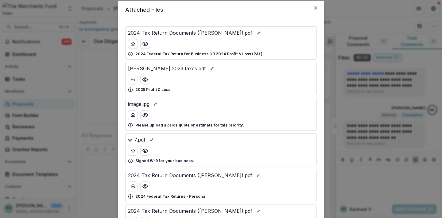
scroll to position [4, 0]
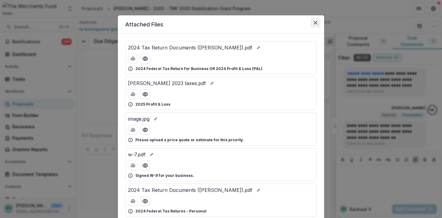
click at [312, 20] on button "Close" at bounding box center [316, 23] width 10 height 10
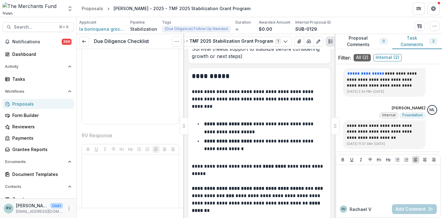
scroll to position [661, 0]
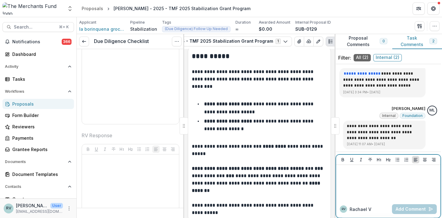
click at [362, 181] on div at bounding box center [389, 182] width 100 height 31
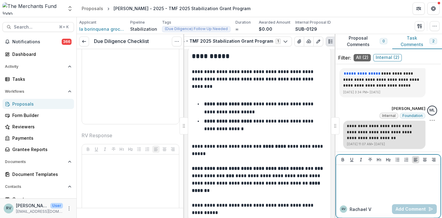
click at [361, 184] on div at bounding box center [389, 182] width 100 height 31
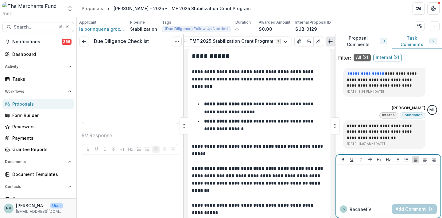
scroll to position [1618, 0]
click at [359, 185] on div at bounding box center [389, 182] width 100 height 31
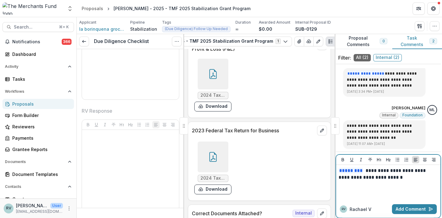
scroll to position [2944, 0]
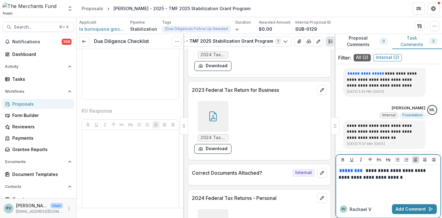
click at [395, 185] on div "**********" at bounding box center [389, 182] width 100 height 31
drag, startPoint x: 400, startPoint y: 179, endPoint x: 392, endPoint y: 178, distance: 7.4
click at [392, 178] on p "**********" at bounding box center [388, 174] width 98 height 14
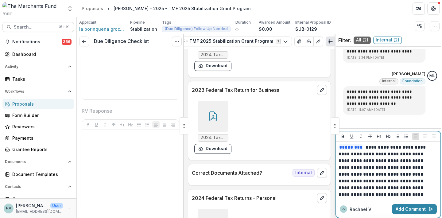
scroll to position [22, 0]
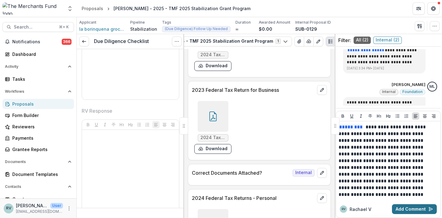
click at [407, 207] on button "Add Comment" at bounding box center [414, 209] width 45 height 10
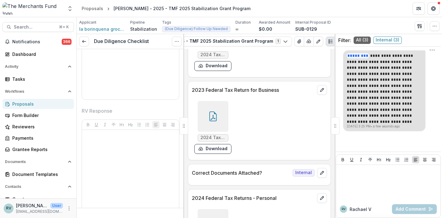
scroll to position [18, 0]
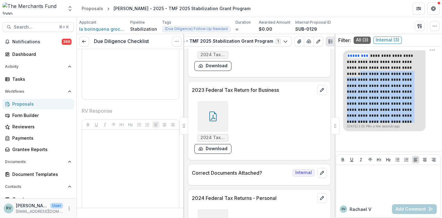
drag, startPoint x: 376, startPoint y: 115, endPoint x: 376, endPoint y: 66, distance: 49.4
click at [376, 66] on p "**********" at bounding box center [384, 88] width 75 height 70
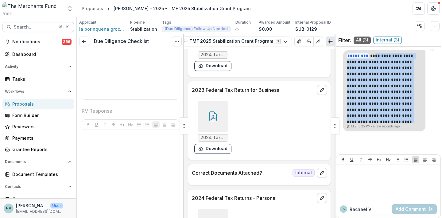
drag, startPoint x: 351, startPoint y: 120, endPoint x: 368, endPoint y: 53, distance: 68.9
click at [368, 53] on p "**********" at bounding box center [384, 88] width 75 height 70
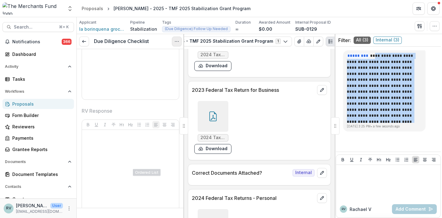
click at [178, 40] on icon "Options" at bounding box center [176, 41] width 5 height 5
click at [177, 42] on icon "Options" at bounding box center [176, 41] width 5 height 5
click at [176, 42] on icon "Options" at bounding box center [176, 41] width 5 height 5
click at [163, 68] on button "Reopen Task" at bounding box center [148, 68] width 66 height 10
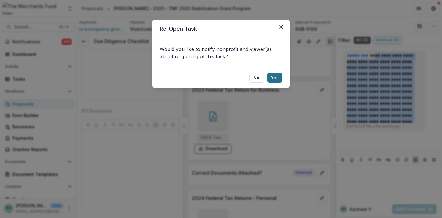
click at [276, 82] on button "Yes" at bounding box center [274, 78] width 15 height 10
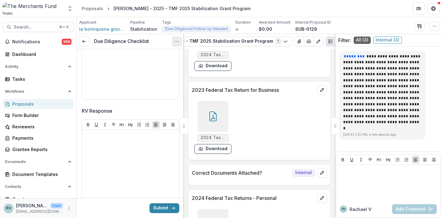
click at [178, 42] on icon "Options" at bounding box center [176, 41] width 5 height 5
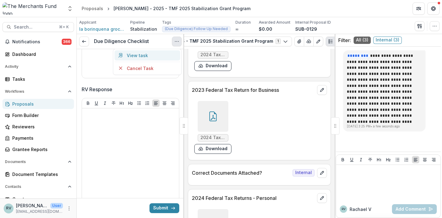
scroll to position [1533, 0]
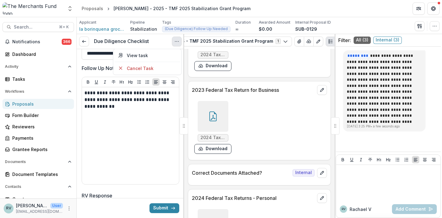
click at [139, 72] on span "Follow Up Notes *" at bounding box center [129, 67] width 94 height 7
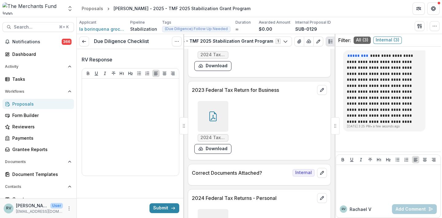
scroll to position [1707, 0]
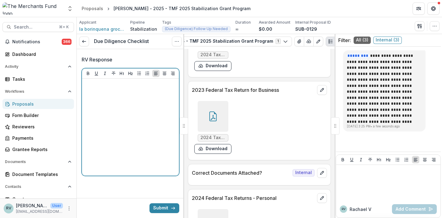
click at [127, 151] on div at bounding box center [130, 127] width 92 height 92
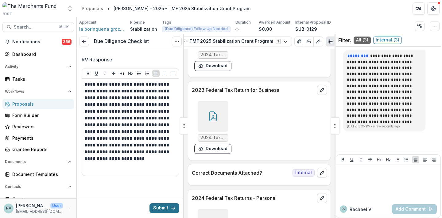
click at [166, 209] on button "Submit" at bounding box center [165, 208] width 30 height 10
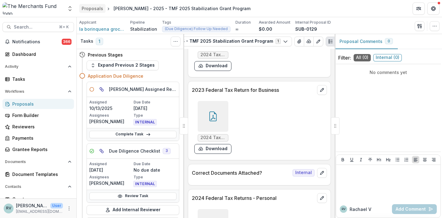
click at [93, 10] on div "Proposals" at bounding box center [92, 8] width 21 height 6
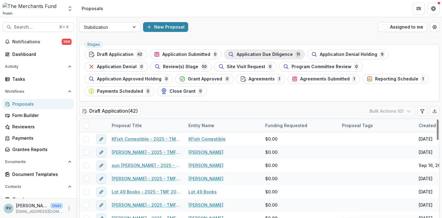
click at [264, 57] on div "Application Due Diligence 11" at bounding box center [264, 54] width 73 height 7
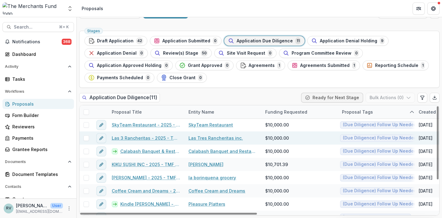
scroll to position [1, 0]
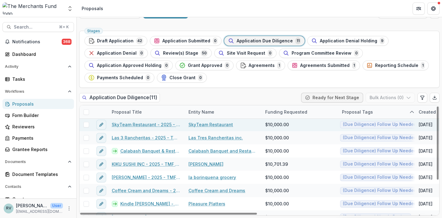
click at [154, 125] on link "SkyTeam Restaurant - 2025 - TMF 2025 Stabilization Grant Program" at bounding box center [146, 124] width 69 height 6
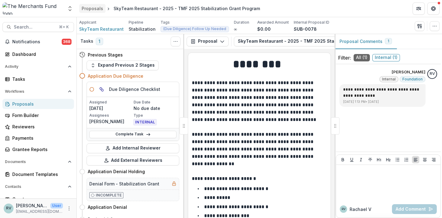
click at [91, 6] on div "Proposals" at bounding box center [92, 8] width 21 height 6
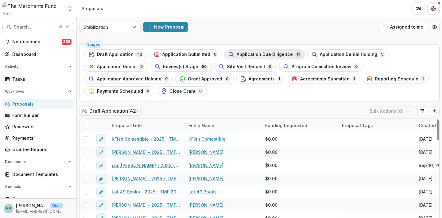
click at [256, 57] on span "Application Due Diligence" at bounding box center [265, 54] width 56 height 5
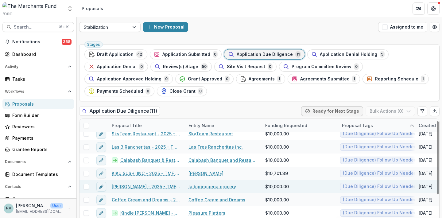
scroll to position [7, 0]
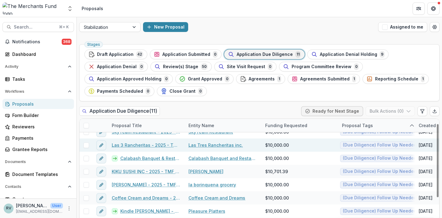
click at [139, 146] on link "Las 3 Rancheritas - 2025 - TMF 2025 Stabilization Grant Program" at bounding box center [146, 145] width 69 height 6
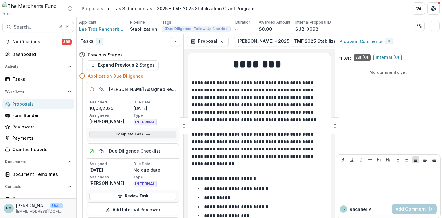
click at [134, 135] on link "Complete Task" at bounding box center [132, 134] width 87 height 7
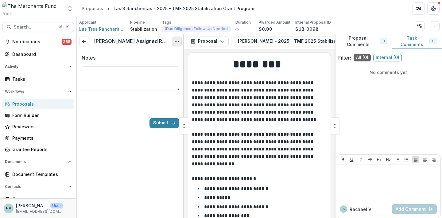
click at [176, 41] on icon "Options" at bounding box center [176, 41] width 5 height 5
click at [156, 67] on button "Cancel Task" at bounding box center [148, 68] width 66 height 10
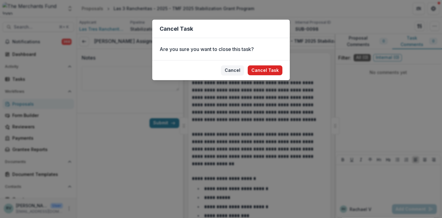
click at [257, 69] on button "Cancel Task" at bounding box center [265, 70] width 35 height 10
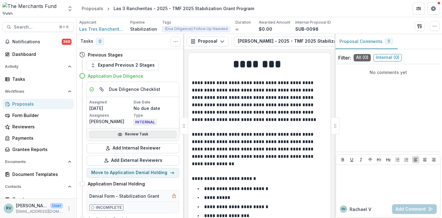
click at [133, 133] on link "Review Task" at bounding box center [132, 134] width 87 height 7
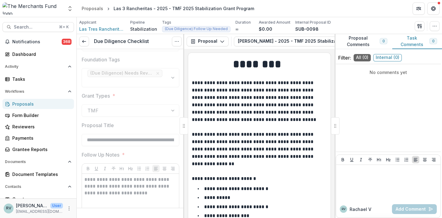
scroll to position [1458, 0]
click at [109, 29] on span "Las Tres Rancheritas inc." at bounding box center [102, 29] width 46 height 6
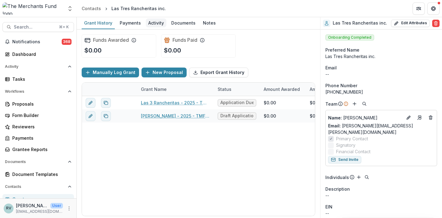
click at [155, 21] on div "Activity" at bounding box center [156, 22] width 21 height 9
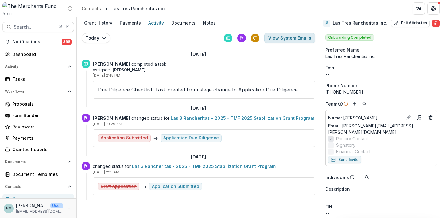
click at [280, 39] on button "View System Emails" at bounding box center [289, 38] width 51 height 10
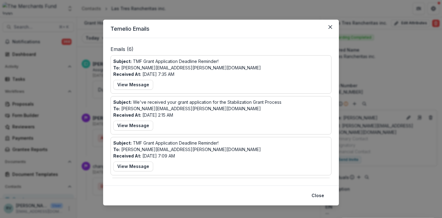
click at [235, 199] on footer "Close" at bounding box center [221, 195] width 236 height 20
click at [329, 26] on icon "Close" at bounding box center [331, 27] width 4 height 4
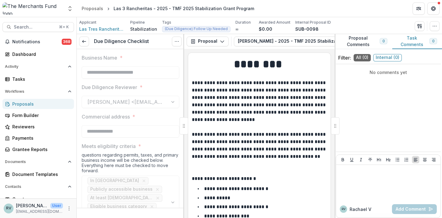
click at [25, 105] on div "Proposals" at bounding box center [40, 104] width 57 height 6
type input "*******"
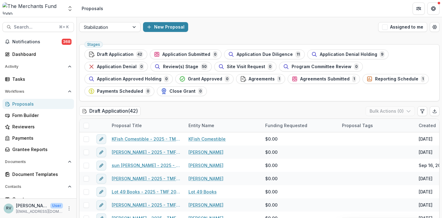
click at [91, 6] on div "Proposals" at bounding box center [92, 8] width 21 height 6
click at [267, 57] on div "Application Due Diligence 11" at bounding box center [264, 54] width 73 height 7
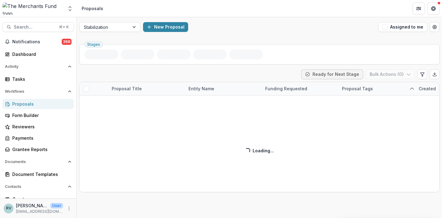
click at [255, 55] on ul "Stages" at bounding box center [259, 54] width 350 height 10
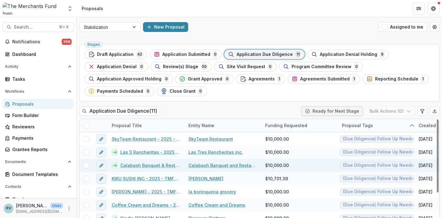
click at [163, 165] on link "Calabash Banquet & Restaurant - 2025 - TMF 2025 Stabilization Grant Program" at bounding box center [150, 165] width 61 height 6
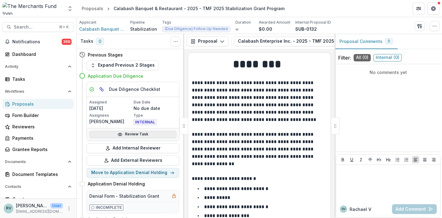
click at [136, 132] on link "Review Task" at bounding box center [132, 134] width 87 height 7
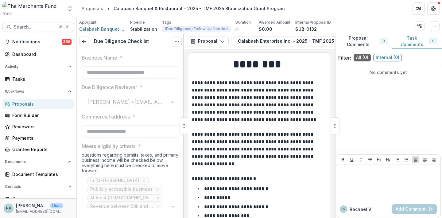
type input "*******"
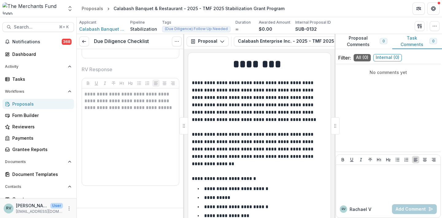
scroll to position [1664, 0]
click at [88, 12] on link "Proposals" at bounding box center [92, 8] width 26 height 9
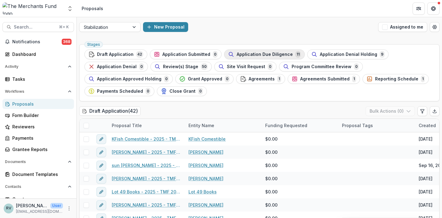
click at [248, 55] on span "Application Due Diligence" at bounding box center [265, 54] width 56 height 5
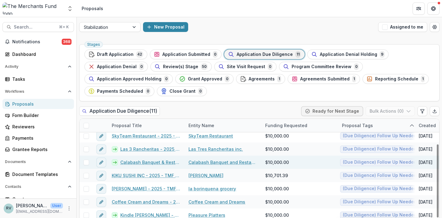
scroll to position [38, 0]
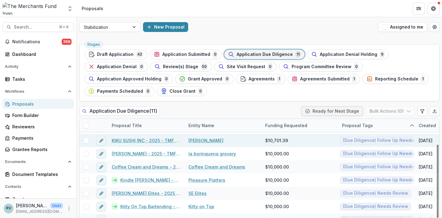
click at [161, 139] on link "KIKU SUSHI INC - 2025 - TMF 2025 Stabilization Grant Program" at bounding box center [146, 140] width 69 height 6
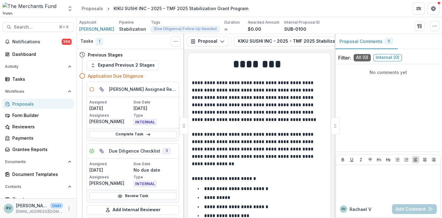
click at [136, 135] on link "Complete Task" at bounding box center [132, 134] width 87 height 7
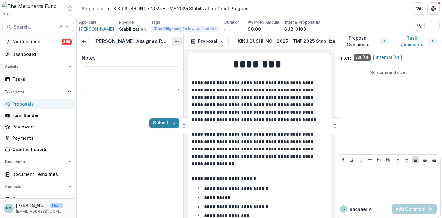
click at [174, 43] on button "Options" at bounding box center [177, 42] width 10 height 10
click at [163, 69] on button "Cancel Task" at bounding box center [148, 68] width 66 height 10
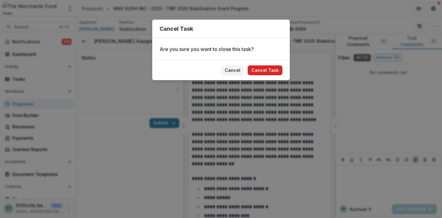
click at [260, 67] on button "Cancel Task" at bounding box center [265, 70] width 35 height 10
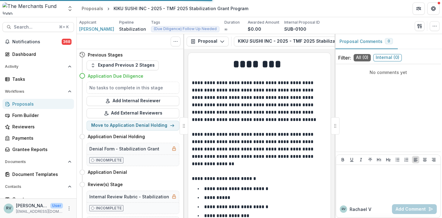
click at [261, 71] on h1 "********" at bounding box center [258, 64] width 133 height 15
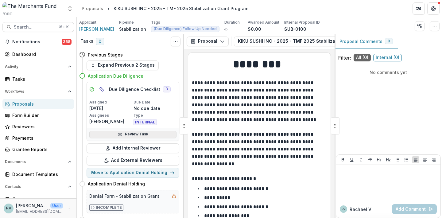
click at [125, 135] on link "Review Task" at bounding box center [132, 134] width 87 height 7
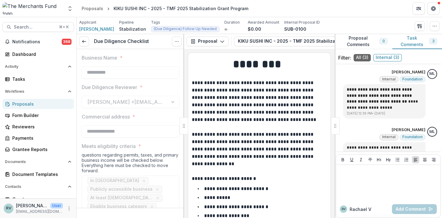
type input "*******"
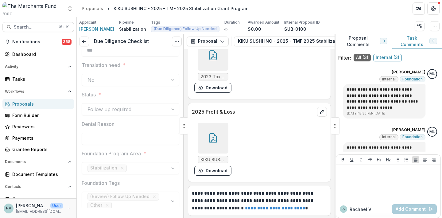
scroll to position [1324, 0]
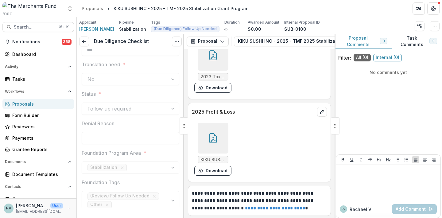
click at [363, 42] on button "Proposal Comments 0" at bounding box center [364, 41] width 58 height 15
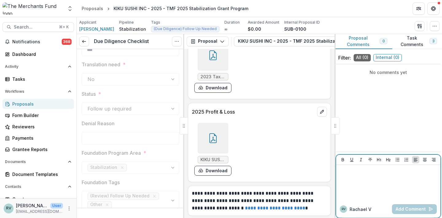
click at [374, 184] on div at bounding box center [389, 182] width 100 height 31
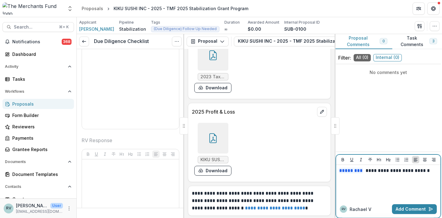
scroll to position [1588, 0]
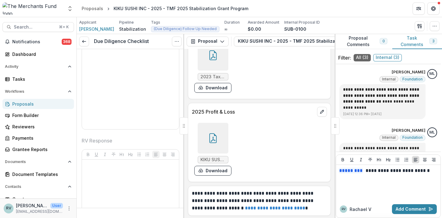
click at [424, 44] on button "Task Comments 3" at bounding box center [417, 41] width 50 height 15
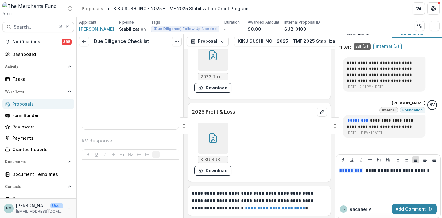
scroll to position [15, 0]
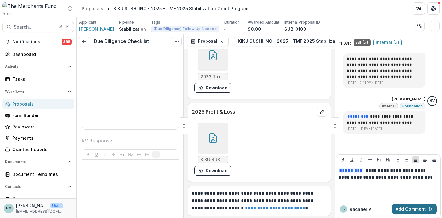
click at [408, 208] on button "Add Comment" at bounding box center [414, 209] width 45 height 10
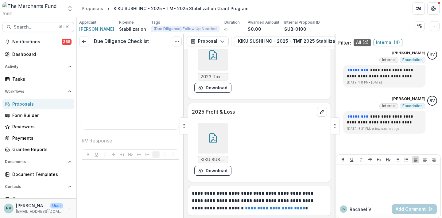
scroll to position [120, 0]
click at [85, 41] on icon at bounding box center [84, 41] width 5 height 5
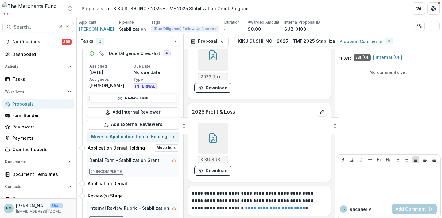
scroll to position [104, 0]
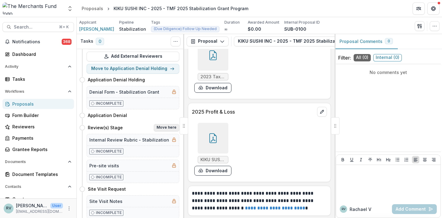
click at [161, 127] on button "Move here" at bounding box center [166, 127] width 25 height 7
select select "**********"
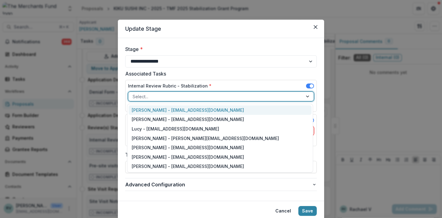
click at [158, 98] on div at bounding box center [216, 97] width 166 height 8
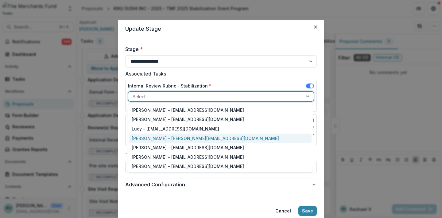
click at [270, 138] on div "[PERSON_NAME] - [PERSON_NAME][EMAIL_ADDRESS][DOMAIN_NAME]" at bounding box center [220, 139] width 183 height 10
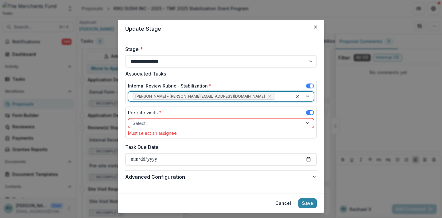
click at [270, 125] on div at bounding box center [216, 123] width 166 height 8
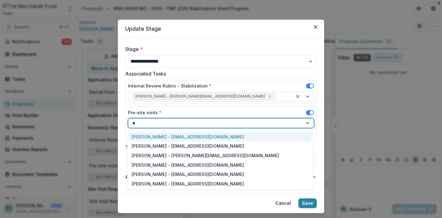
type input "**"
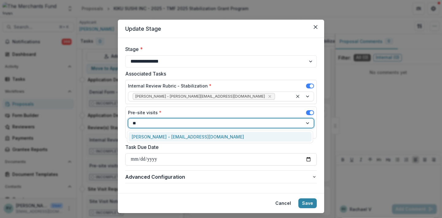
click at [256, 141] on div "[PERSON_NAME] - [EMAIL_ADDRESS][DOMAIN_NAME]" at bounding box center [220, 137] width 183 height 10
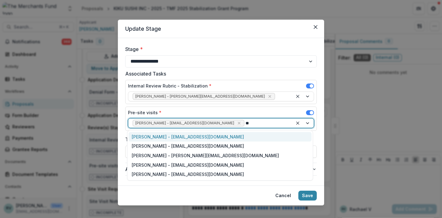
type input "***"
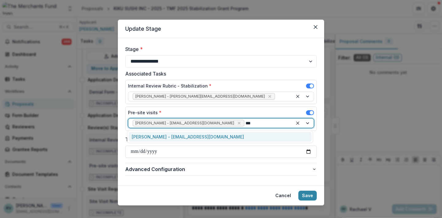
click at [251, 134] on div "[PERSON_NAME] - [EMAIL_ADDRESS][DOMAIN_NAME]" at bounding box center [220, 137] width 183 height 10
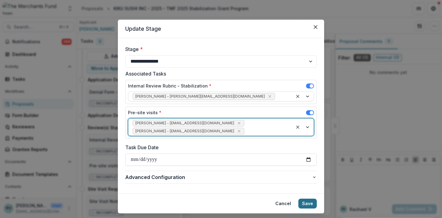
click at [308, 201] on button "Save" at bounding box center [308, 204] width 18 height 10
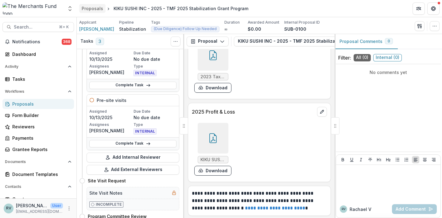
click at [91, 9] on div "Proposals" at bounding box center [92, 8] width 21 height 6
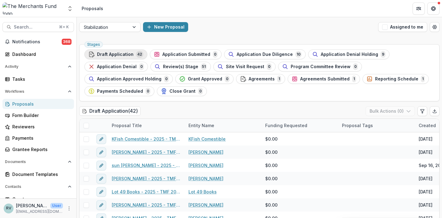
click at [129, 52] on span "Draft Application" at bounding box center [115, 54] width 37 height 5
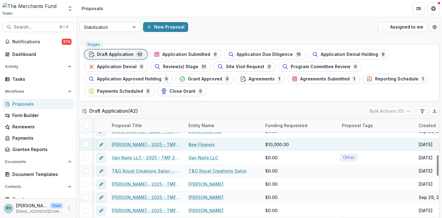
scroll to position [192, 0]
click at [140, 145] on link "[PERSON_NAME] - 2025 - TMF 2025 Stabilization Grant Program" at bounding box center [145, 145] width 69 height 6
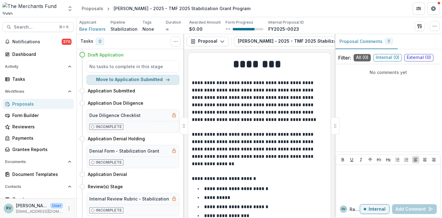
click at [150, 79] on button "Move to Application Submitted" at bounding box center [133, 80] width 93 height 10
select select "**********"
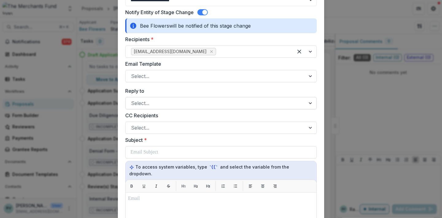
scroll to position [61, 0]
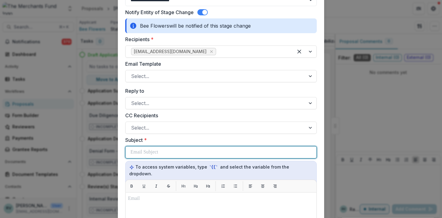
click at [161, 154] on div at bounding box center [221, 152] width 181 height 12
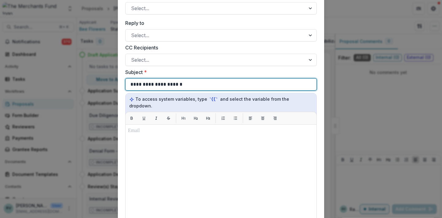
scroll to position [144, 0]
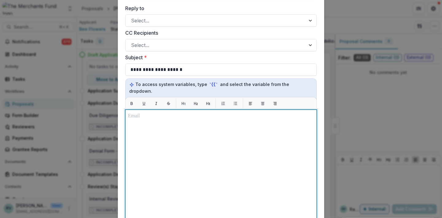
click at [148, 147] on div at bounding box center [221, 186] width 186 height 148
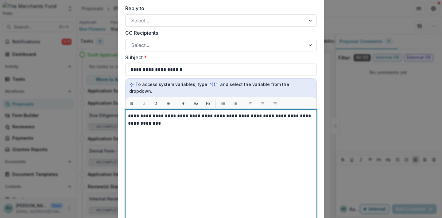
scroll to position [296, 0]
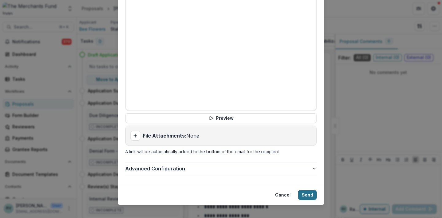
click at [309, 190] on button "Send" at bounding box center [307, 195] width 19 height 10
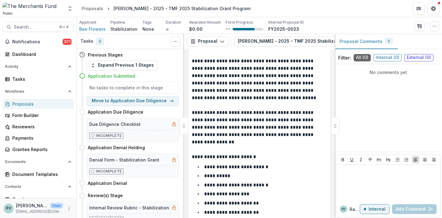
scroll to position [23, 0]
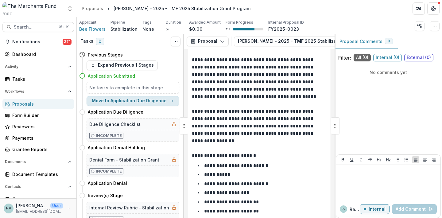
click at [152, 101] on button "Move to Application Due Diligence" at bounding box center [133, 101] width 93 height 10
select select "**********"
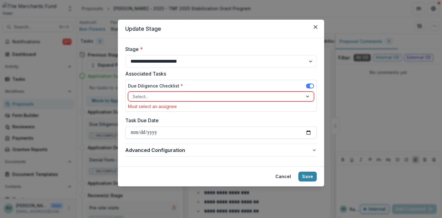
click at [201, 95] on div at bounding box center [216, 97] width 166 height 8
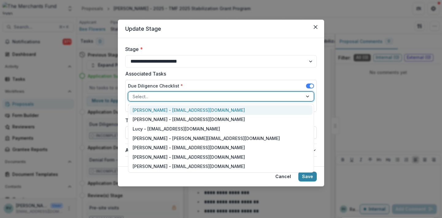
click at [196, 98] on div at bounding box center [216, 97] width 166 height 8
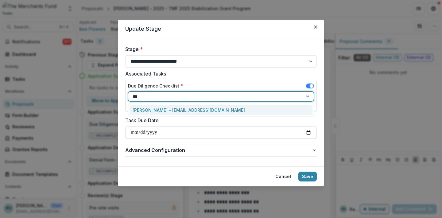
type input "****"
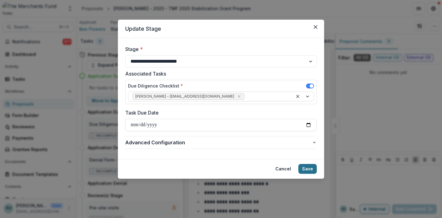
click at [311, 168] on button "Save" at bounding box center [308, 169] width 18 height 10
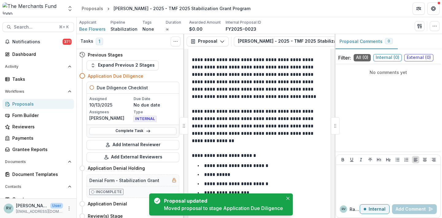
scroll to position [31, 0]
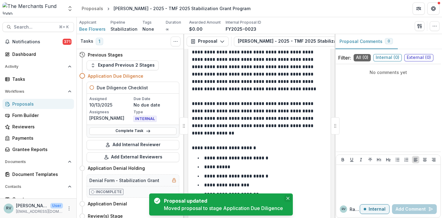
click at [290, 197] on icon "Close" at bounding box center [288, 198] width 3 height 3
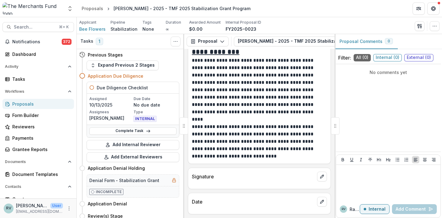
scroll to position [4261, 0]
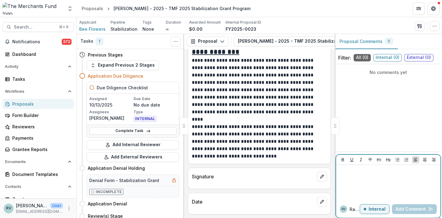
click at [365, 176] on div at bounding box center [389, 182] width 100 height 31
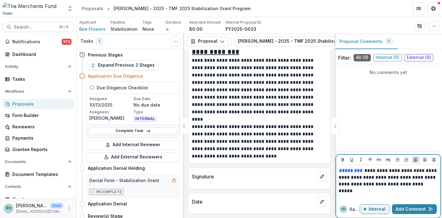
click at [351, 190] on p "**********" at bounding box center [389, 180] width 100 height 27
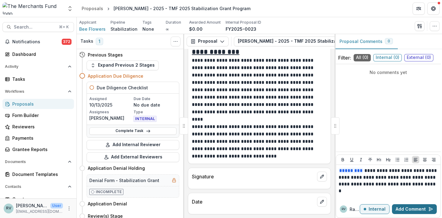
click at [415, 207] on button "Add Comment" at bounding box center [414, 209] width 45 height 10
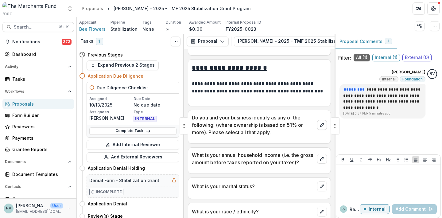
scroll to position [3648, 0]
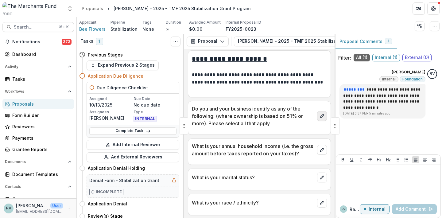
click at [320, 114] on icon "edit" at bounding box center [322, 116] width 5 height 5
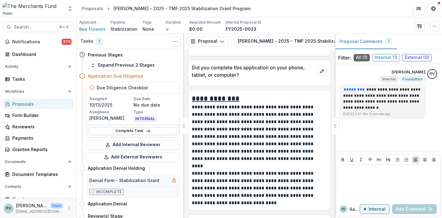
scroll to position [4367, 0]
